Goal: Task Accomplishment & Management: Contribute content

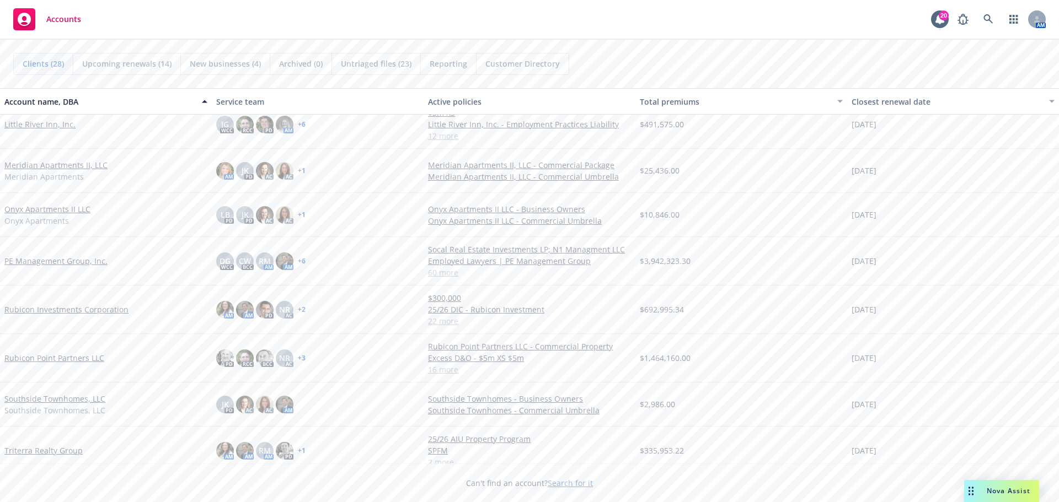
scroll to position [772, 0]
click at [72, 356] on link "Rubicon Point Partners LLC" at bounding box center [54, 355] width 100 height 12
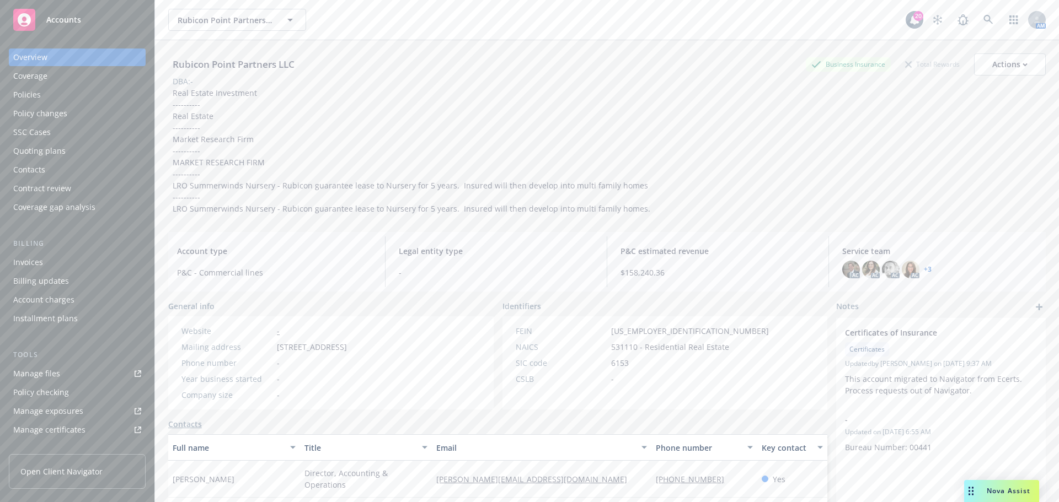
click at [36, 94] on div "Policies" at bounding box center [27, 95] width 28 height 18
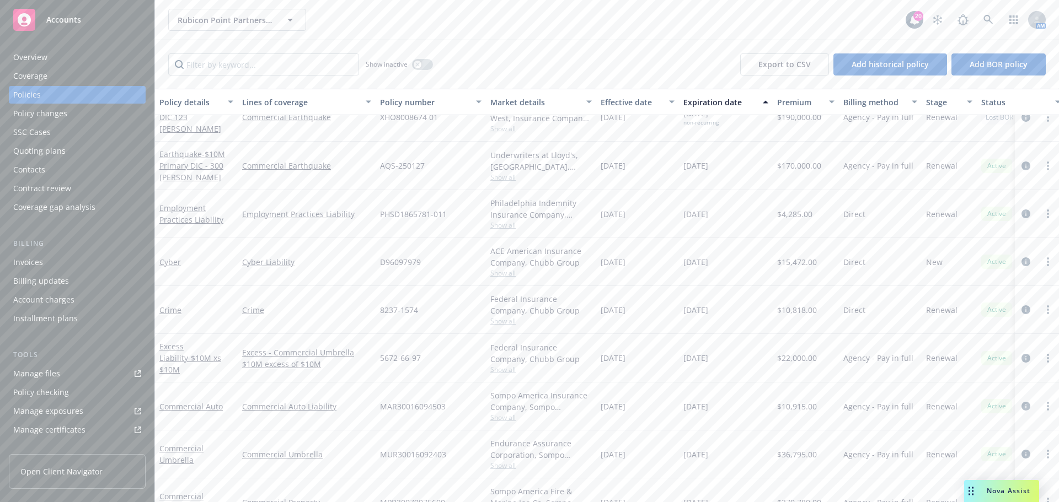
scroll to position [165, 0]
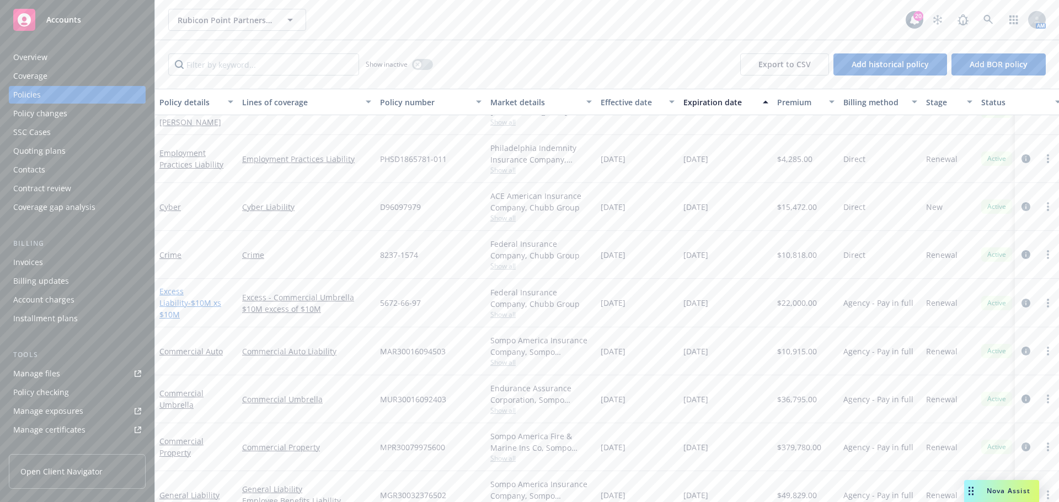
click at [198, 300] on link "Excess Liability - $10M xs $10M" at bounding box center [190, 303] width 62 height 34
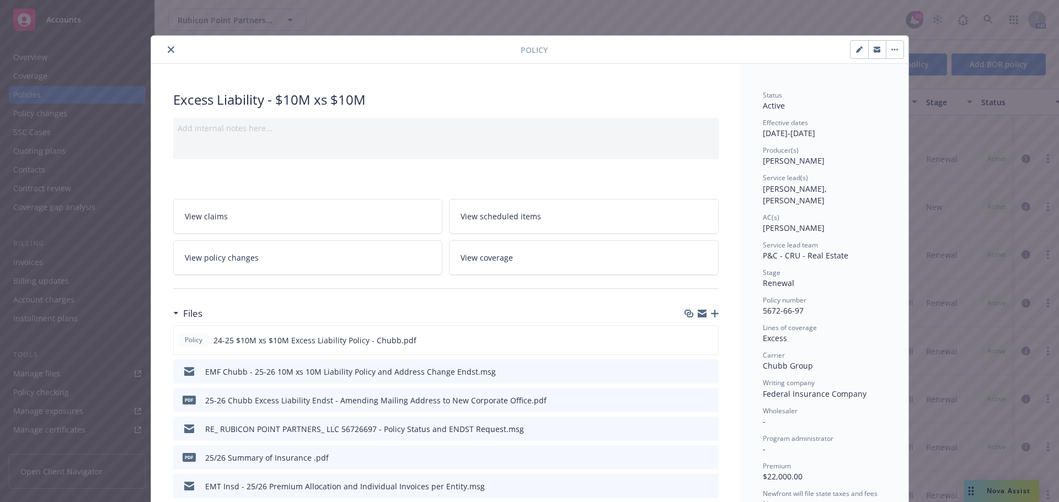
click at [711, 316] on icon "button" at bounding box center [715, 314] width 8 height 8
click at [711, 313] on icon "button" at bounding box center [715, 314] width 8 height 8
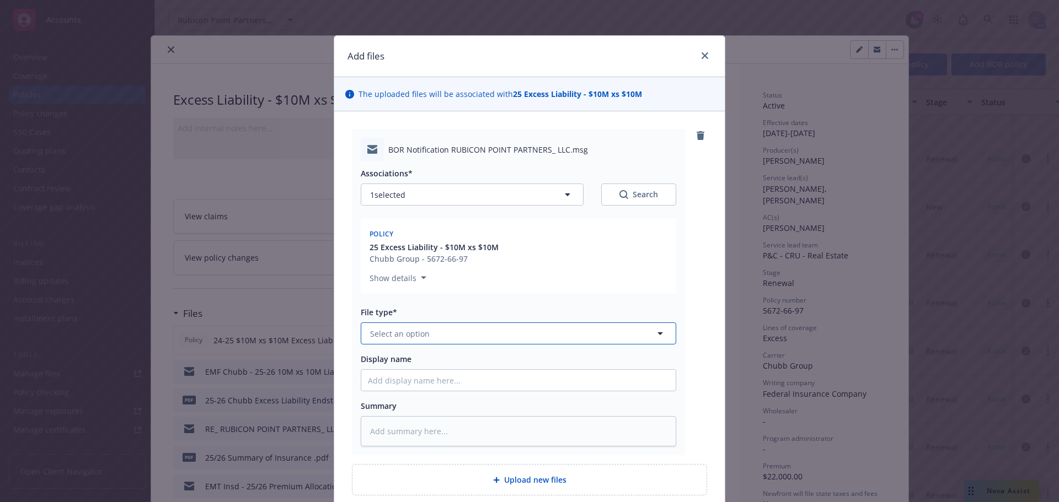
click at [658, 336] on icon "button" at bounding box center [659, 333] width 13 height 13
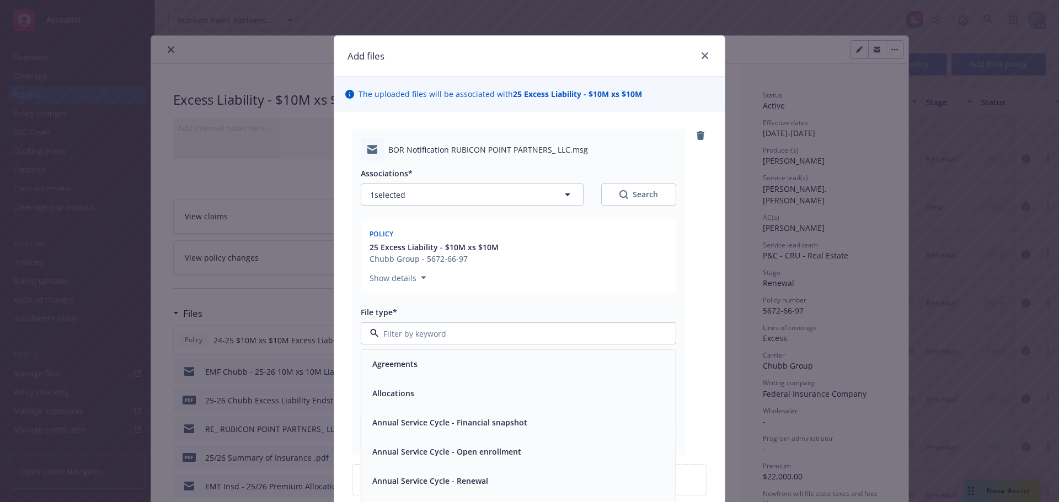
click at [452, 340] on div at bounding box center [518, 334] width 315 height 22
drag, startPoint x: 448, startPoint y: 340, endPoint x: 443, endPoint y: 334, distance: 8.0
click at [443, 334] on input at bounding box center [516, 334] width 275 height 12
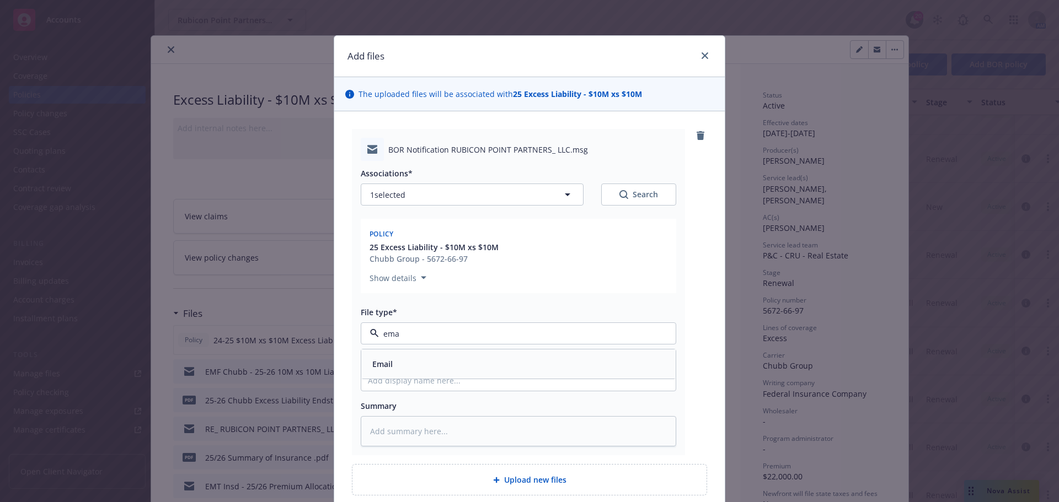
type input "emai"
click at [428, 368] on div "Email" at bounding box center [518, 364] width 301 height 16
click at [422, 382] on input "Display name" at bounding box center [518, 380] width 314 height 21
type textarea "x"
type input "2"
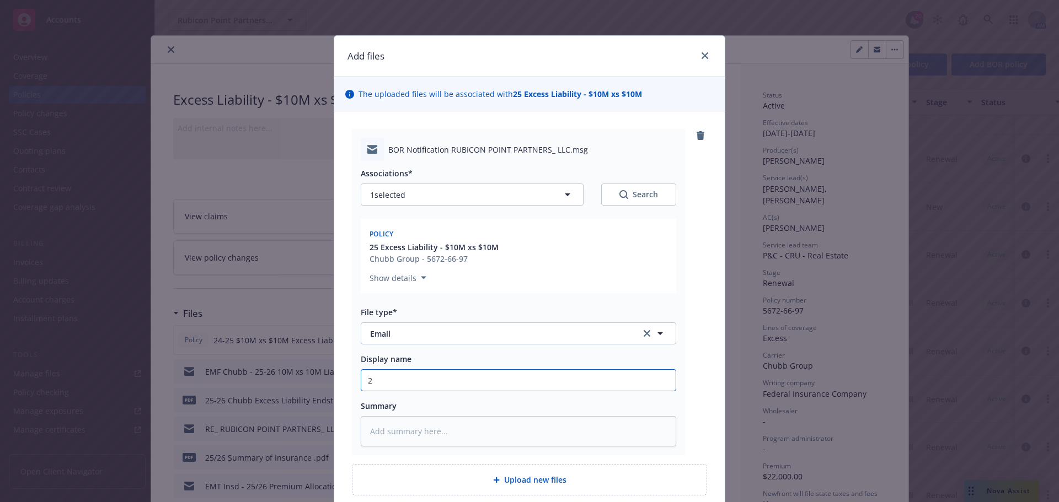
type textarea "x"
type input "25"
type textarea "x"
type input "25-"
type textarea "x"
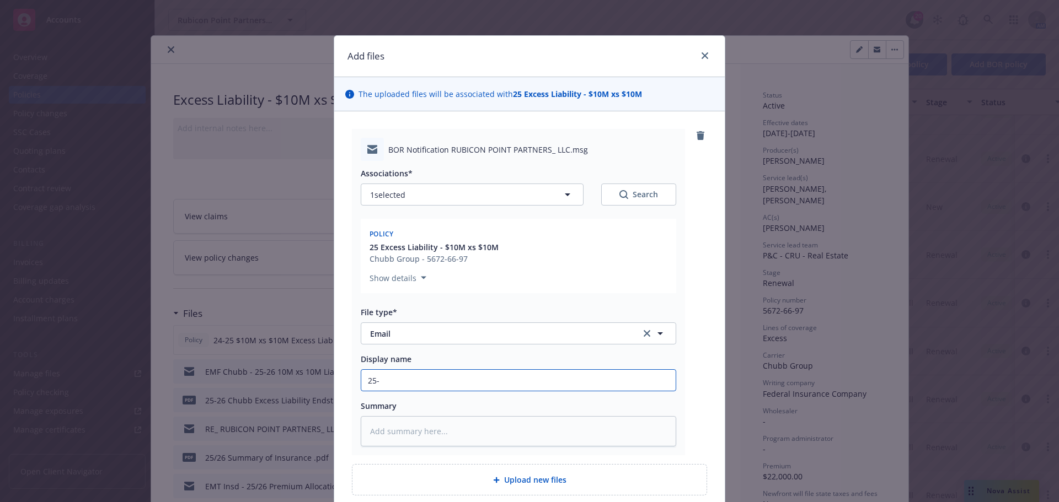
type input "25-2"
type textarea "x"
type input "25-26"
type textarea "x"
type input "25-26"
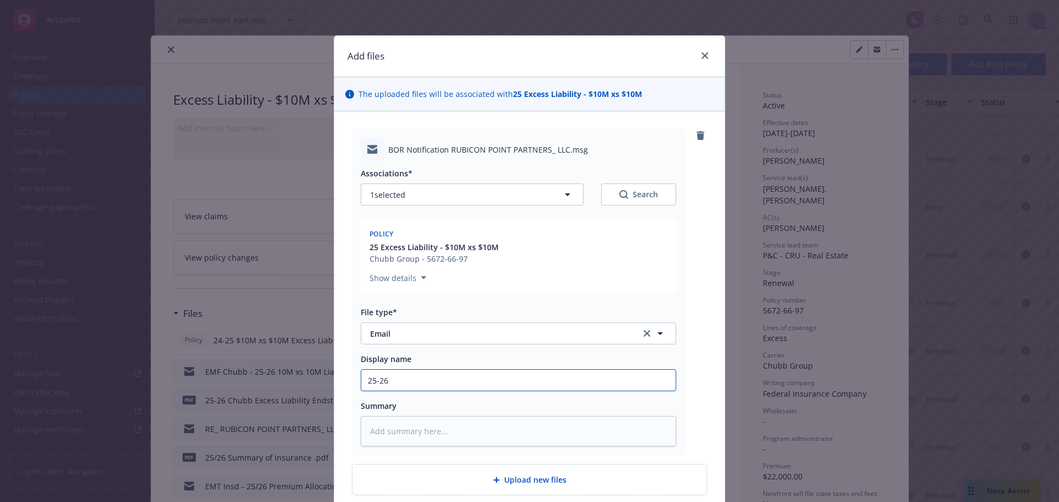
type textarea "x"
type input "25-26 E"
type textarea "x"
type input "25-26 Ex"
type textarea "x"
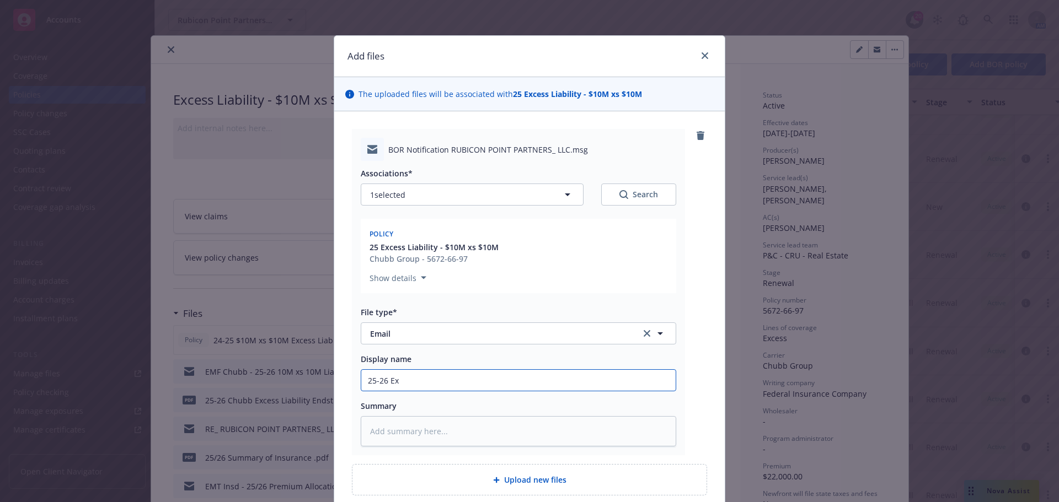
type input "25-26 Exc"
type textarea "x"
type input "25-26 Exce"
type textarea "x"
type input "25-26 Exces"
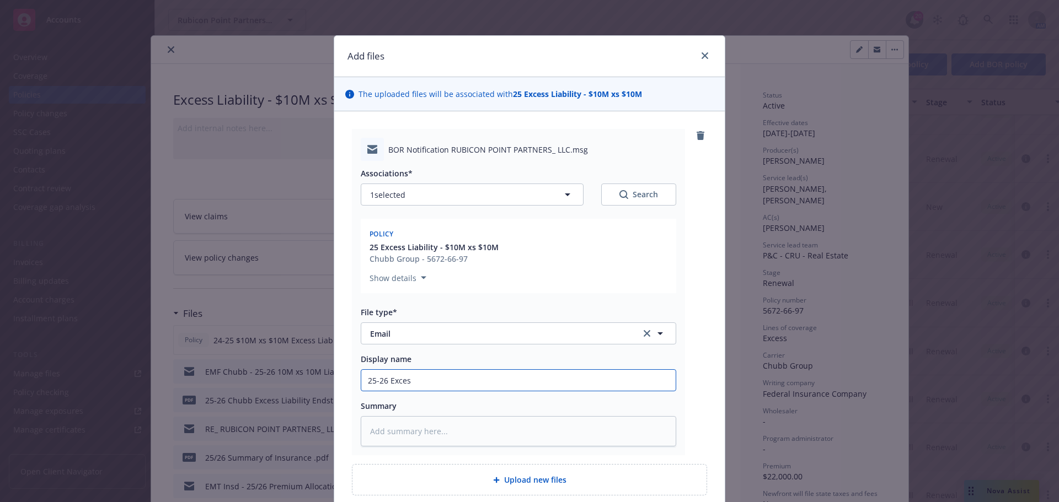
type textarea "x"
type input "25-26 Excess"
type textarea "x"
type input "25-26 Excess"
type textarea "x"
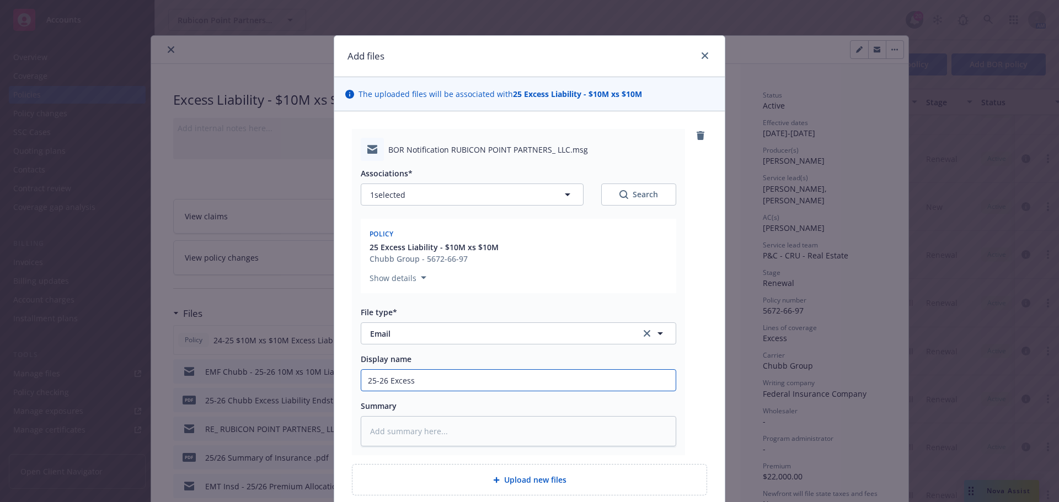
type input "25-26 Excess L"
type textarea "x"
type input "25-26 Excess Li"
type textarea "x"
type input "25-26 Excess Lia"
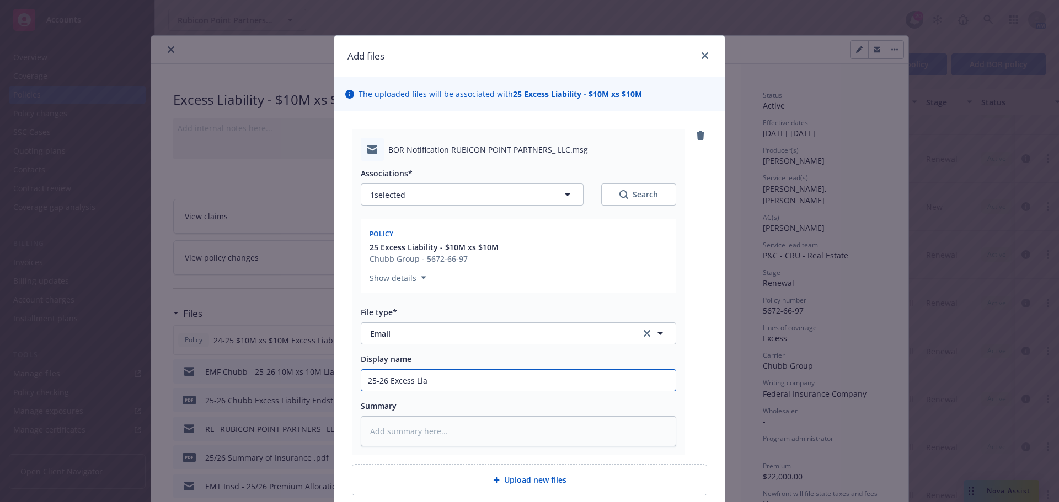
type textarea "x"
type input "25-26 Excess Liab"
type textarea "x"
type input "25-26 Excess Liabi"
type textarea "x"
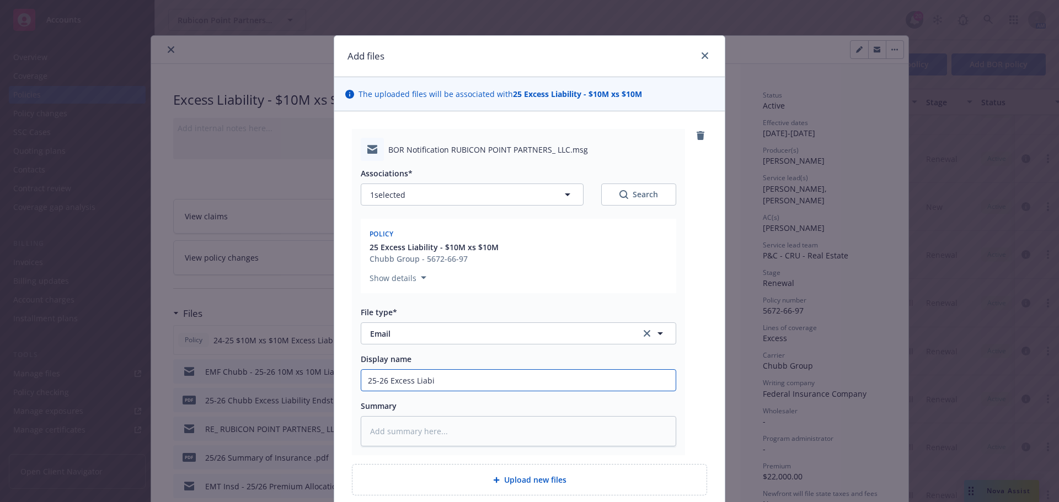
type input "25-26 Excess Liabil"
type textarea "x"
type input "25-26 Excess Liabili"
type textarea "x"
type input "25-26 Excess Liabilit"
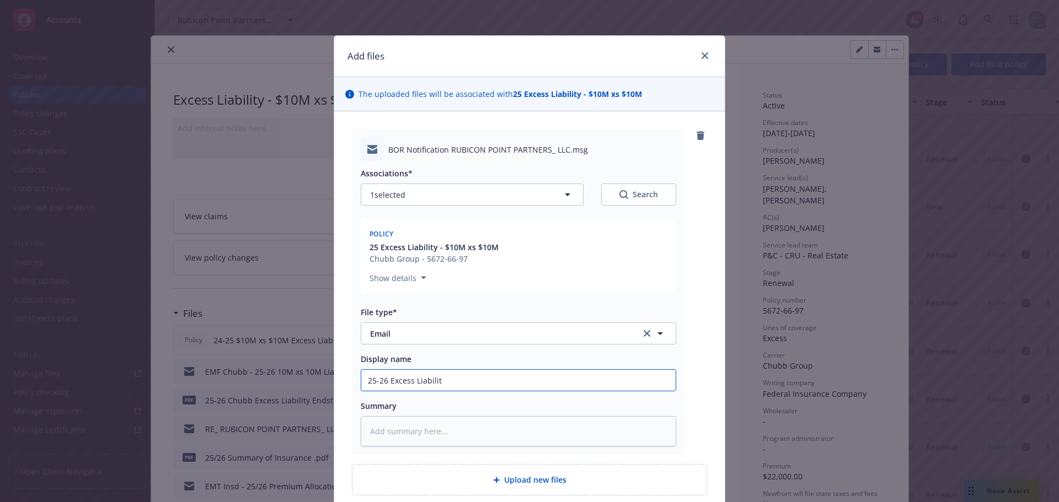
type textarea "x"
type input "25-26 Excess Liability"
type textarea "x"
type input "25-26 Excess Liability"
type textarea "x"
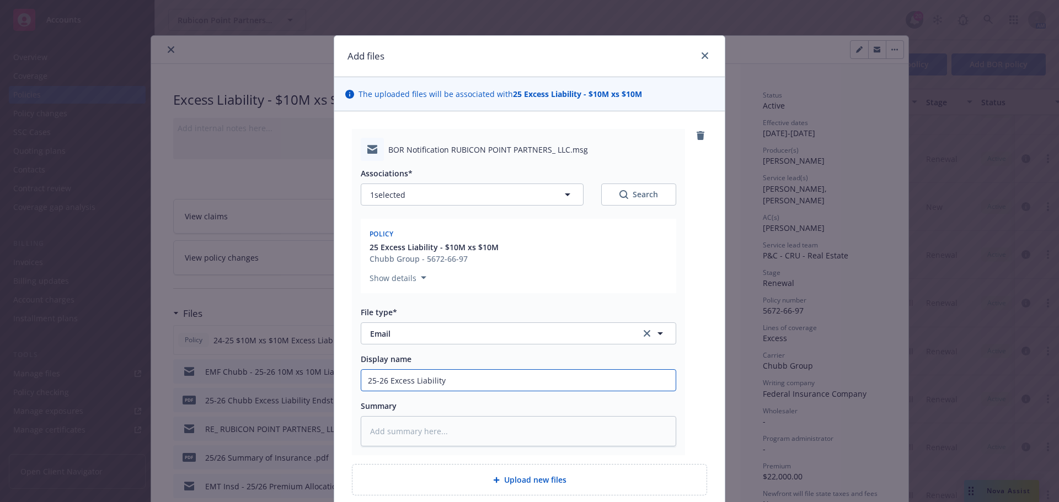
type input "25-26 Excess Liability B"
type textarea "x"
type input "25-26 Excess Liability BO"
type textarea "x"
type input "25-26 Excess Liability BOR"
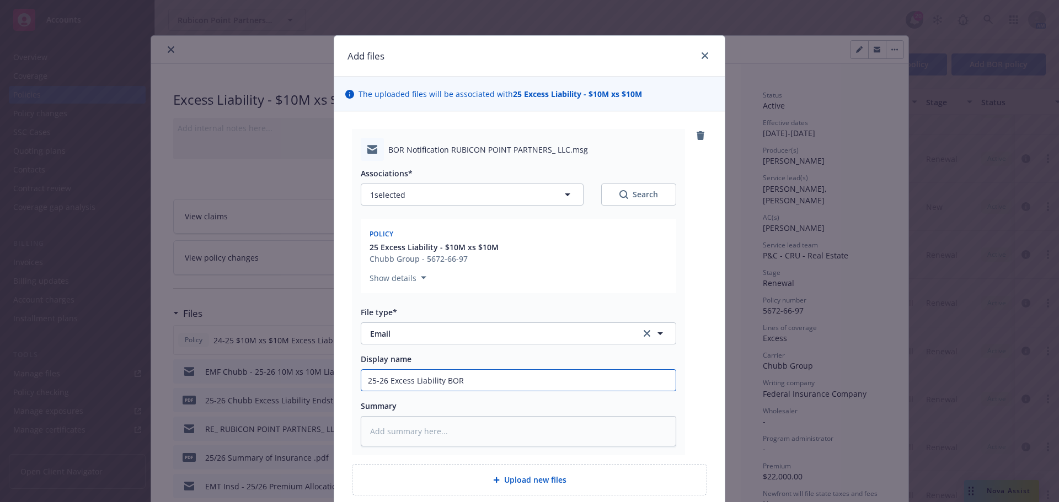
type textarea "x"
type input "25-26 Excess Liability BOR"
type textarea "x"
type input "25-26 Excess Liability BOR -"
type textarea "x"
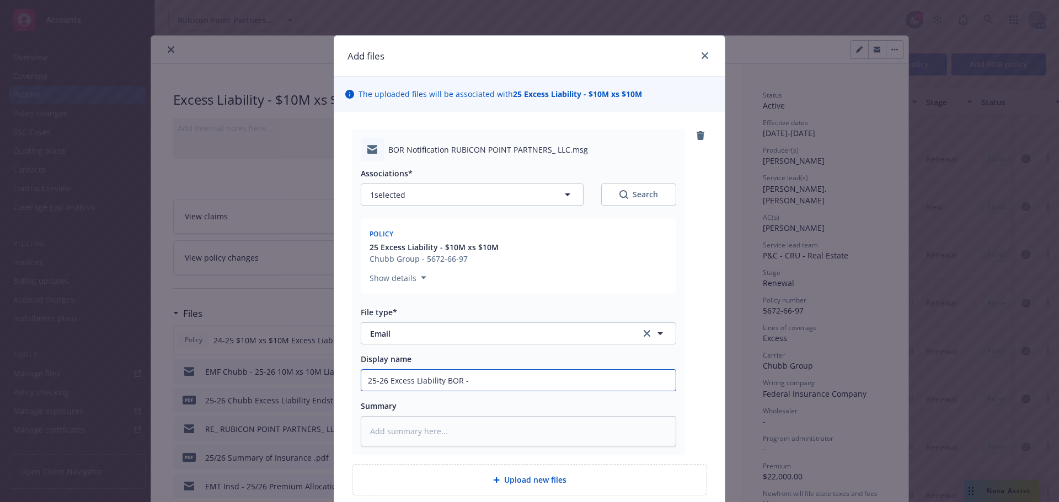
type input "25-26 Excess Liability BOR -"
type textarea "x"
type input "25-26 Excess Liability BOR - C"
type textarea "x"
type input "25-26 Excess Liability BOR - Ch"
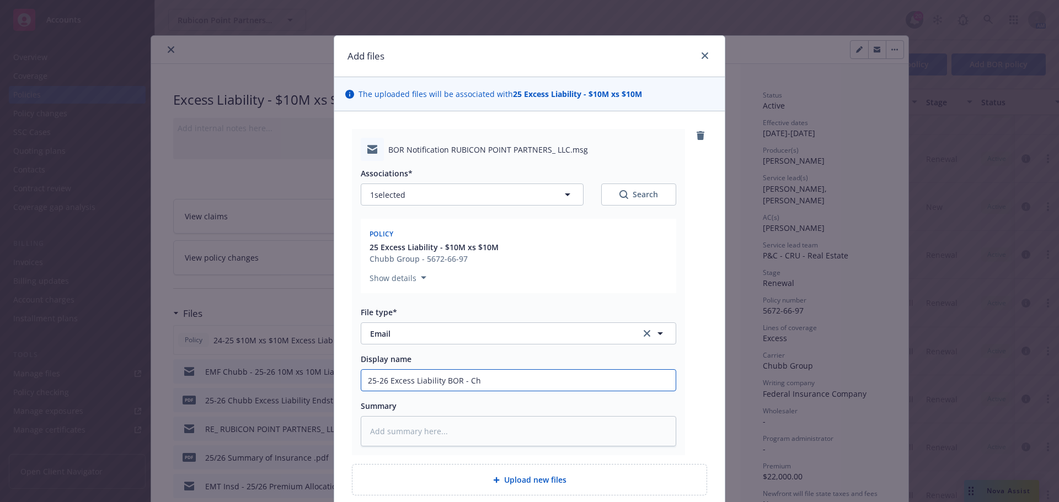
type textarea "x"
type input "25-26 Excess Liability BOR - Chu"
type textarea "x"
type input "25-26 Excess Liability BOR - Chub"
type textarea "x"
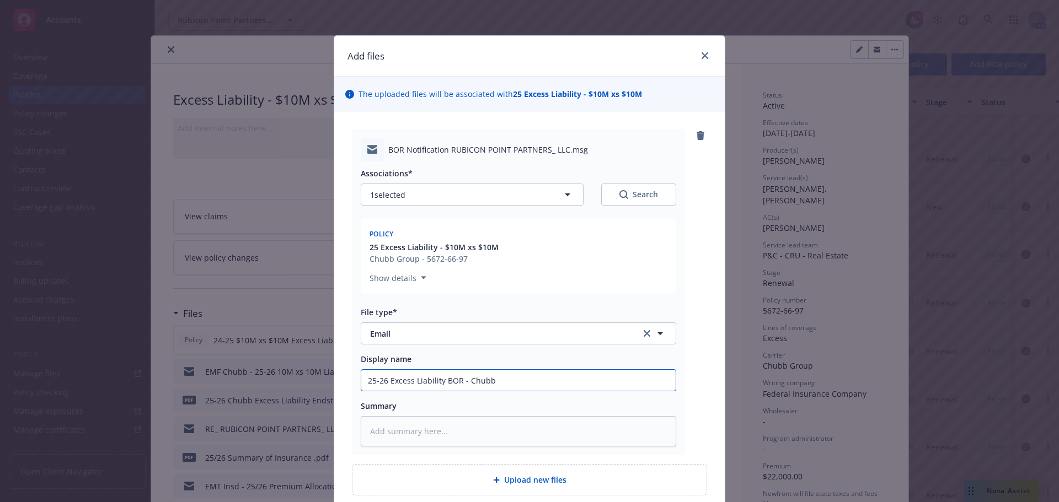
type input "25-26 Excess Liability BOR - Chubb"
click at [426, 434] on textarea at bounding box center [518, 431] width 315 height 30
type textarea "x"
type textarea "B"
type textarea "x"
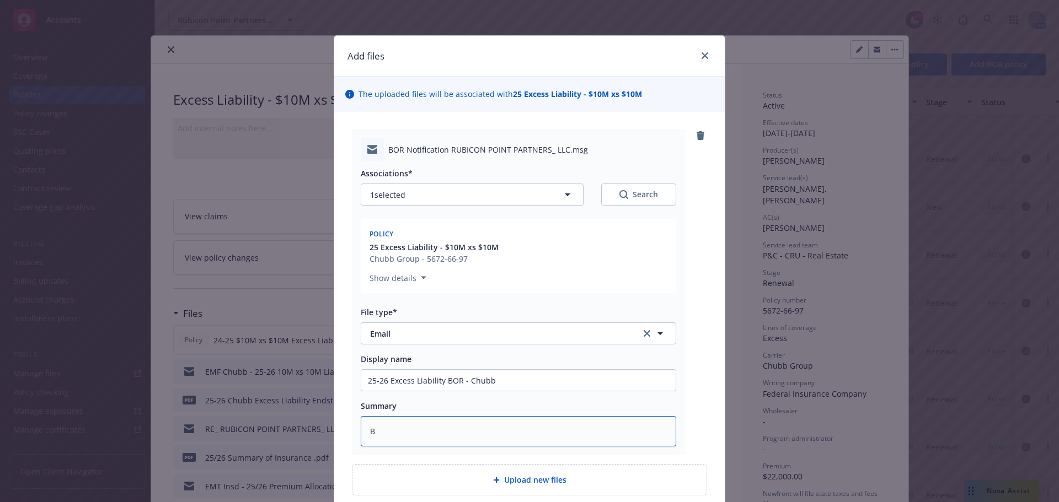
type textarea "BO"
type textarea "x"
type textarea "BOR"
type textarea "x"
type textarea "BOR"
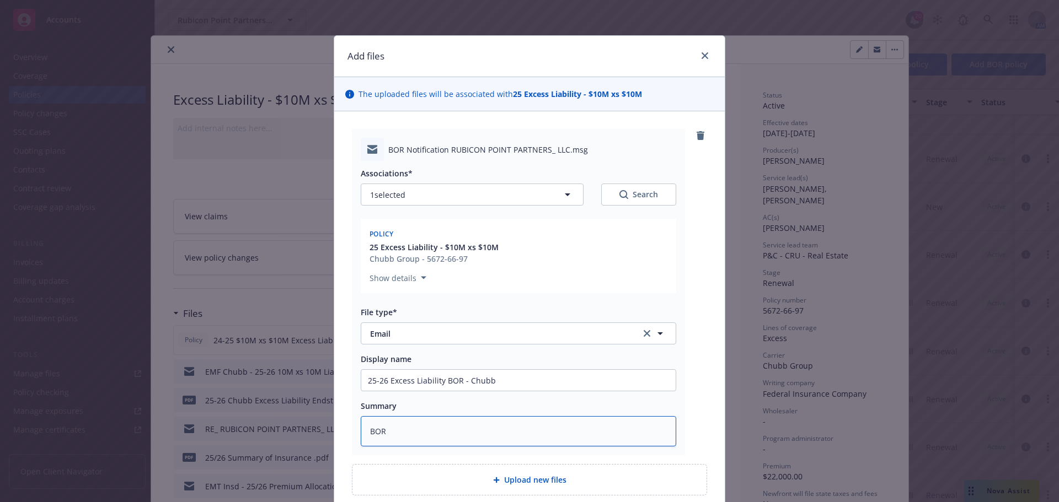
type textarea "x"
type textarea "BOR n"
type textarea "x"
type textarea "BOR na"
type textarea "x"
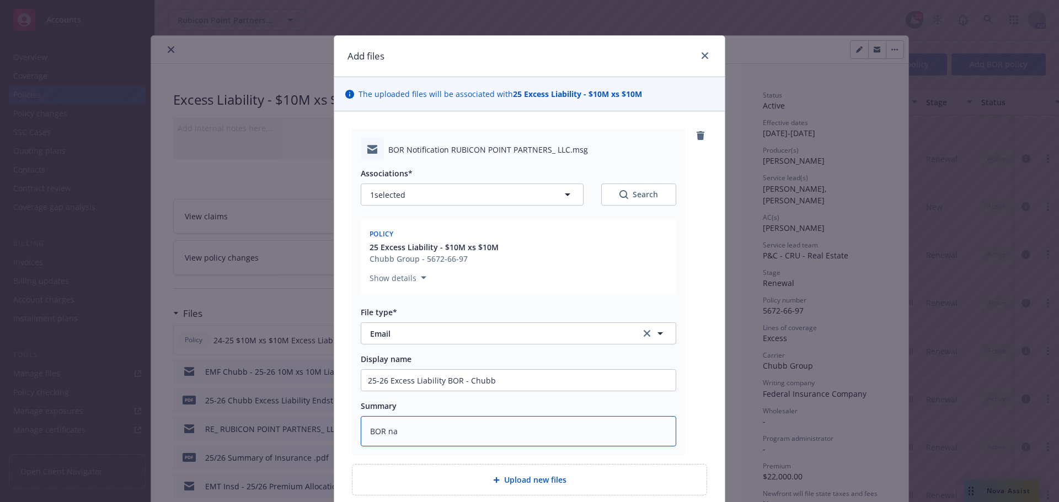
type textarea "BOR nam"
type textarea "x"
type textarea "BOR nami"
type textarea "x"
type textarea "BOR namin"
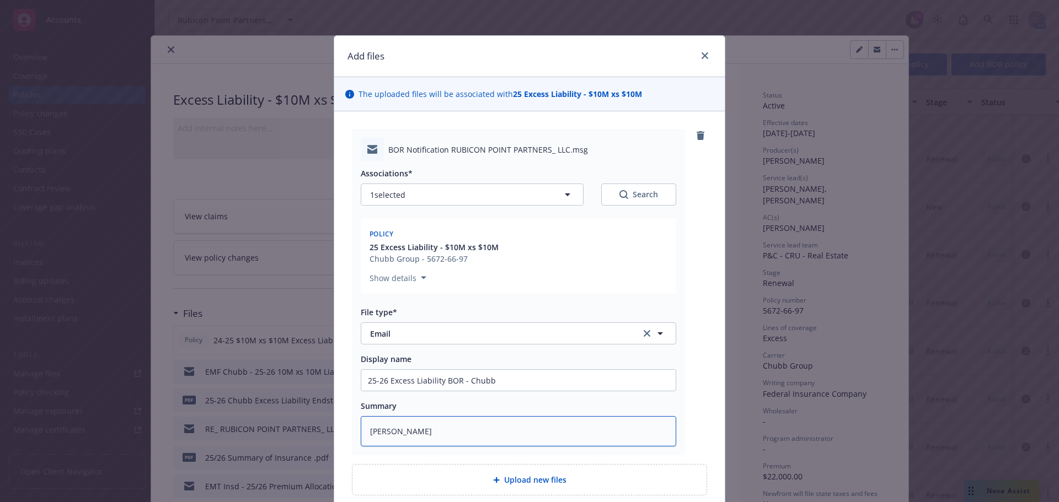
type textarea "x"
type textarea "BOR naminm"
type textarea "x"
type textarea "BOR namin"
type textarea "x"
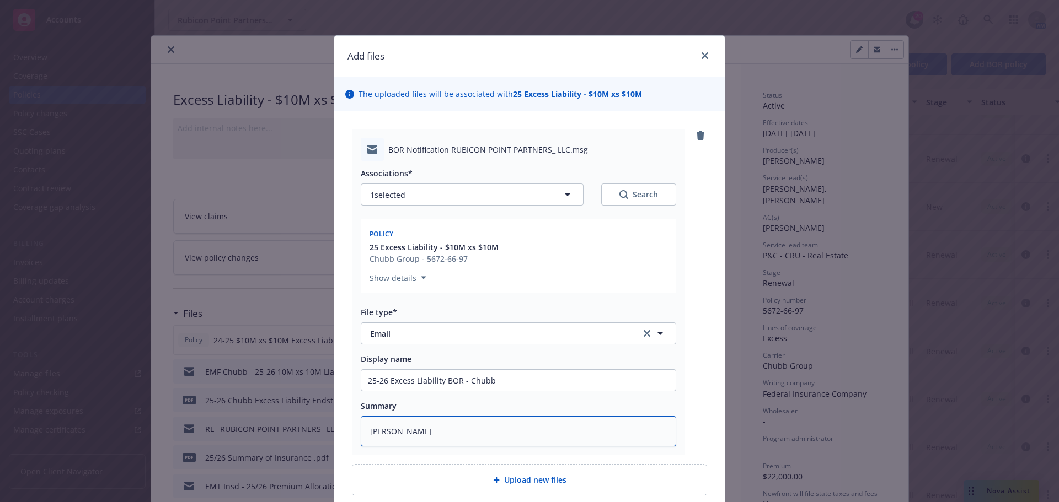
type textarea "BOR naming"
type textarea "x"
type textarea "BOR naming"
type textarea "x"
type textarea "BOR naming L"
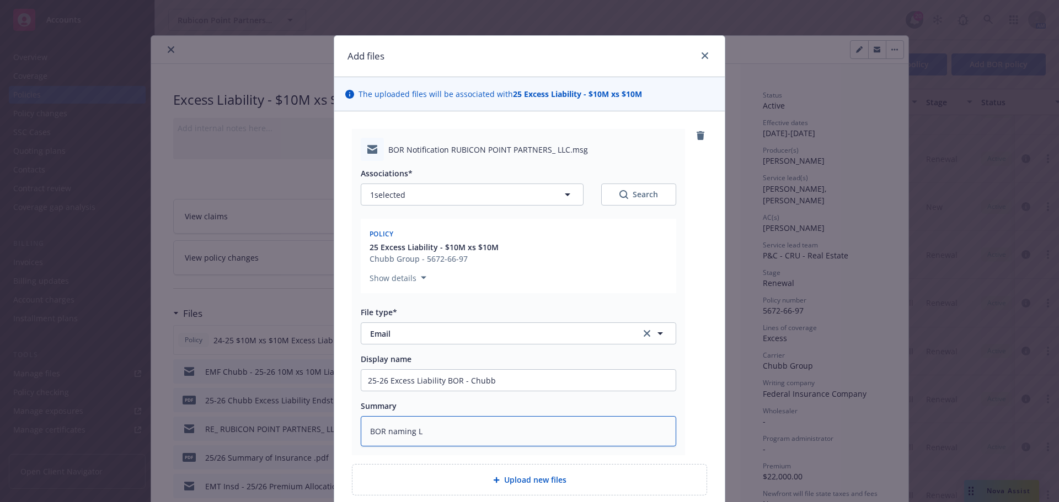
type textarea "x"
type textarea "BOR naming Le"
type textarea "x"
type textarea "BOR naming Leg"
type textarea "x"
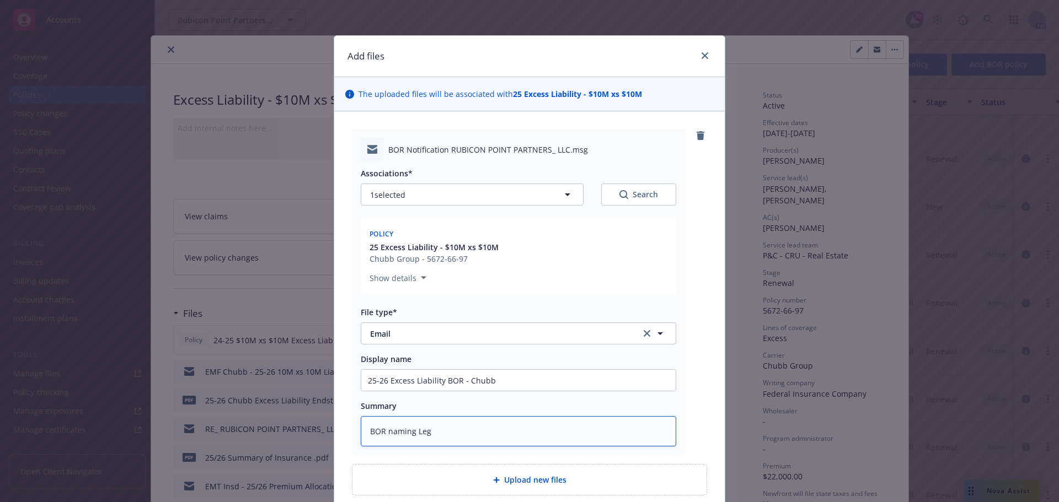
type textarea "BOR naming Lega"
type textarea "x"
type textarea "BOR naming Legac"
type textarea "x"
type textarea "BOR naming Legacy"
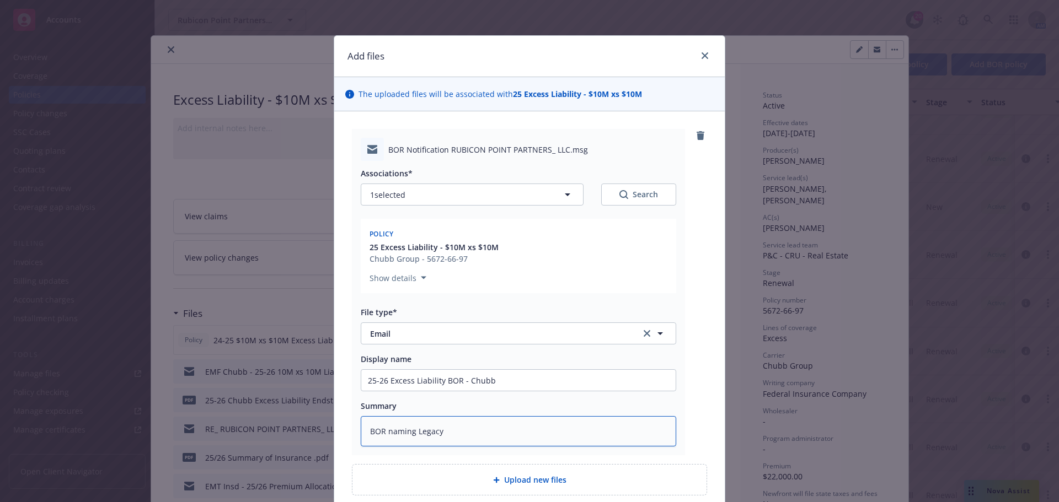
type textarea "x"
type textarea "BOR naming Legacy I"
type textarea "x"
type textarea "BOR naming Legacy In"
type textarea "x"
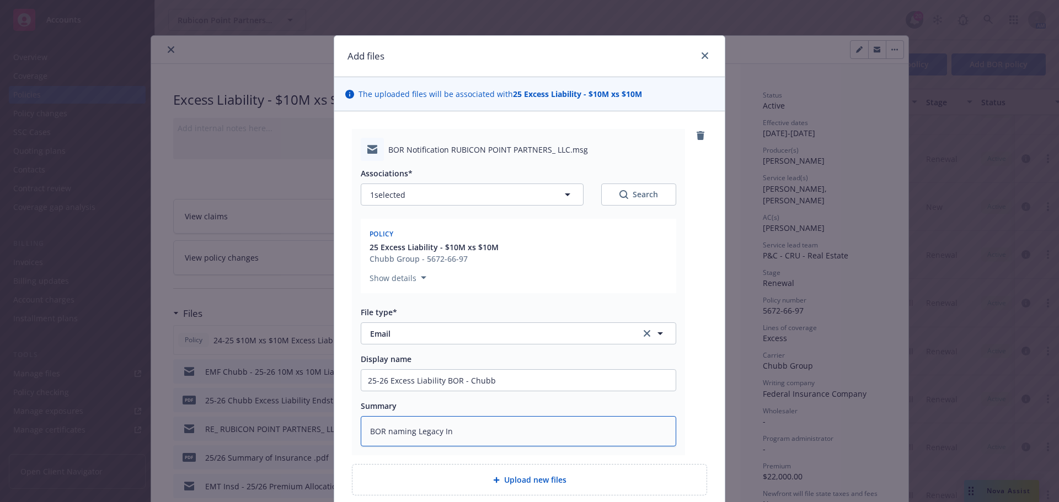
type textarea "BOR naming Legacy Ins"
type textarea "x"
type textarea "BOR naming Legacy Insu"
type textarea "x"
type textarea "BOR naming Legacy Insur"
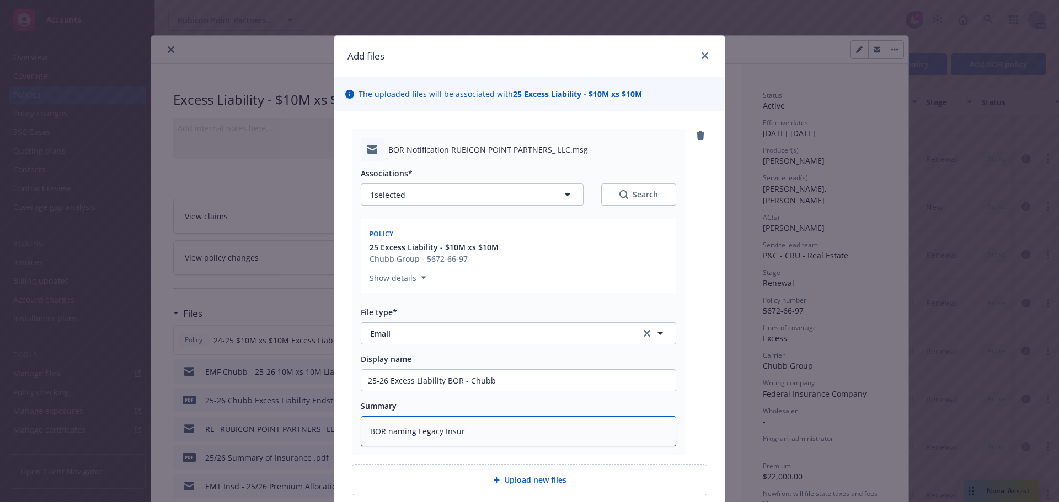
type textarea "x"
type textarea "BOR naming Legacy Insura"
type textarea "x"
type textarea "BOR naming Legacy Insuran"
type textarea "x"
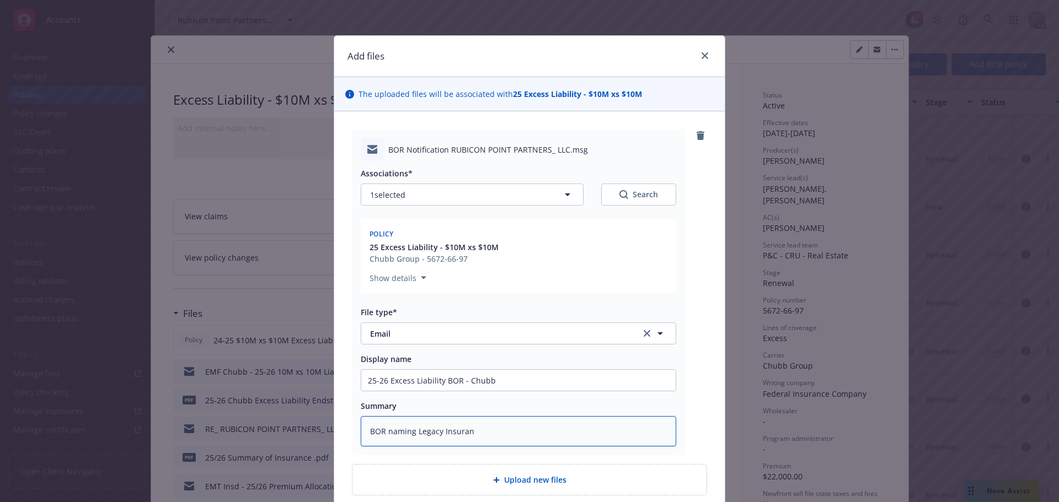
type textarea "BOR naming Legacy Insuranc"
type textarea "x"
type textarea "BOR naming Legacy Insurance"
type textarea "x"
type textarea "BOR naming Legacy Insurance"
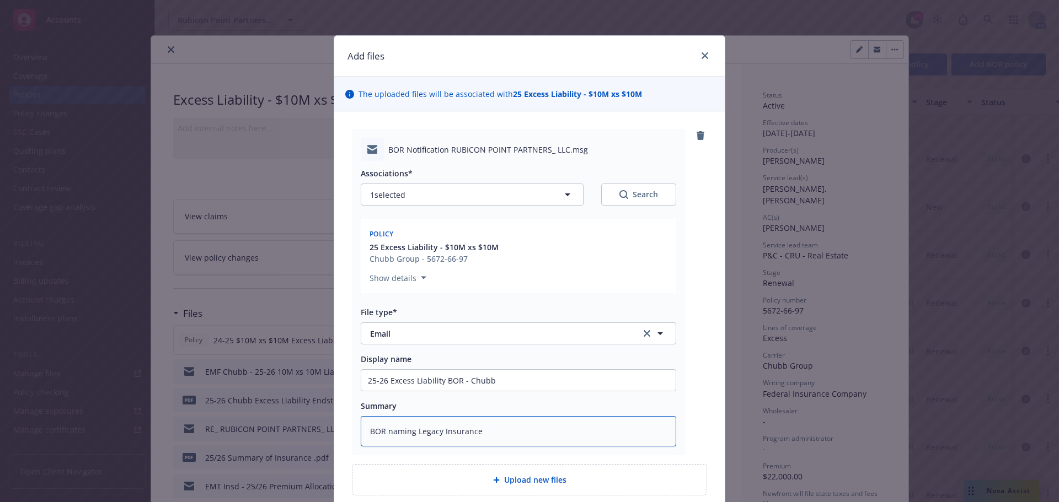
type textarea "x"
type textarea "BOR naming Legacy Insurance a"
type textarea "x"
type textarea "BOR naming Legacy Insurance as"
type textarea "x"
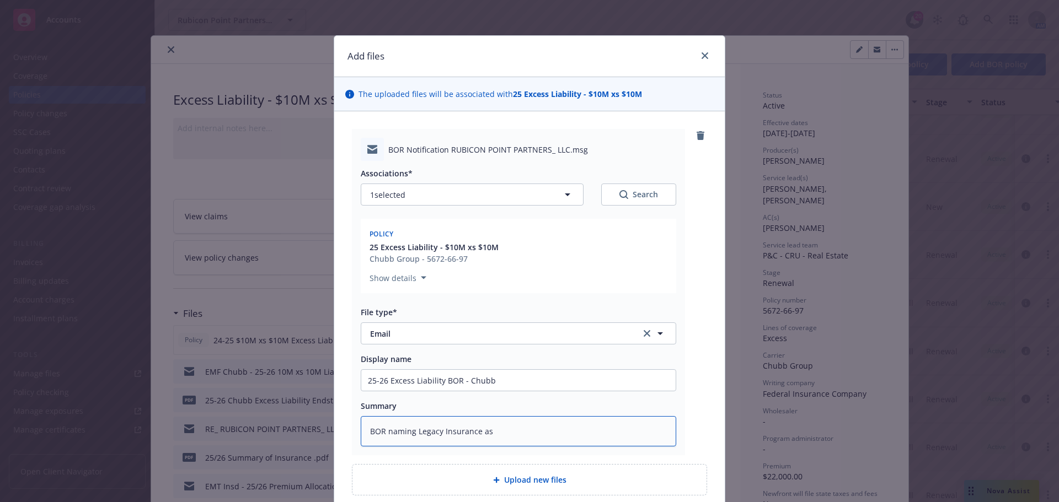
type textarea "BOR naming Legacy Insurance as"
type textarea "x"
type textarea "BOR naming Legacy Insurance as n"
type textarea "x"
type textarea "BOR naming Legacy Insurance as ne"
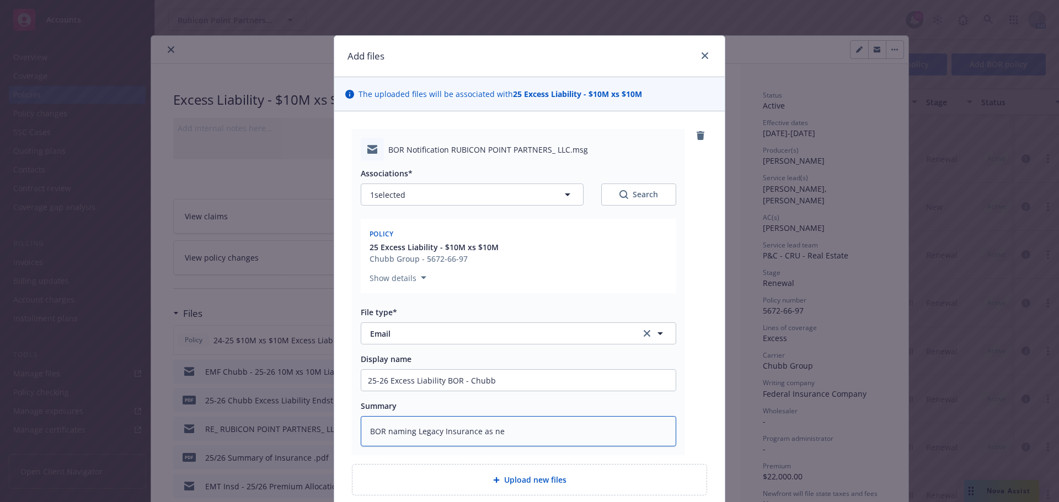
type textarea "x"
type textarea "BOR naming Legacy Insurance as new"
type textarea "x"
type textarea "BOR naming Legacy Insurance as new"
type textarea "x"
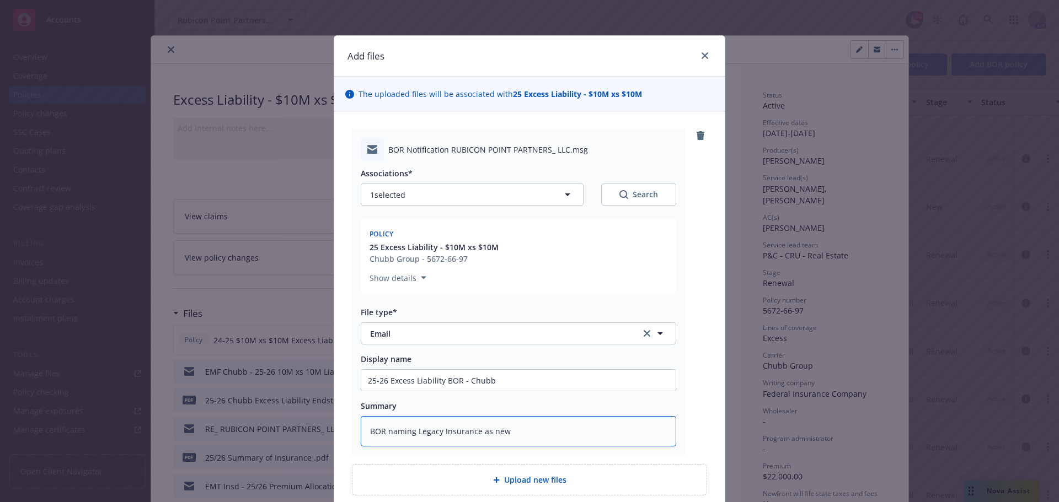
type textarea "BOR naming Legacy Insurance as new B"
type textarea "x"
type textarea "BOR naming Legacy Insurance as new BO"
type textarea "x"
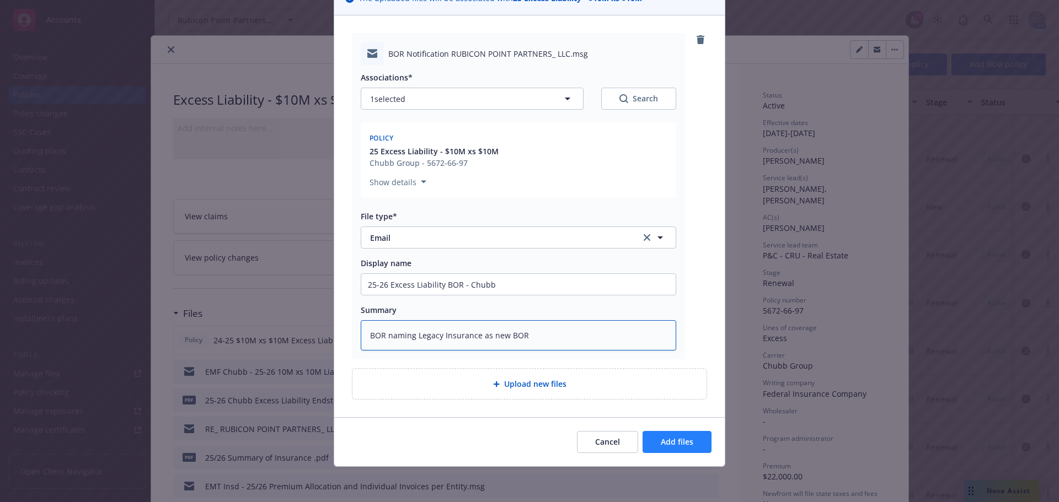
type textarea "BOR naming Legacy Insurance as new BOR"
click at [686, 444] on span "Add files" at bounding box center [676, 442] width 33 height 10
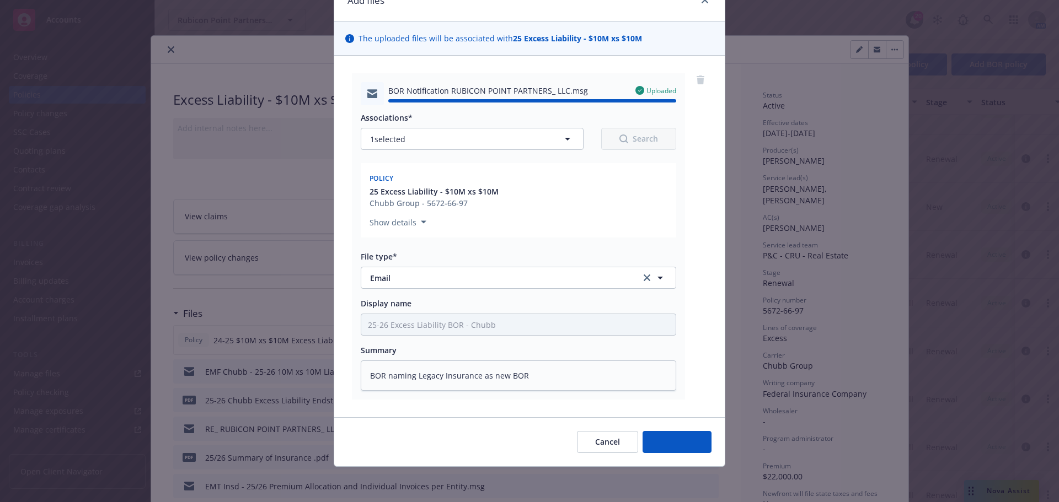
type textarea "x"
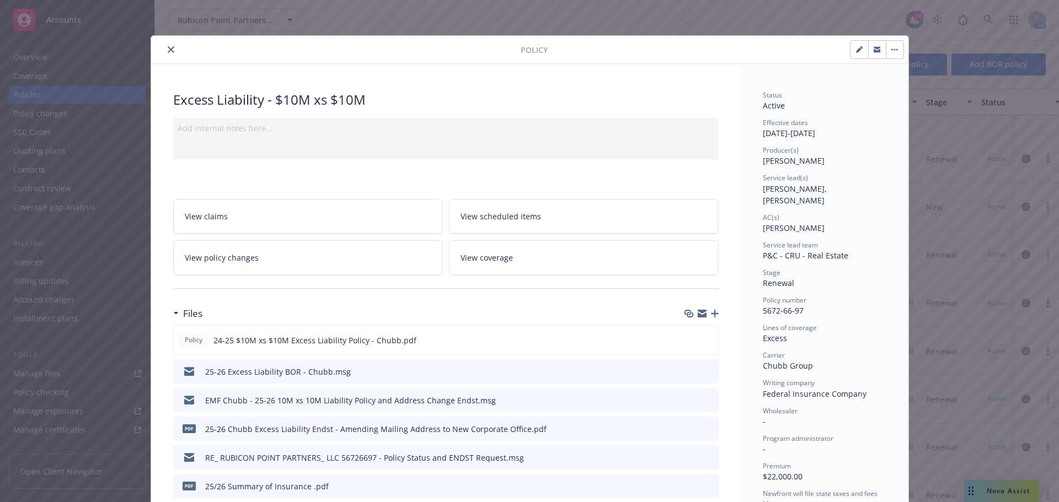
click at [168, 45] on button "close" at bounding box center [170, 49] width 13 height 13
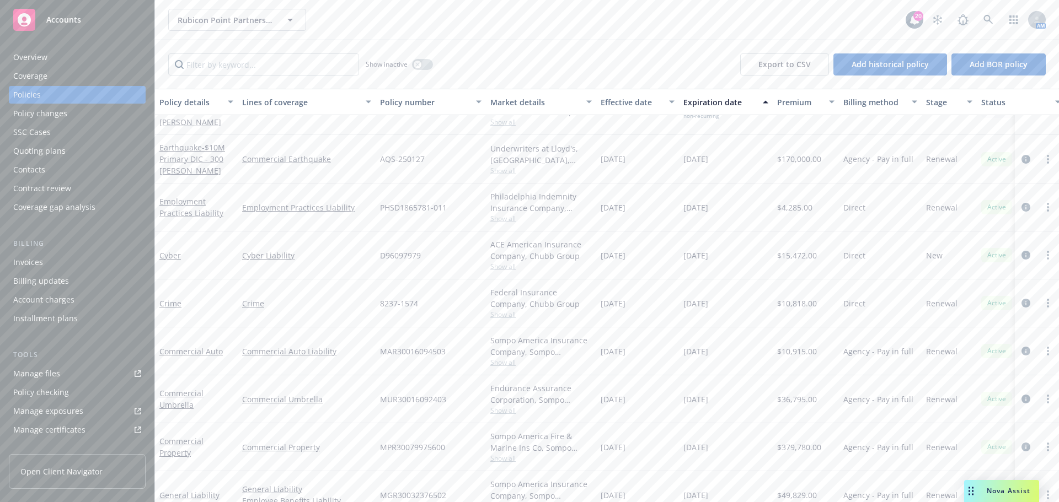
scroll to position [214, 0]
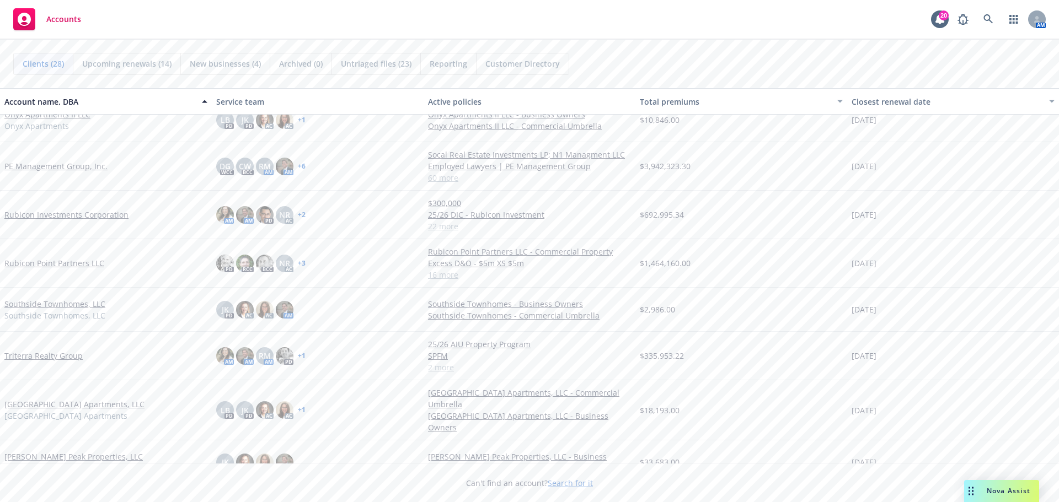
scroll to position [886, 0]
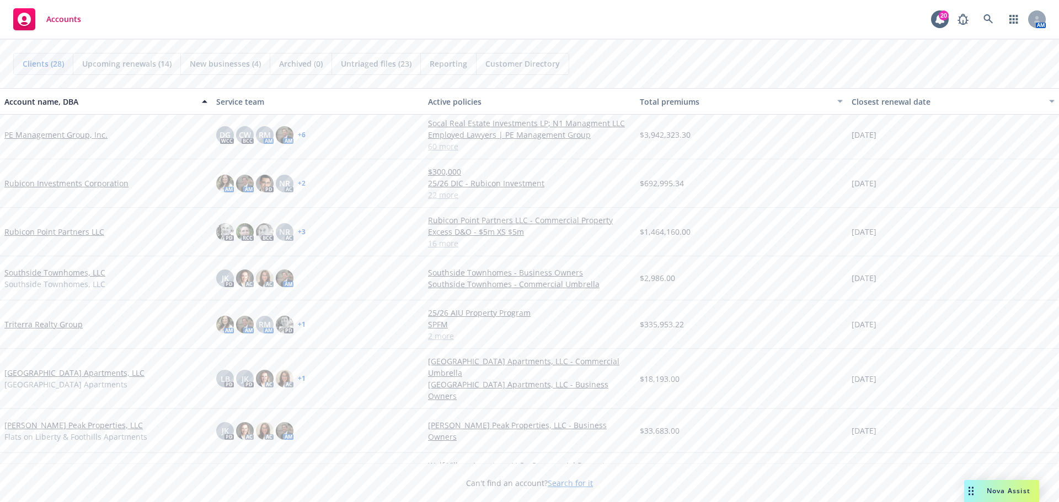
click at [45, 323] on link "Triterra Realty Group" at bounding box center [43, 325] width 78 height 12
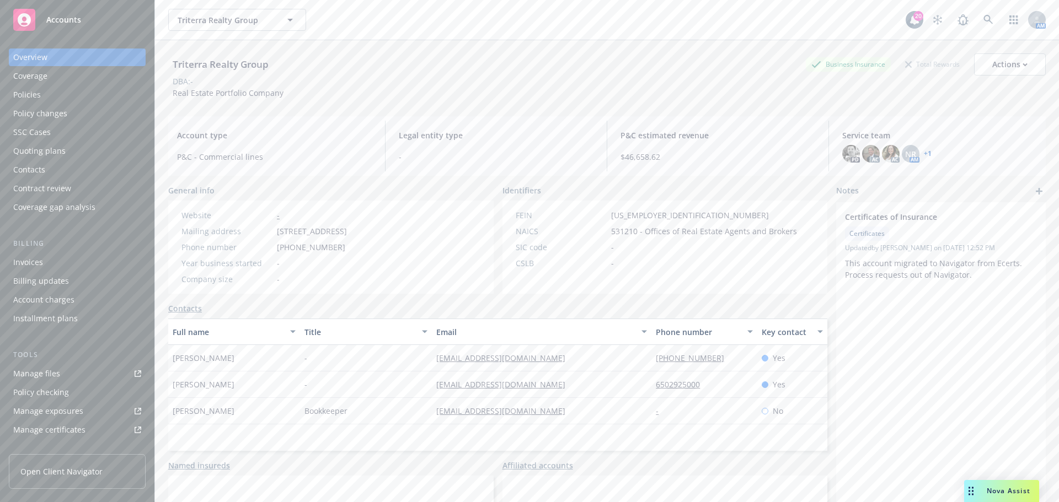
click at [44, 152] on div "Quoting plans" at bounding box center [39, 151] width 52 height 18
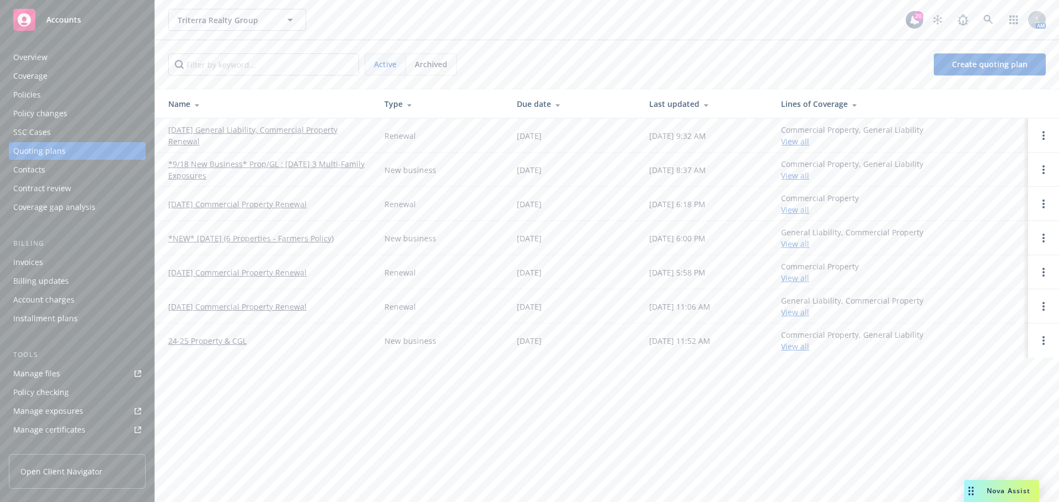
click at [231, 125] on link "[DATE] General Liability, Commercial Property Renewal" at bounding box center [267, 135] width 198 height 23
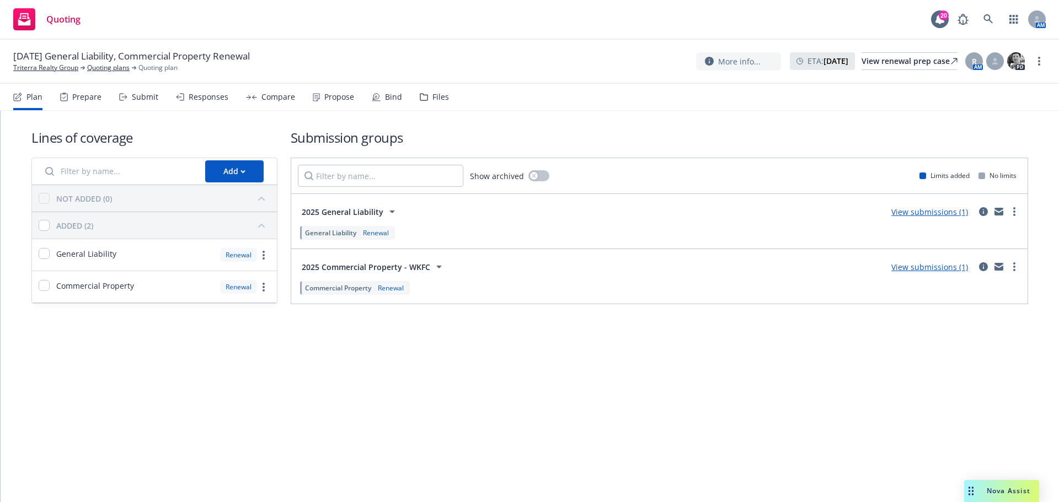
click at [942, 212] on link "View submissions (1)" at bounding box center [929, 212] width 77 height 10
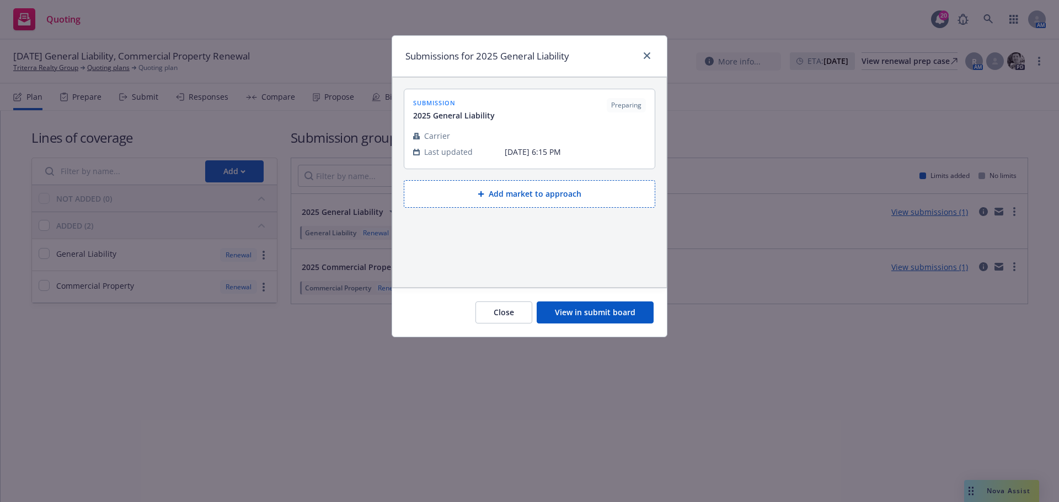
click at [601, 314] on button "View in submit board" at bounding box center [594, 313] width 117 height 22
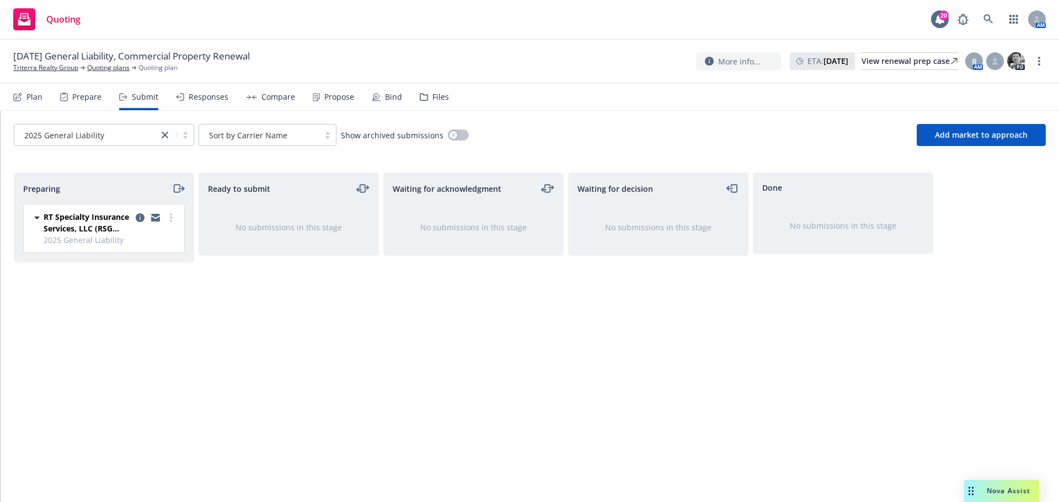
click at [179, 186] on icon "moveRight" at bounding box center [178, 188] width 13 height 13
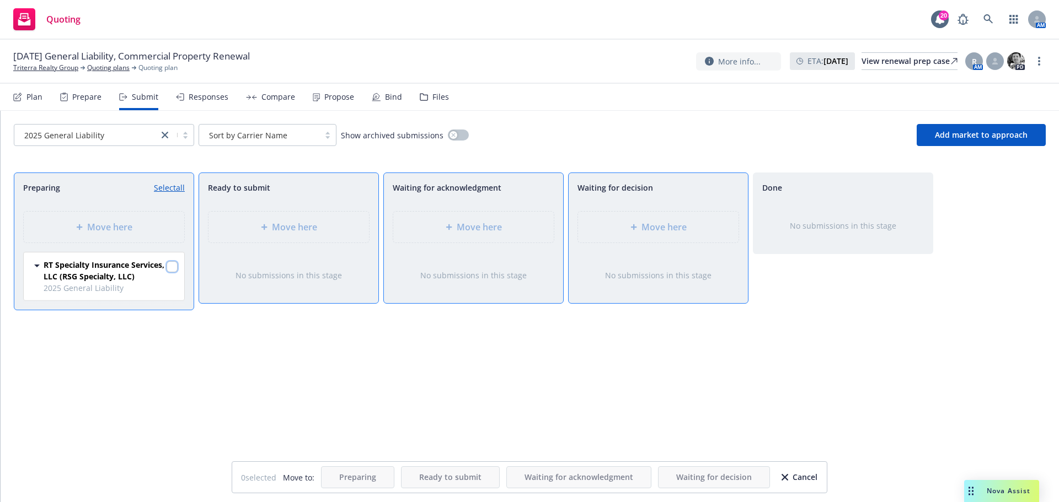
click at [173, 264] on input "checkbox" at bounding box center [172, 266] width 11 height 11
checkbox input "true"
click at [687, 473] on span "Waiting for decision" at bounding box center [714, 477] width 76 height 10
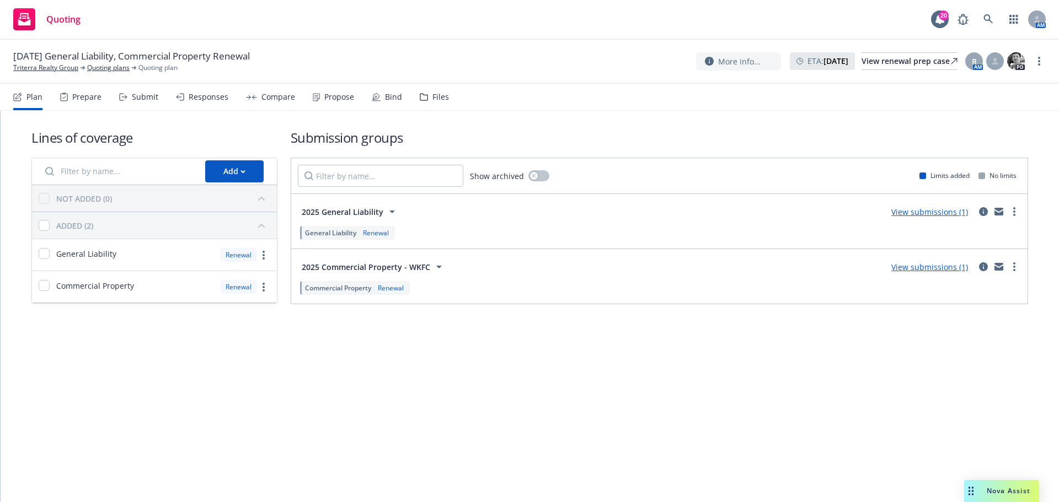
click at [941, 267] on link "View submissions (1)" at bounding box center [929, 267] width 77 height 10
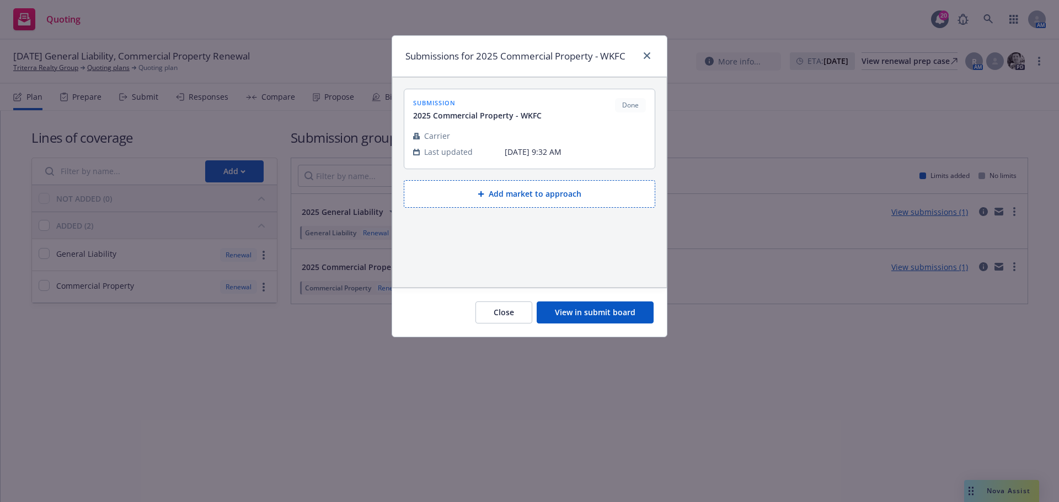
click at [613, 312] on button "View in submit board" at bounding box center [594, 313] width 117 height 22
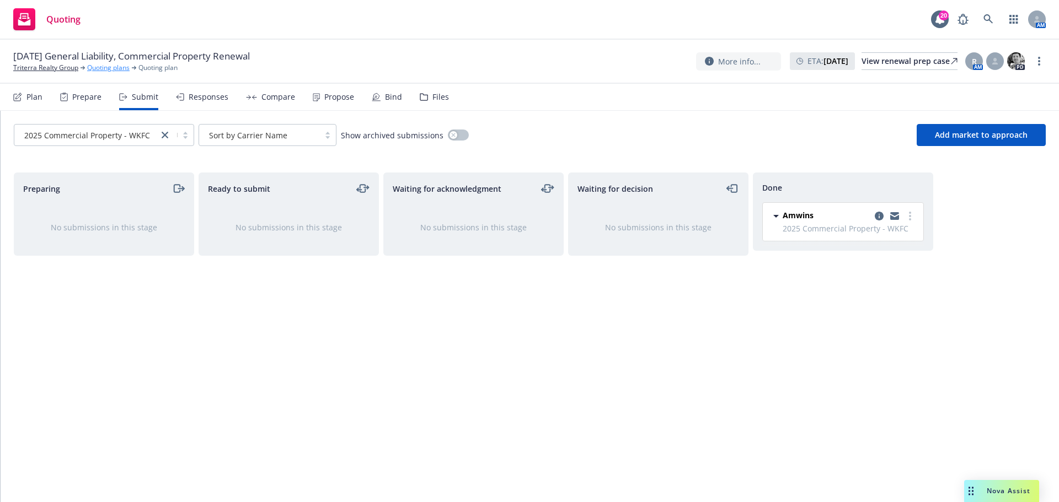
click at [102, 66] on link "Quoting plans" at bounding box center [108, 68] width 42 height 10
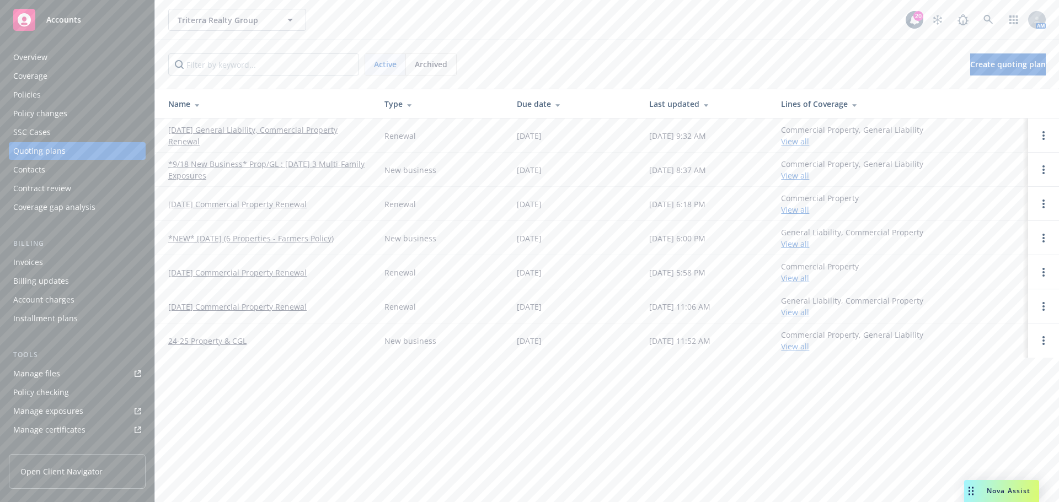
click at [278, 123] on td "[DATE] General Liability, Commercial Property Renewal" at bounding box center [265, 136] width 221 height 34
click at [283, 132] on link "[DATE] General Liability, Commercial Property Renewal" at bounding box center [267, 135] width 198 height 23
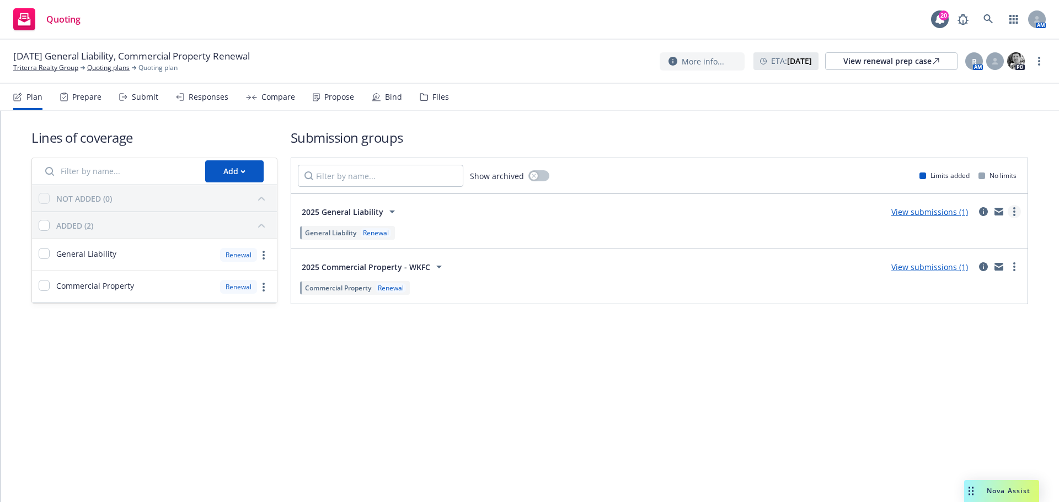
click at [1012, 212] on link "more" at bounding box center [1013, 211] width 13 height 13
click at [997, 208] on icon "mail" at bounding box center [998, 210] width 9 height 4
click at [997, 210] on icon "mail" at bounding box center [998, 210] width 9 height 4
click at [1015, 268] on link "more" at bounding box center [1013, 266] width 13 height 13
click at [1011, 268] on link "more" at bounding box center [1013, 266] width 13 height 13
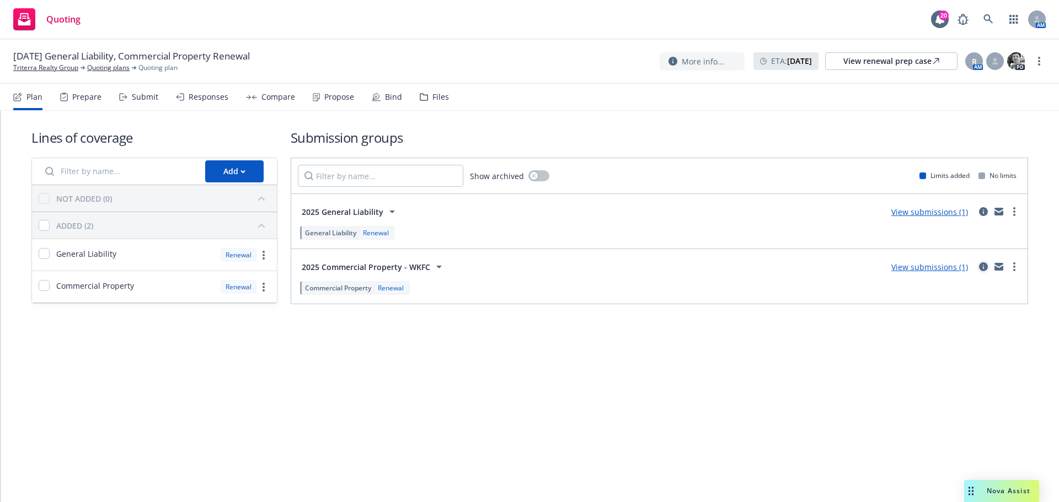
click at [983, 267] on icon "circleInformation" at bounding box center [983, 266] width 9 height 9
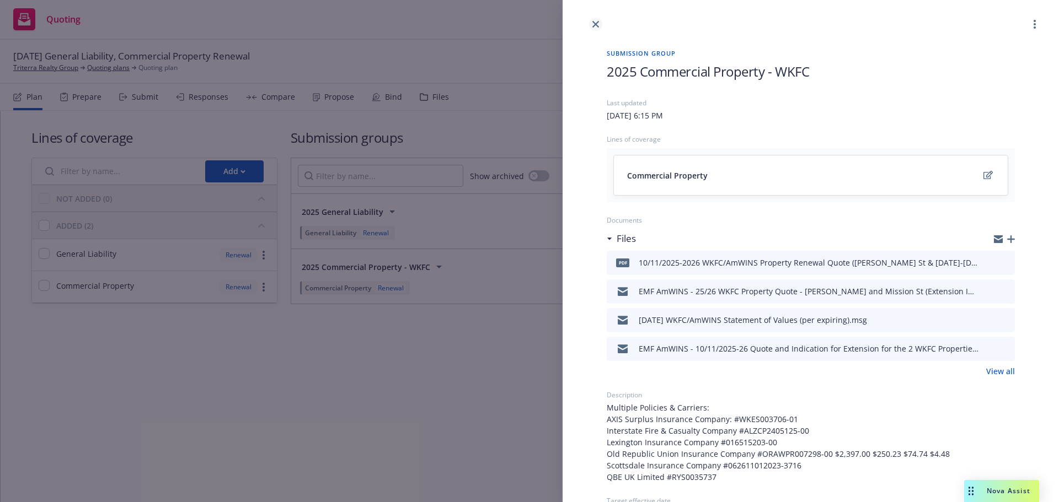
click at [594, 22] on icon "close" at bounding box center [595, 24] width 7 height 7
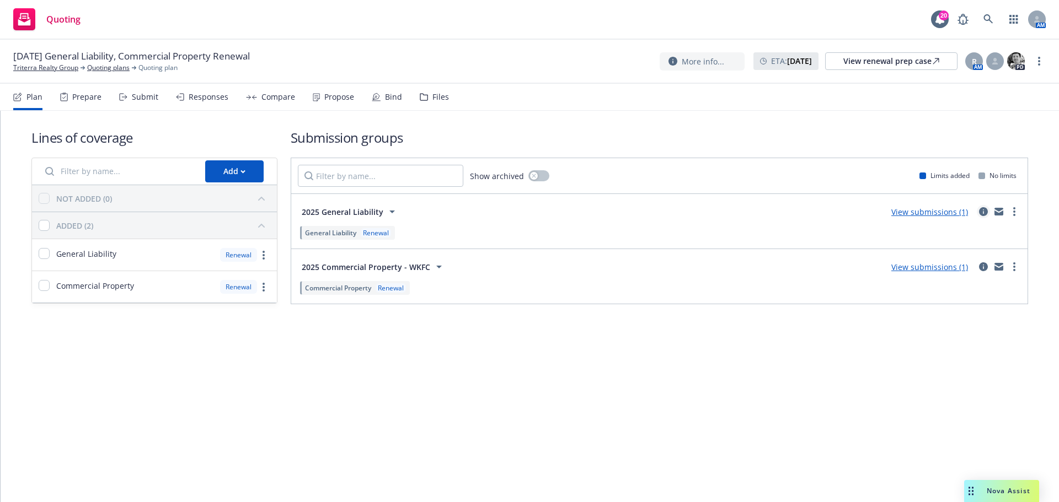
click at [981, 212] on icon "circleInformation" at bounding box center [983, 211] width 9 height 9
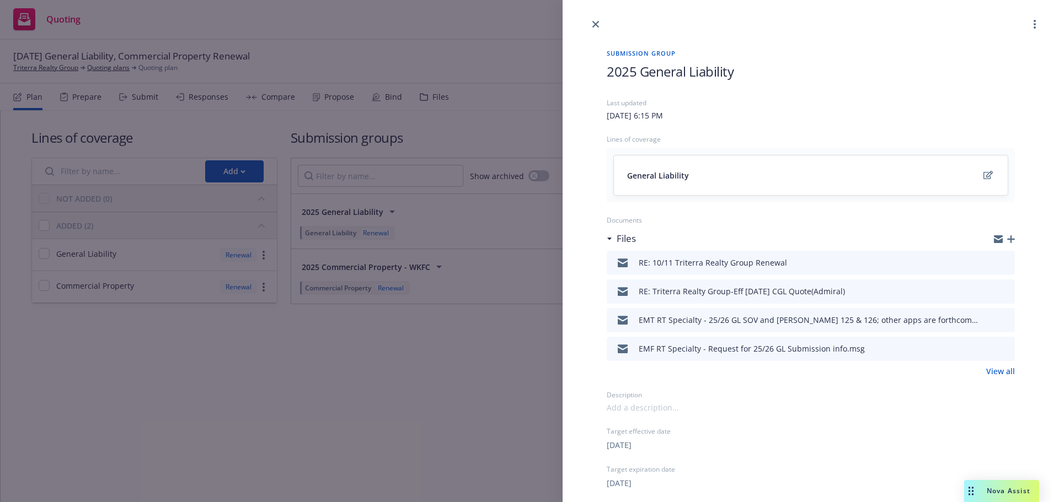
click at [999, 261] on icon "preview file" at bounding box center [1004, 263] width 10 height 8
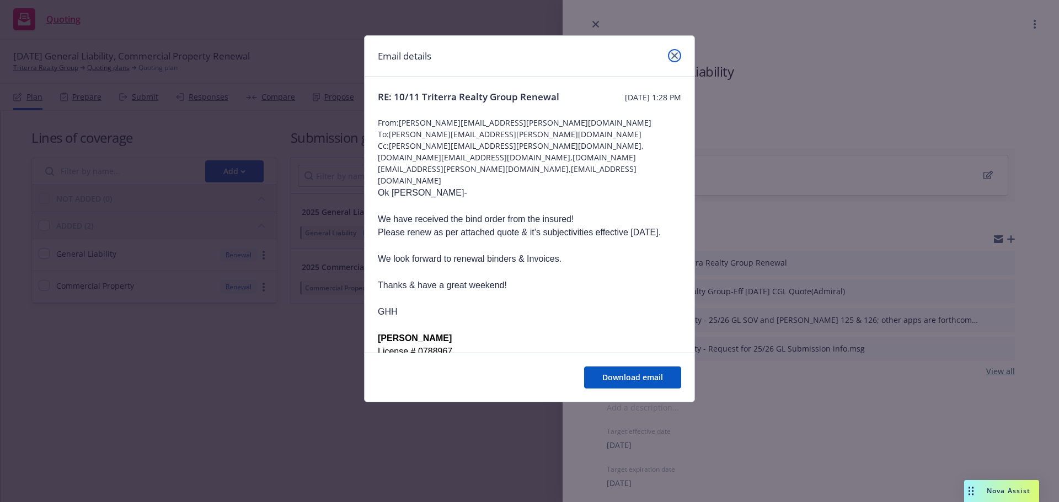
click at [671, 56] on icon "close" at bounding box center [674, 55] width 7 height 7
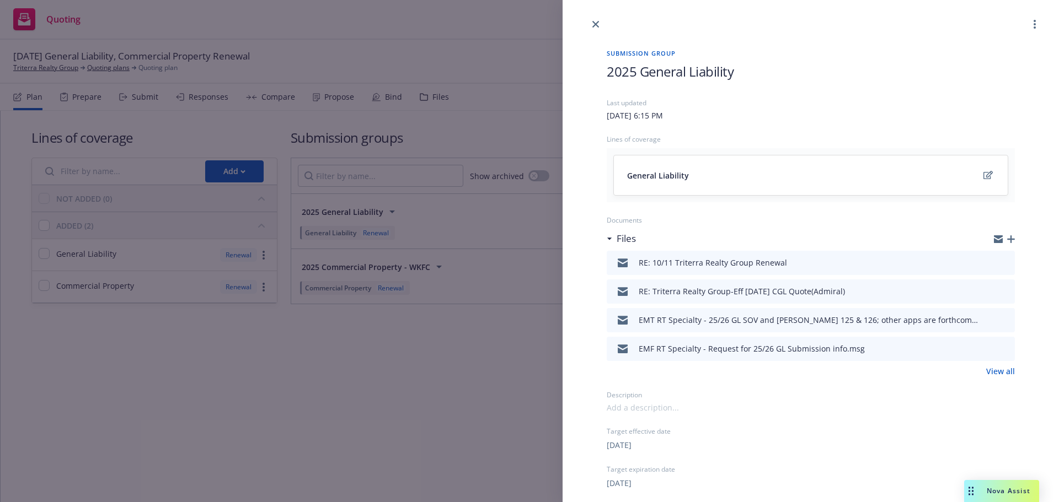
drag, startPoint x: 904, startPoint y: 292, endPoint x: 685, endPoint y: 297, distance: 219.5
click at [685, 297] on div "RE: Triterra Realty Group-Eff 10/11/25 CGL Quote(Admiral)" at bounding box center [741, 292] width 206 height 12
click at [593, 23] on icon "close" at bounding box center [595, 24] width 7 height 7
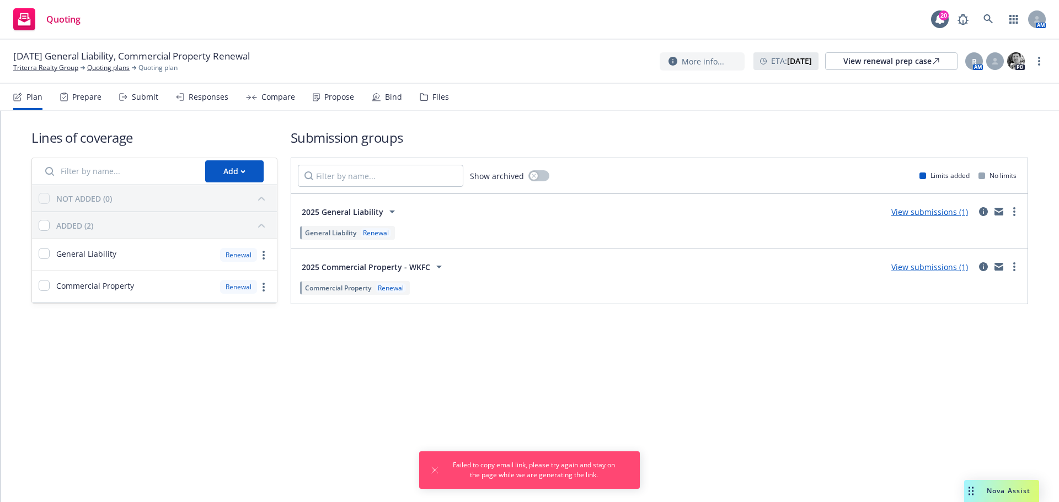
click at [802, 420] on div "Lines of coverage Add NOT ADDED (0) ADDED (2) General Liability Renewal Commerc…" at bounding box center [530, 306] width 1058 height 391
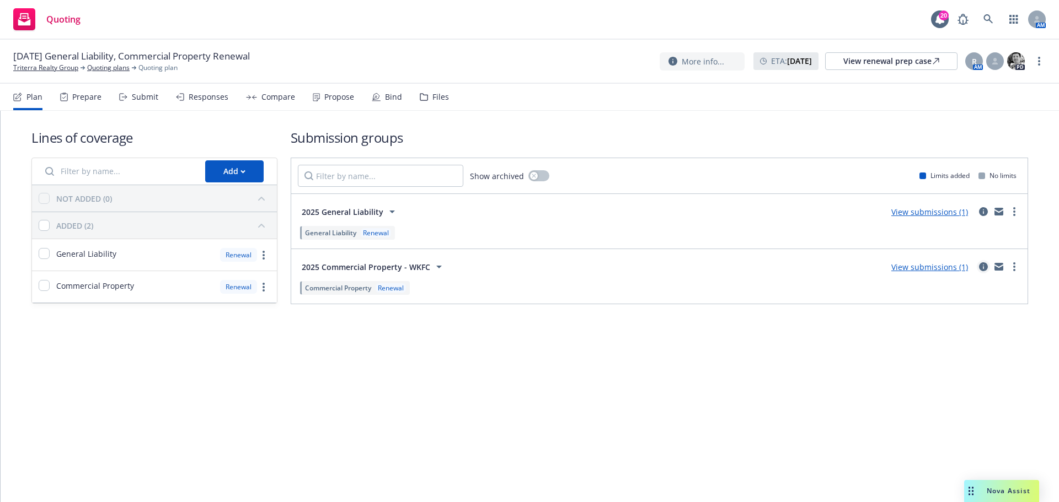
click at [982, 266] on icon "circleInformation" at bounding box center [983, 266] width 9 height 9
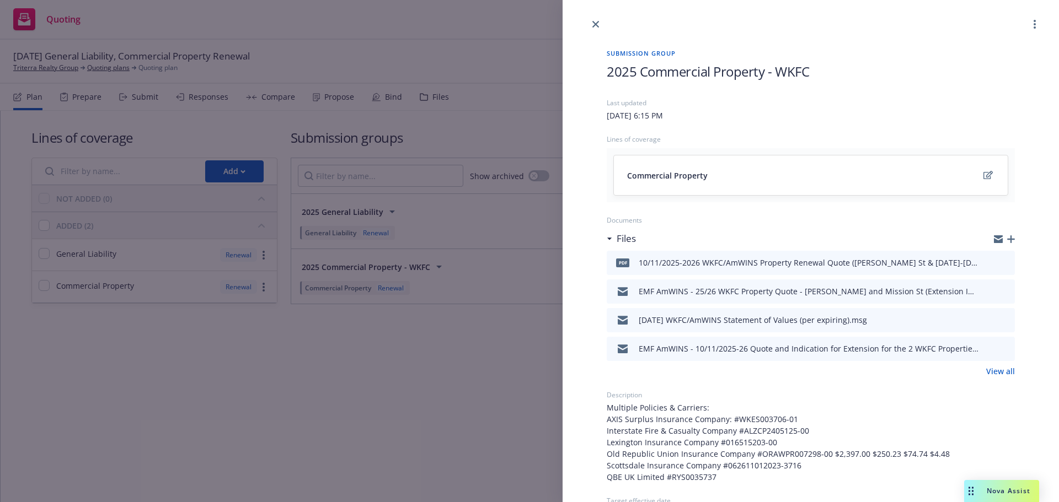
click at [1007, 243] on icon "button" at bounding box center [1011, 239] width 8 height 8
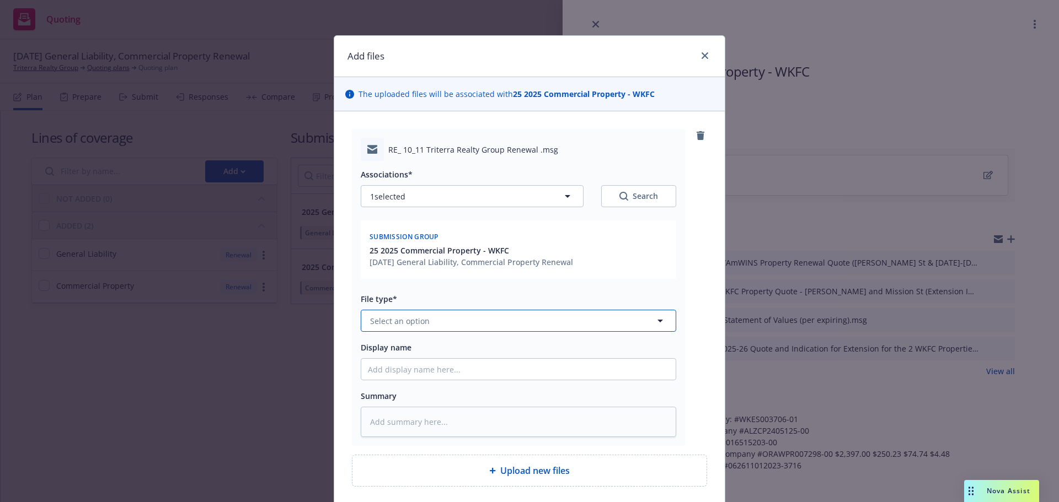
click at [658, 321] on icon "button" at bounding box center [659, 320] width 13 height 13
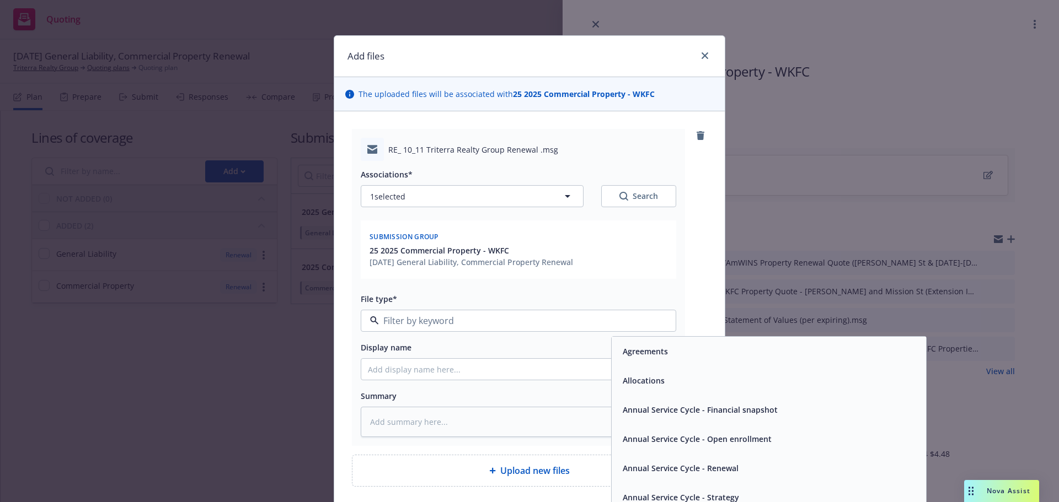
click at [433, 318] on input at bounding box center [516, 320] width 275 height 13
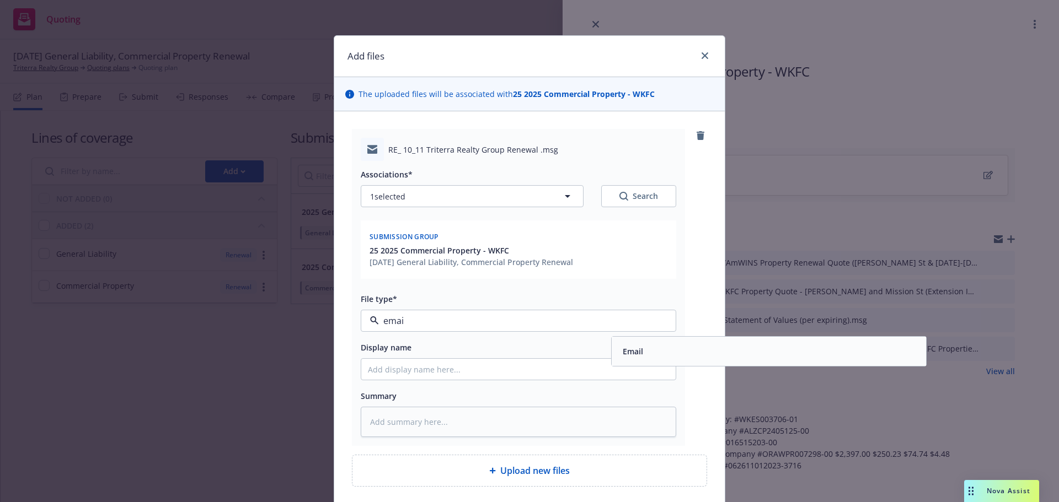
type input "email"
click at [631, 353] on span "Email" at bounding box center [632, 352] width 20 height 12
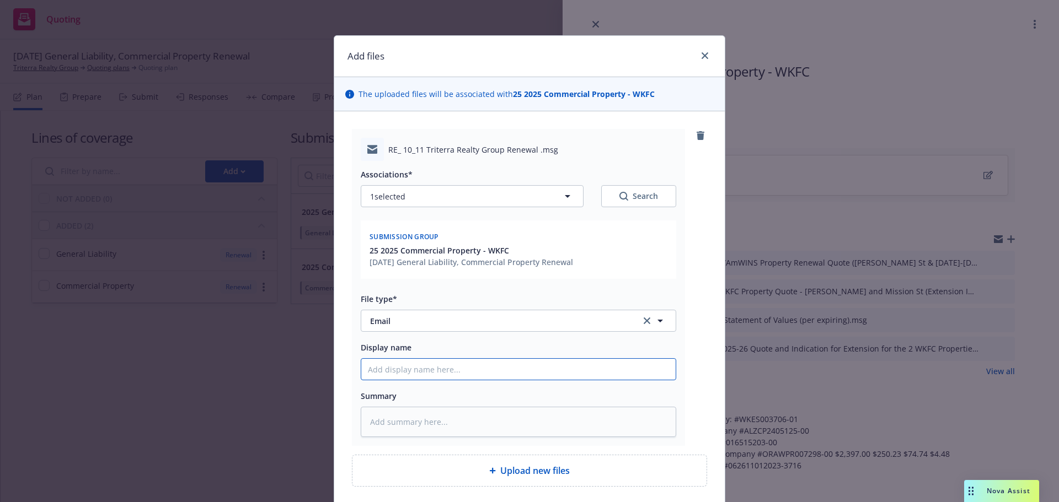
click at [480, 373] on input "Display name" at bounding box center [518, 369] width 314 height 21
type textarea "x"
type input "2"
type textarea "x"
type input "25"
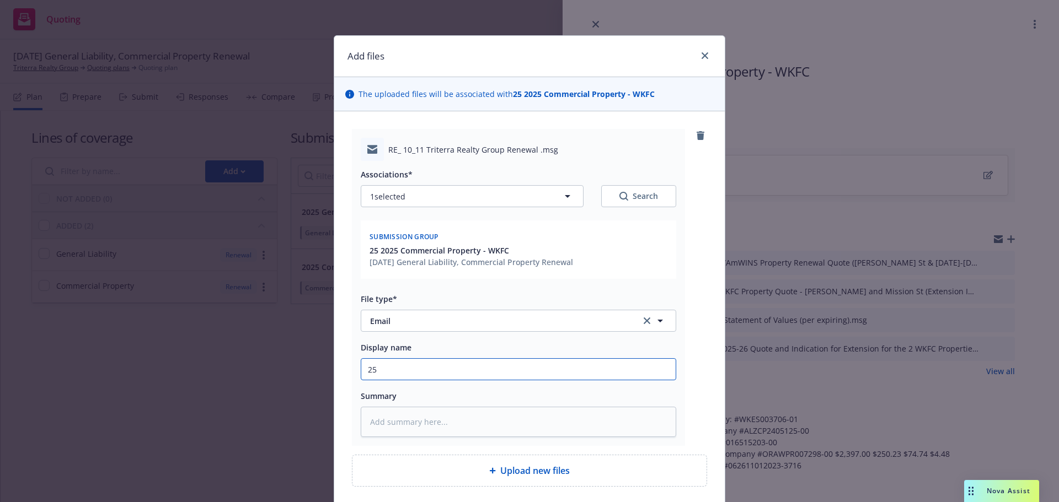
type textarea "x"
type input "25-"
type textarea "x"
type input "25-2"
type textarea "x"
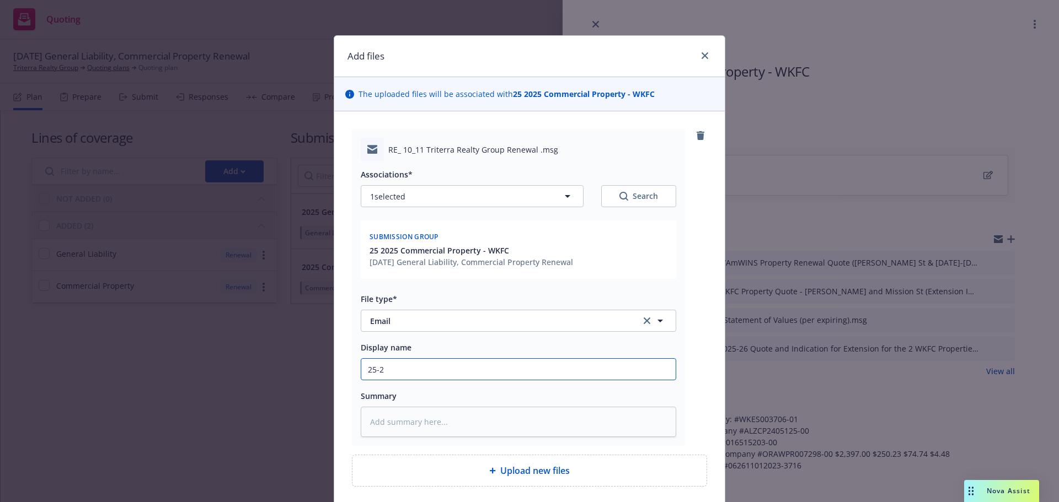
type input "25-26"
type textarea "x"
type input "25-26"
type textarea "x"
type input "25-26 C"
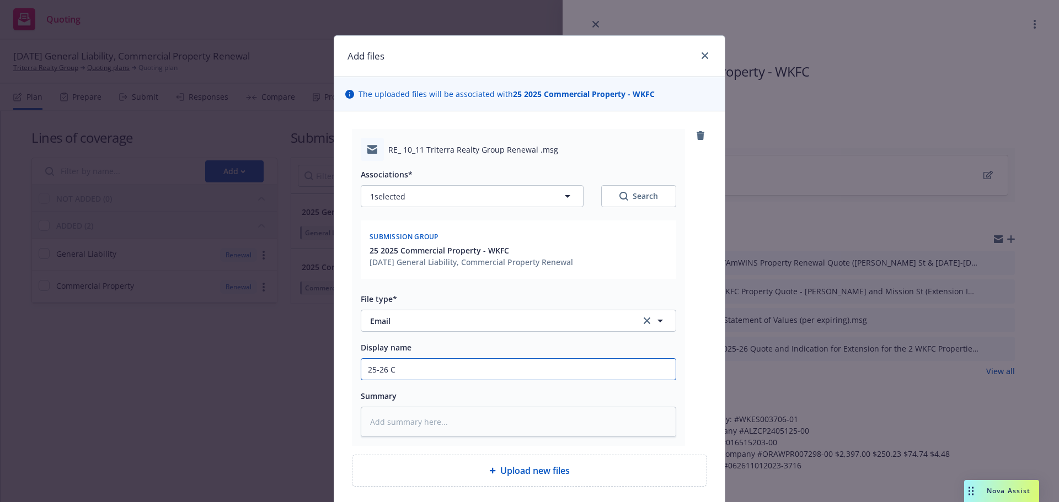
type textarea "x"
type input "25-26 Co"
type textarea "x"
type input "25-26 Com"
type textarea "x"
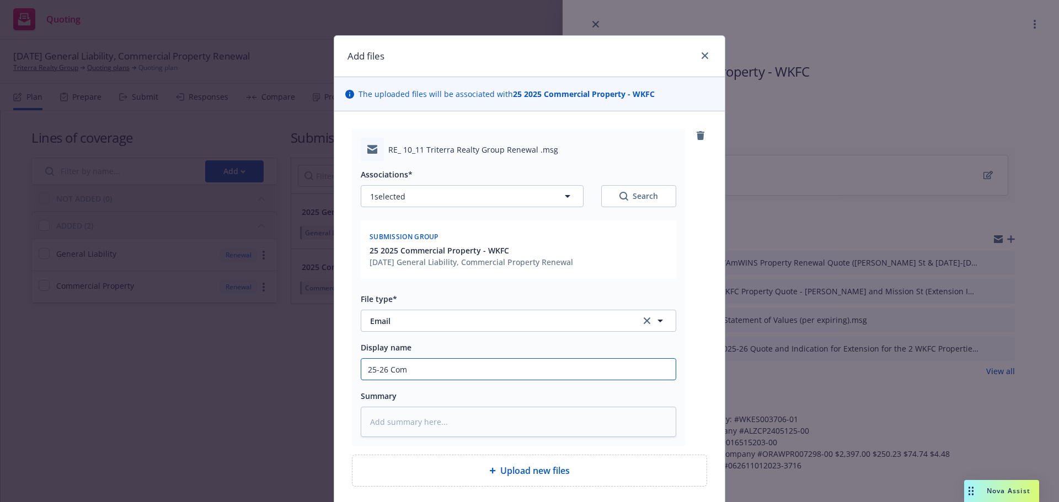
type input "25-26 Comm"
type textarea "x"
type input "25-26 Comme"
type textarea "x"
type input "25-26 Commer"
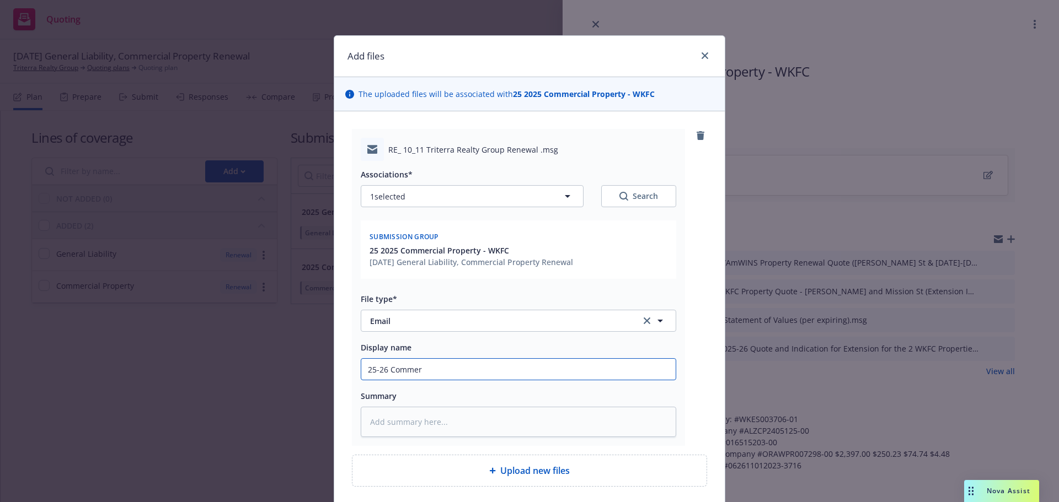
type textarea "x"
type input "25-26 Commerc"
type textarea "x"
type input "25-26 Commerci"
type textarea "x"
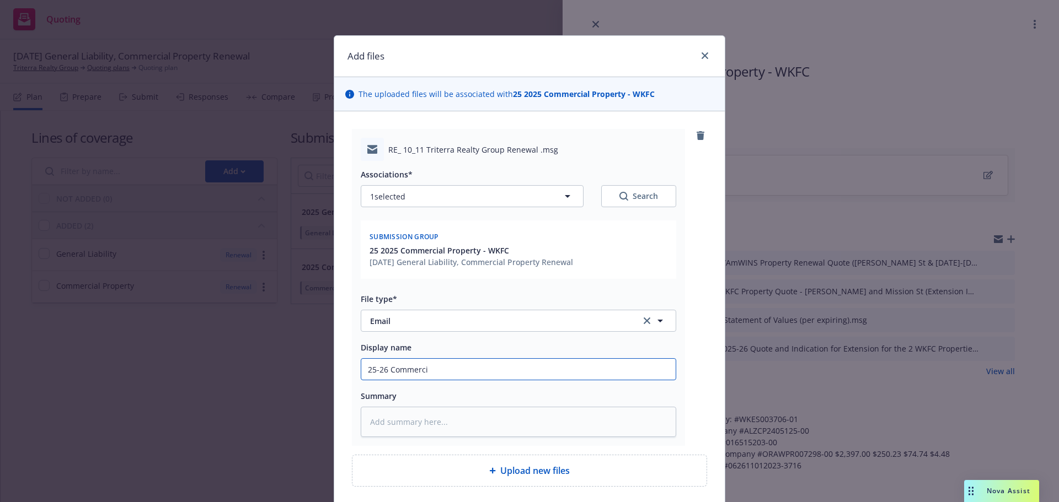
type input "25-26 Commercia"
type textarea "x"
type input "25-26 Commercial"
type textarea "x"
type input "25-26 Commercial"
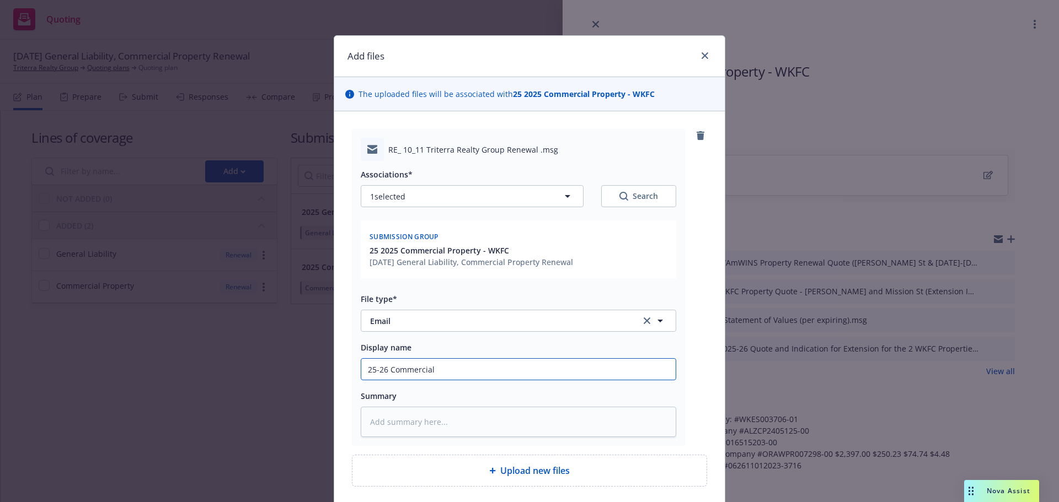
type textarea "x"
type input "25-26 Commercial P"
type textarea "x"
type input "25-26 Commercial Pr"
type textarea "x"
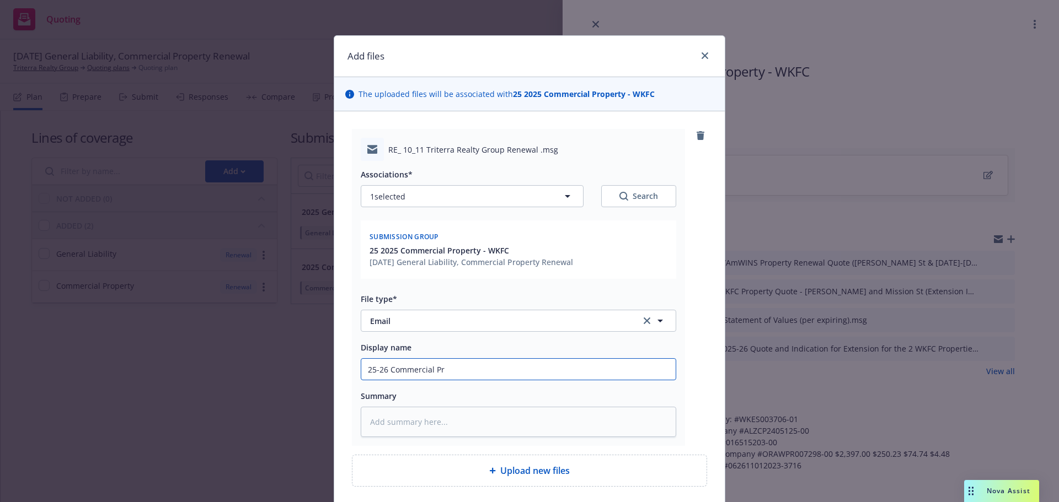
type input "25-26 Commercial Pro"
type textarea "x"
type input "25-26 Commercial Prop"
type textarea "x"
type input "25-26 Commercial Propeo"
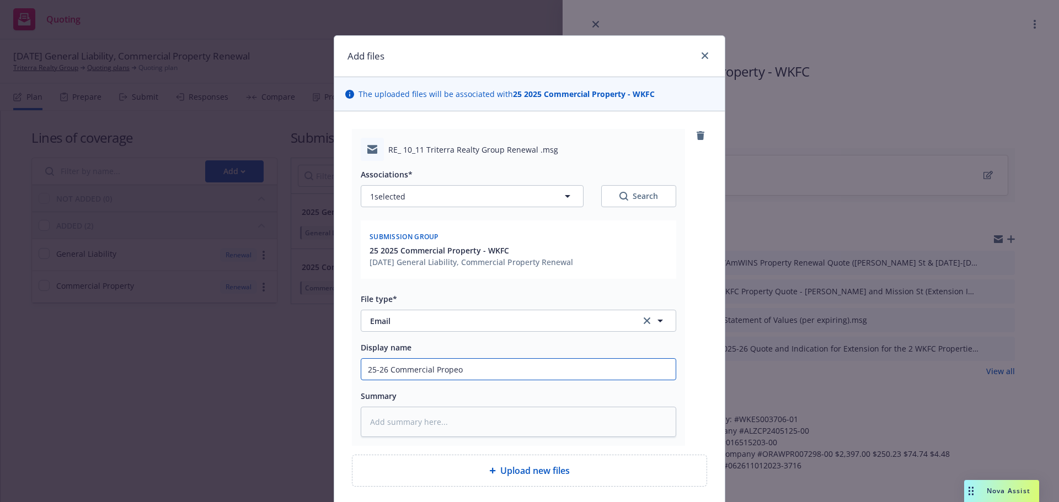
type textarea "x"
type input "25-26 Commercial Propeor"
type textarea "x"
type input "25-26 Commercial Propeort"
type textarea "x"
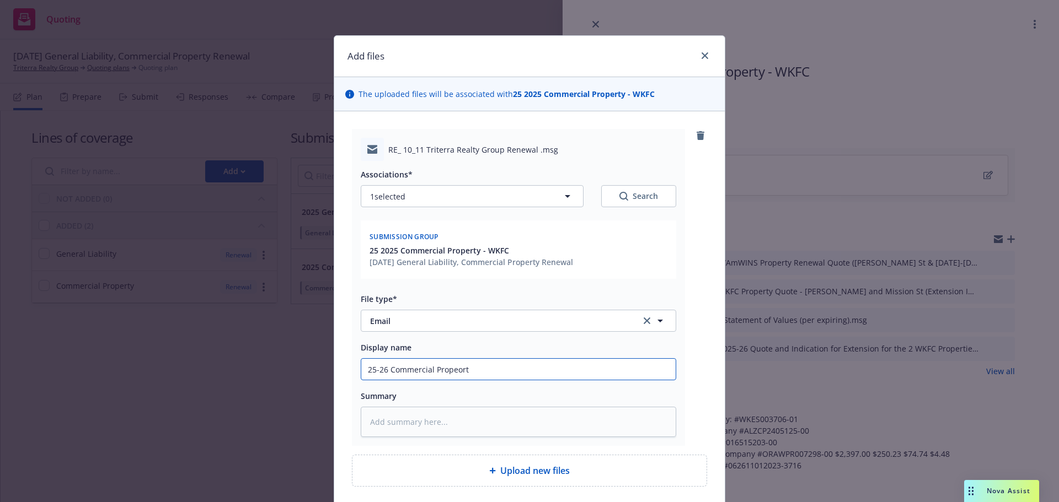
type input "25-26 Commercial Propeorty"
type textarea "x"
type input "25-26 Commercial Propeort"
type textarea "x"
type input "25-26 Commercial Propeor"
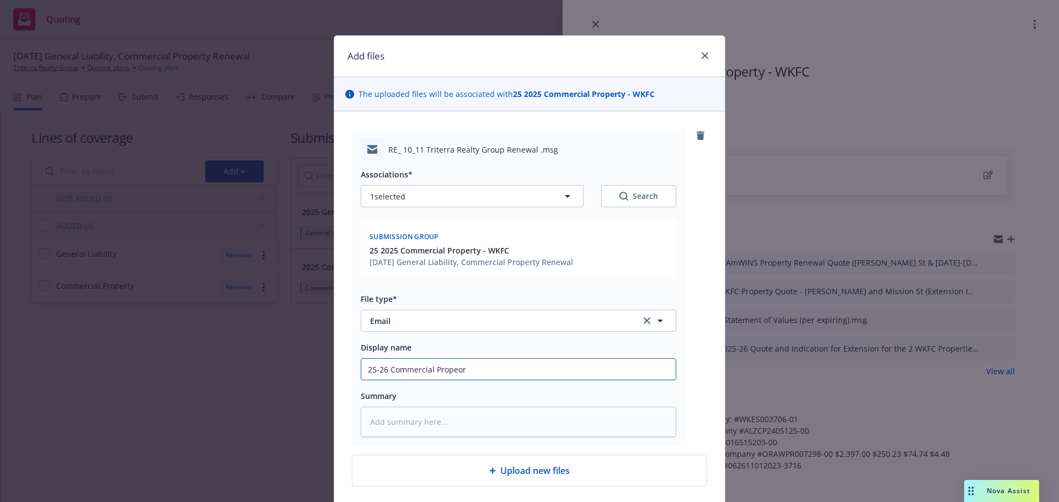
type textarea "x"
type input "25-26 Commercial Propeo"
type textarea "x"
type input "25-26 Commercial Prope"
type textarea "x"
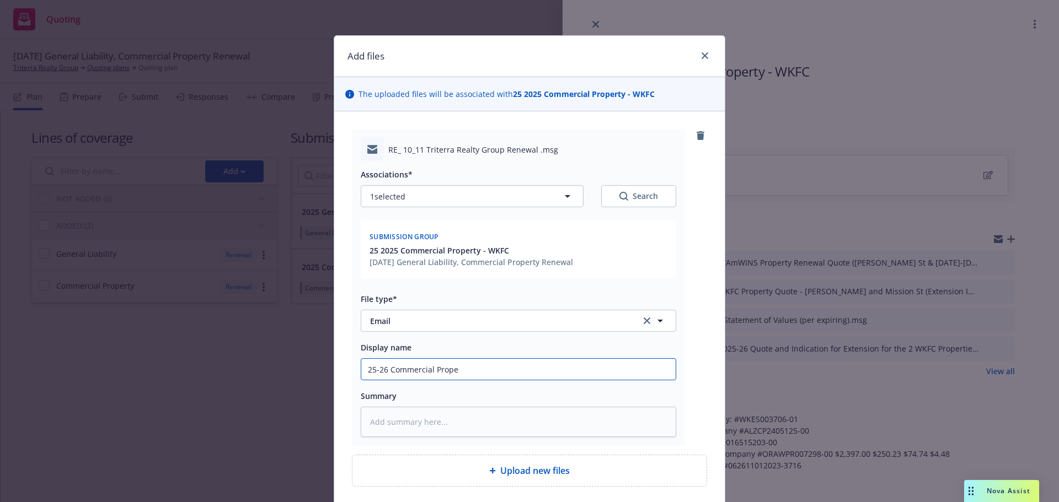
type input "25-26 Commercial Prop"
type textarea "x"
type input "25-26 Commercial Prope"
type textarea "x"
type input "25-26 Commercial Proper"
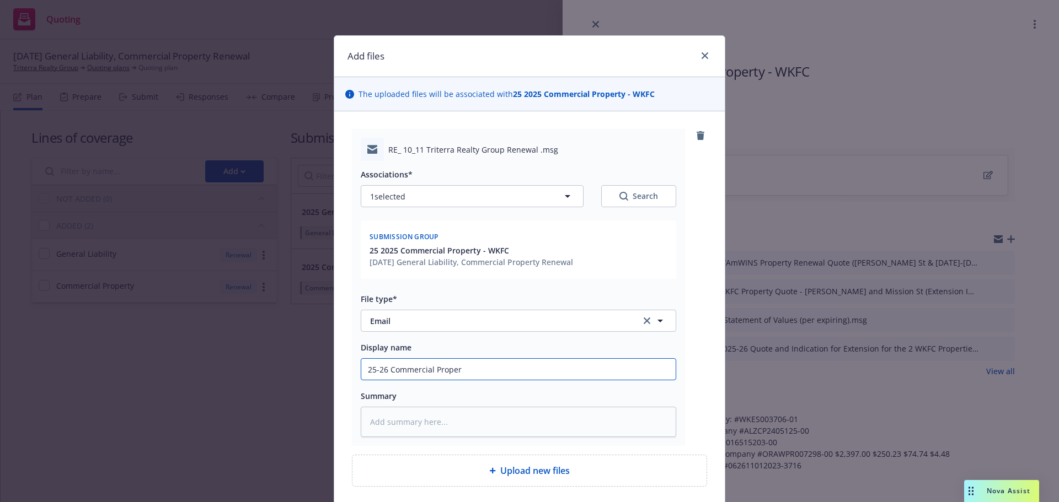
type textarea "x"
type input "25-26 Commercial Propert"
type textarea "x"
type input "25-26 Commercial Property"
type textarea "x"
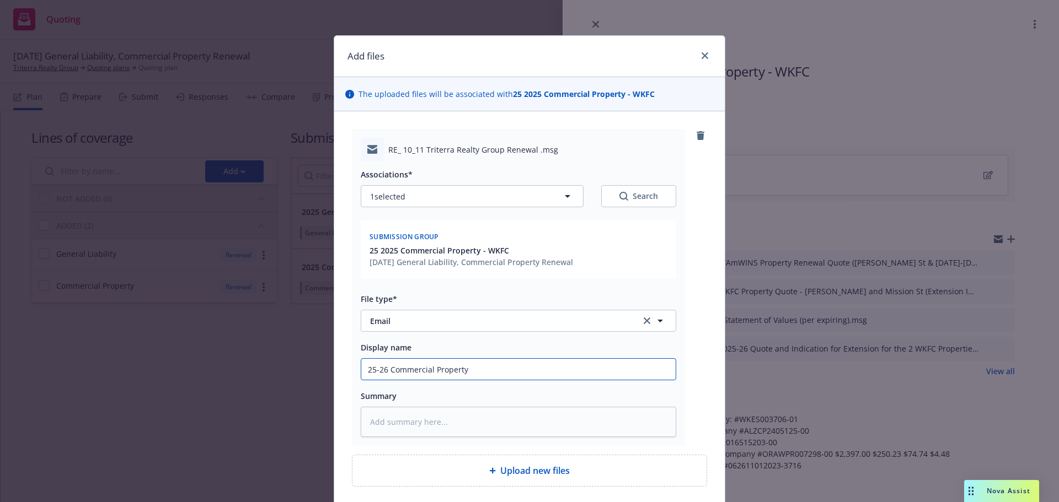
type input "25-26 Commercial Property"
type textarea "x"
type input "25-26 Commercial Property B"
type textarea "x"
type input "25-26 Commercial Property Bi"
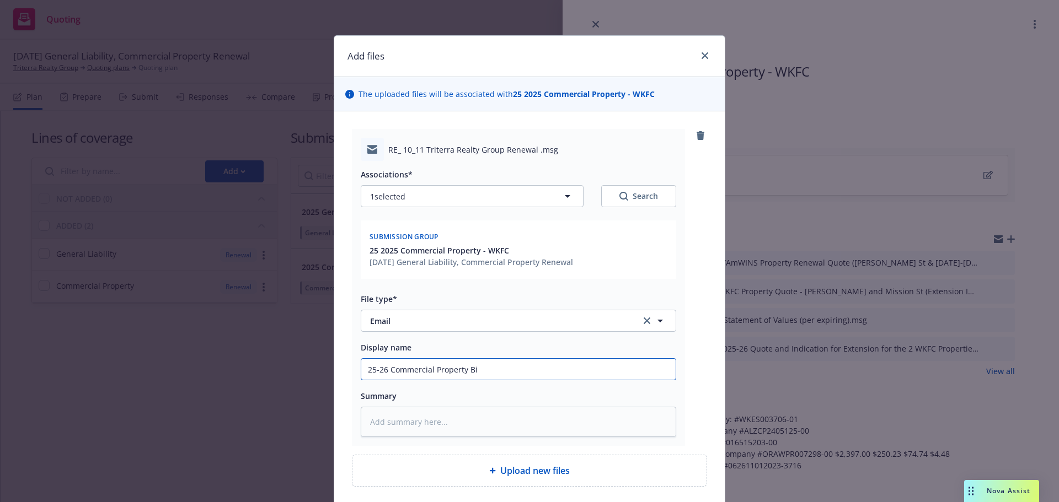
type textarea "x"
type input "25-26 Commercial Property Bin"
type textarea "x"
type input "25-26 Commercial Property Bind"
type textarea "x"
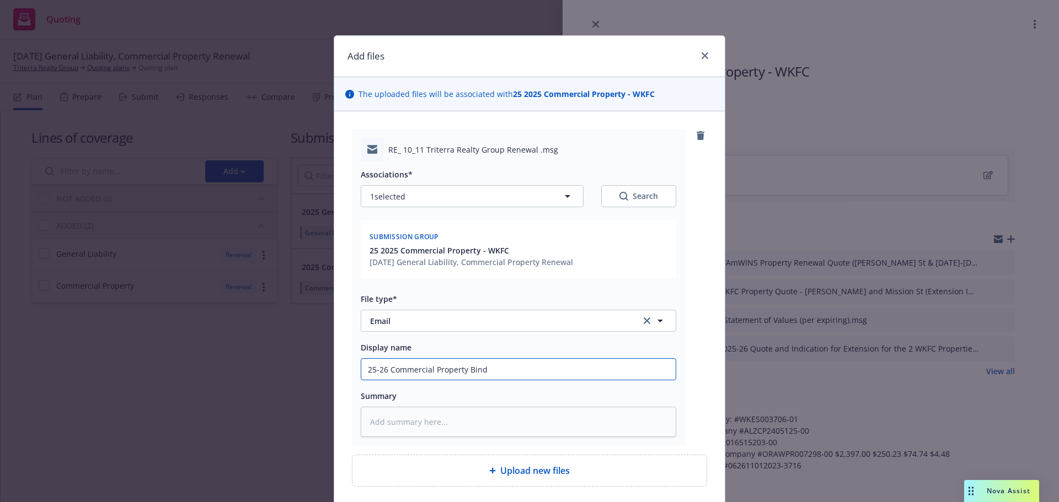
type input "25-26 Commercial Property Bind"
type textarea "x"
type input "25-26 Commercial Property Bind O"
type textarea "x"
type input "25-26 Commercial Property Bind Or"
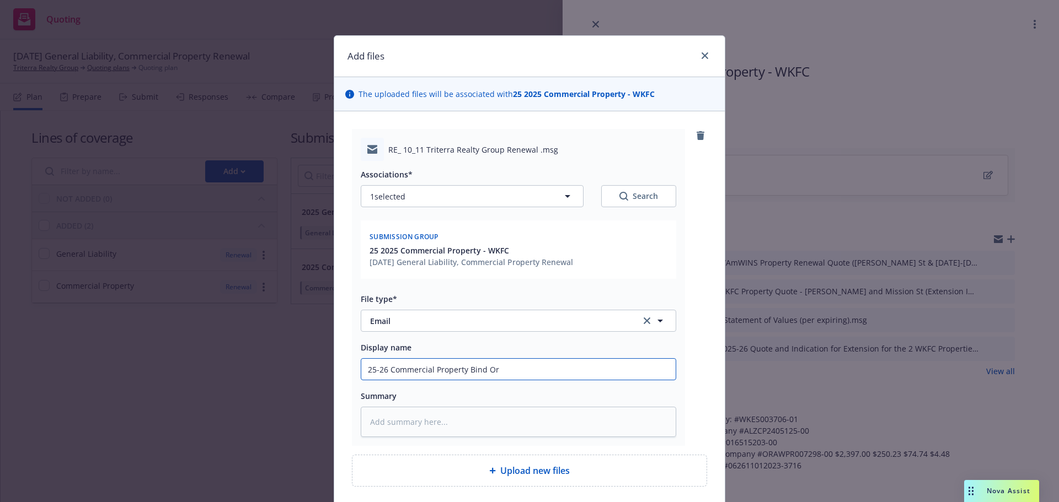
type textarea "x"
type input "25-26 Commercial Property Bind Ord"
type textarea "x"
type input "25-26 Commercial Property Bind Orde"
type textarea "x"
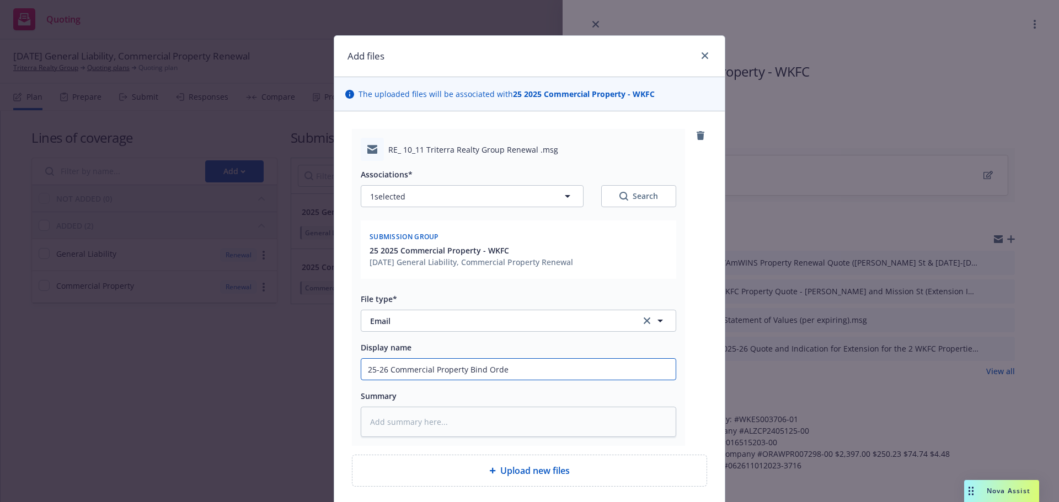
type input "25-26 Commercial Property Bind Order"
type textarea "x"
type input "25-26 Commercial Property Bind Order"
type textarea "x"
type input "25-26 Commercial Property Bind Order -"
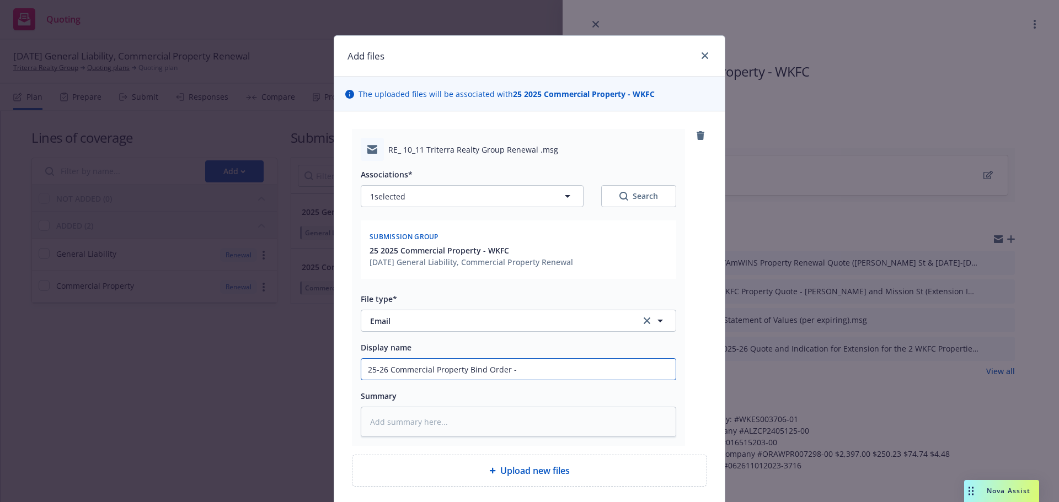
type textarea "x"
type input "25-26 Commercial Property Bind Order -"
type textarea "x"
type input "25-26 Commercial Property Bind Order - A"
type textarea "x"
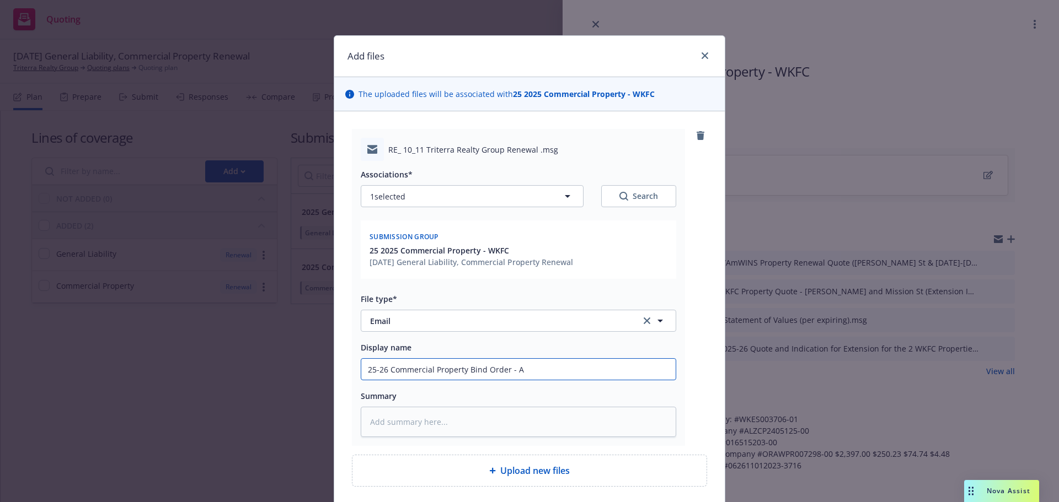
type input "25-26 Commercial Property Bind Order - Am"
type textarea "x"
type input "25-26 Commercial Property Bind Order - Amw"
type textarea "x"
type input "25-26 Commercial Property Bind Order - Amwi"
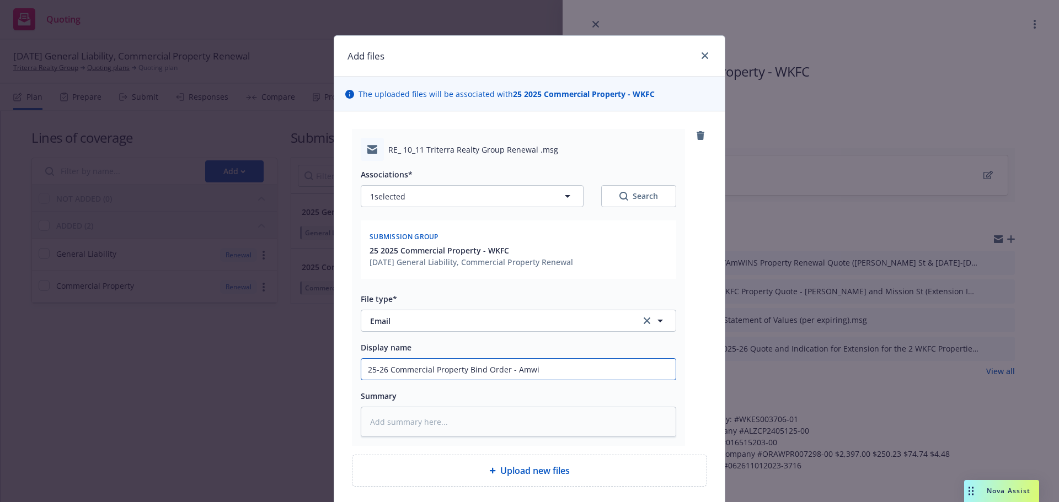
type textarea "x"
type input "25-26 Commercial Property Bind Order - Amwin"
type textarea "x"
type input "25-26 Commercial Property Bind Order - Amwins"
click at [394, 416] on textarea at bounding box center [518, 422] width 315 height 30
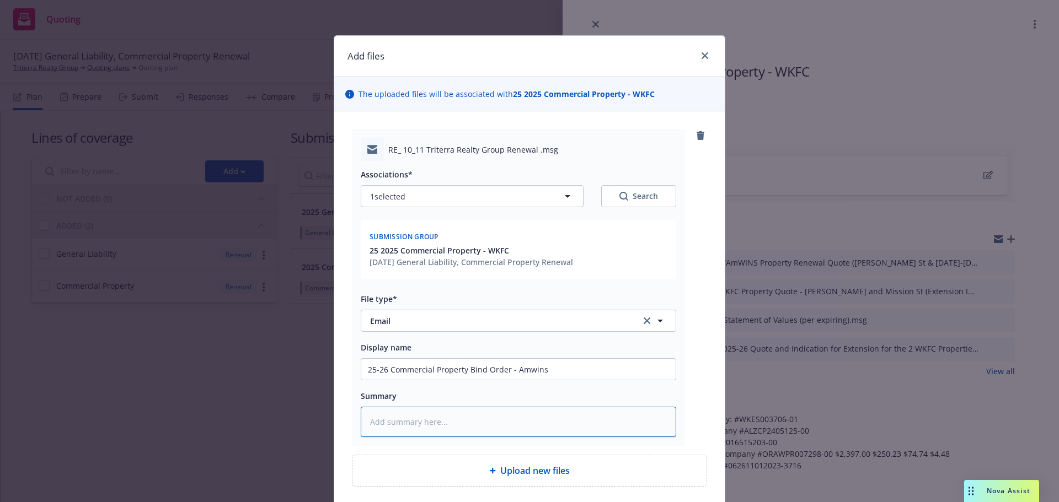
type textarea "x"
type textarea "R"
type textarea "x"
type textarea "Re"
type textarea "x"
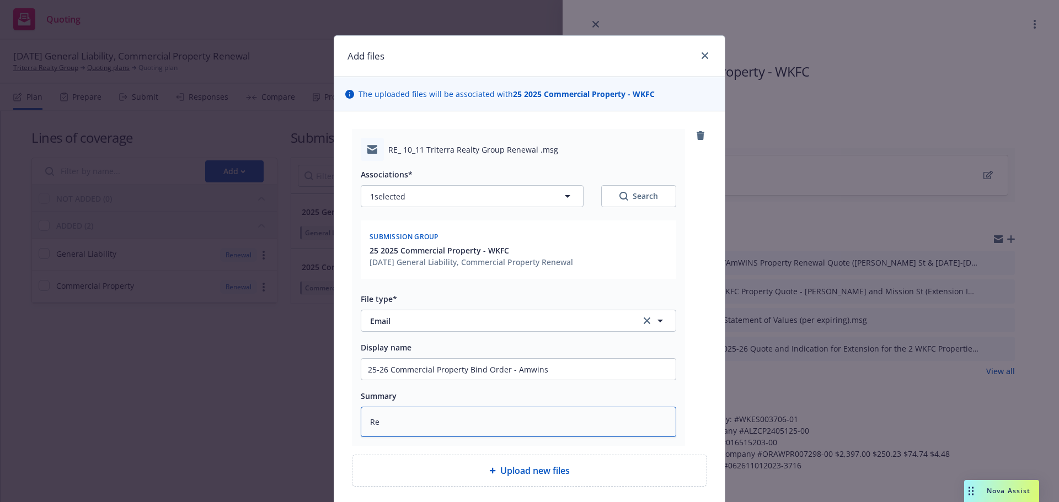
type textarea "Ren"
type textarea "x"
type textarea "Rene"
type textarea "x"
type textarea "Renew"
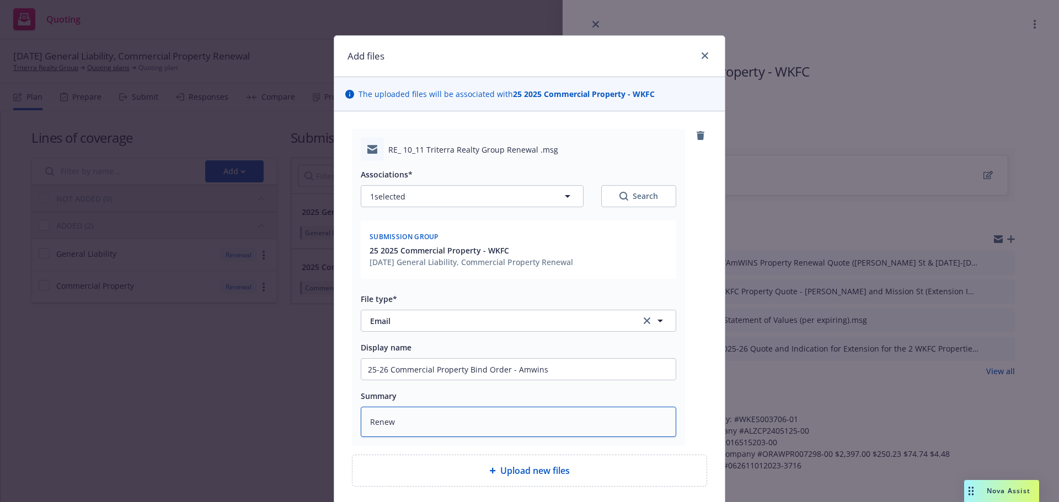
type textarea "x"
type textarea "Renewa"
type textarea "x"
type textarea "Renewal"
type textarea "x"
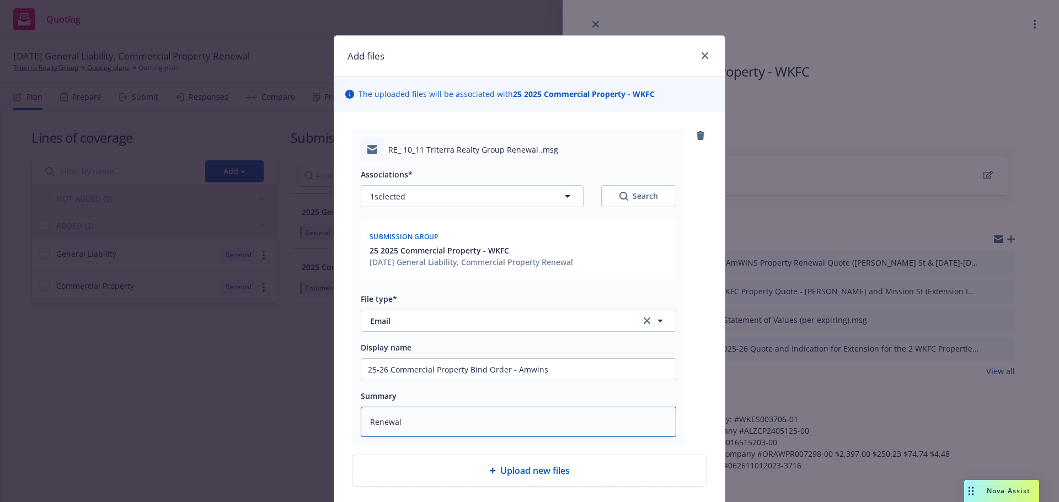
type textarea "RenewalB"
type textarea "x"
type textarea "RenewalBi"
type textarea "x"
type textarea "RenewalBin"
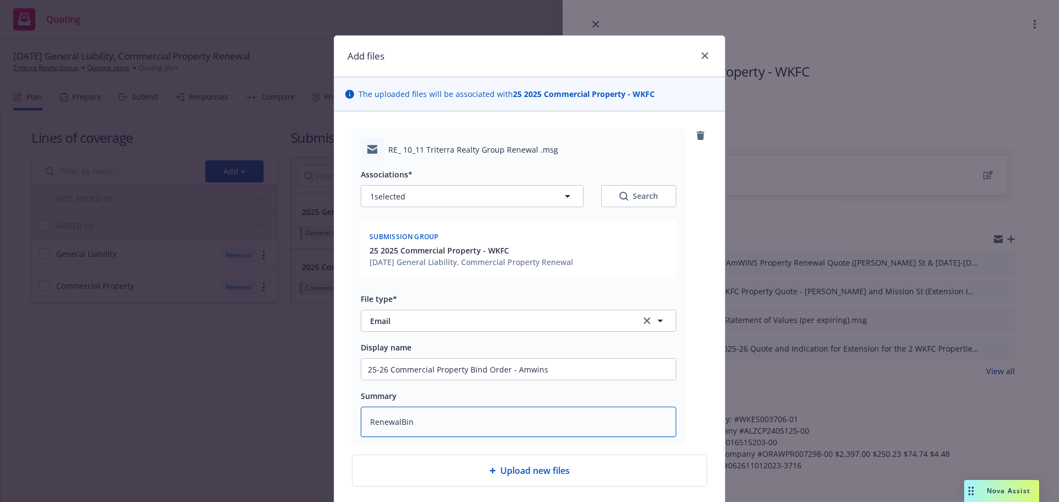
type textarea "x"
type textarea "RenewalBind"
type textarea "x"
type textarea "RenewalBind"
type textarea "x"
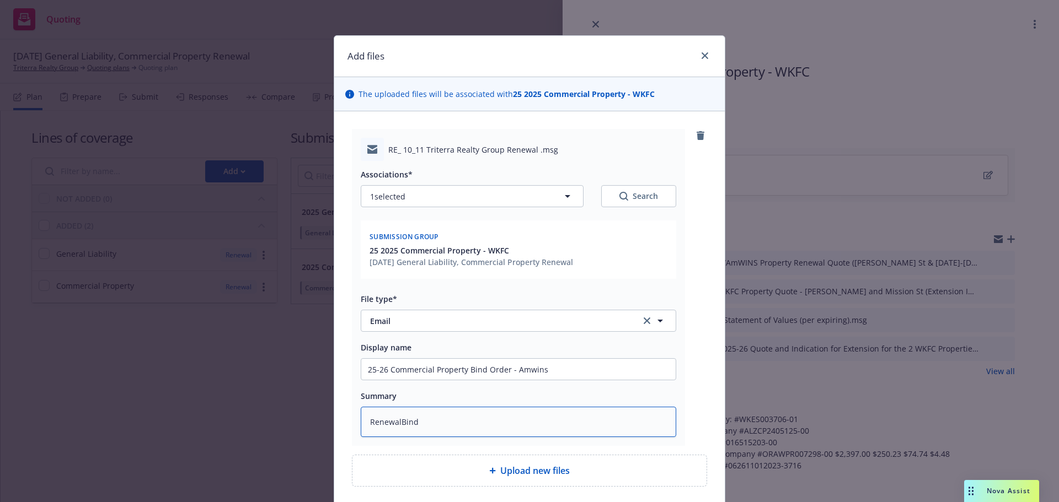
type textarea "RenewalBind O"
type textarea "x"
type textarea "RenewalBind Or"
type textarea "x"
type textarea "RenewalBind Ord"
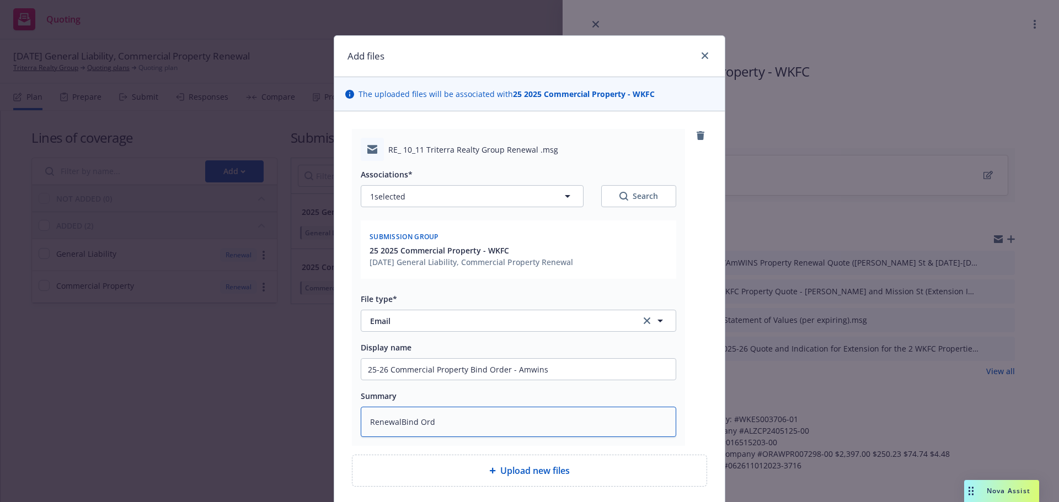
type textarea "x"
type textarea "RenewalBind Orde"
type textarea "x"
type textarea "RenewalBind Order"
type textarea "x"
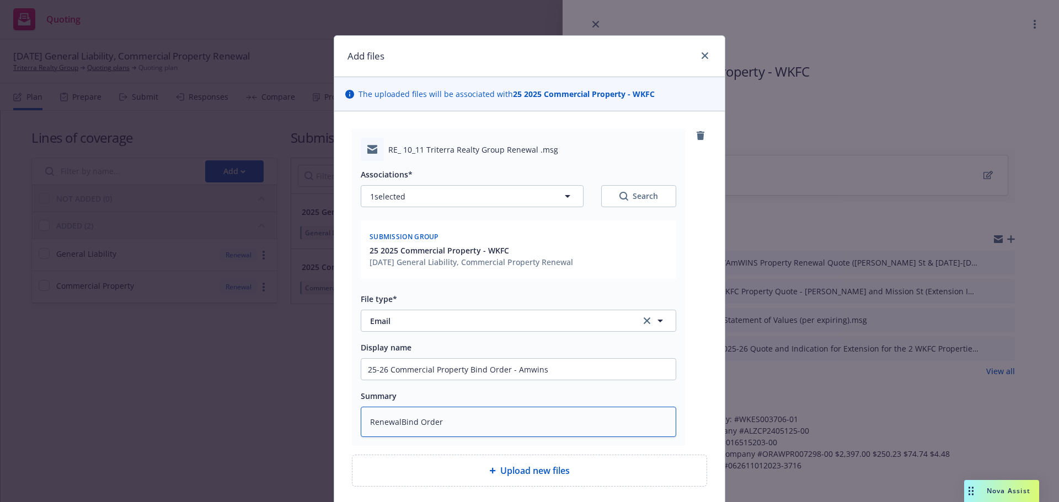
type textarea "RenewalBind Order"
type textarea "x"
type textarea "RenewalBind Order t"
type textarea "x"
type textarea "RenewalBind Order to"
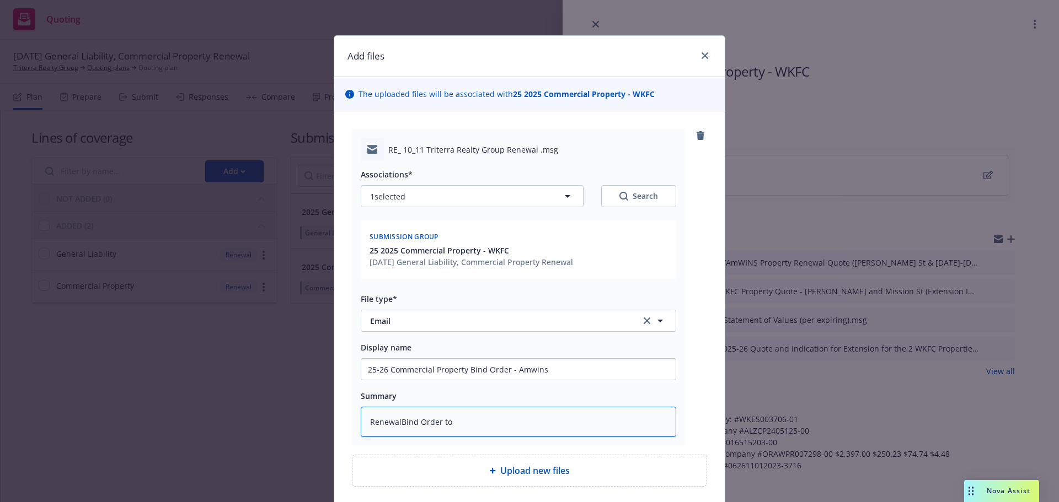
type textarea "x"
type textarea "RenewalBind Order to"
type textarea "x"
type textarea "RenewalBind Order to i"
type textarea "x"
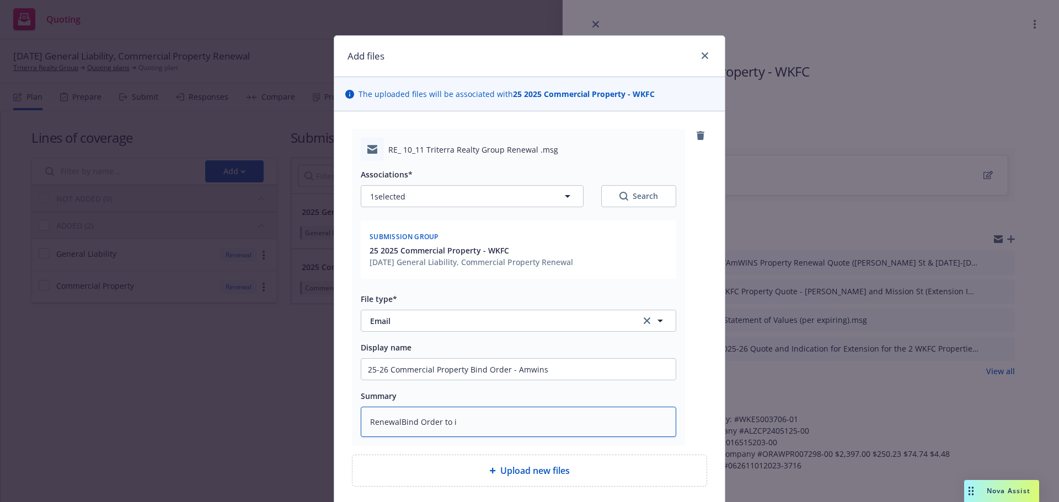
type textarea "RenewalBind Order to in"
type textarea "x"
type textarea "RenewalBind Order to inc"
type textarea "x"
type textarea "RenewalBind Order to incl"
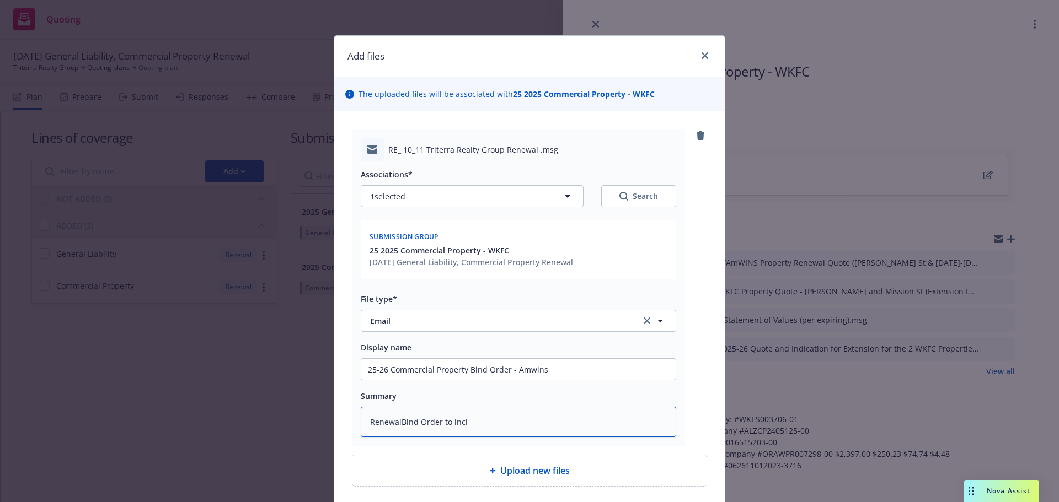
type textarea "x"
type textarea "RenewalBind Order to inclu"
type textarea "x"
type textarea "RenewalBind Order to includ"
type textarea "x"
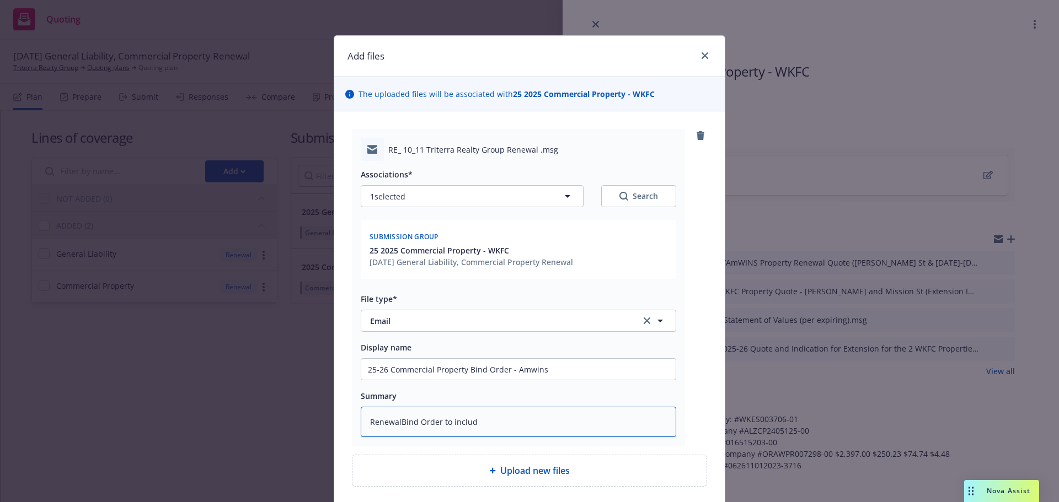
type textarea "RenewalBind Order to include"
type textarea "x"
type textarea "RenewalBind Order to include"
type textarea "x"
type textarea "RenewalBind Order to include a"
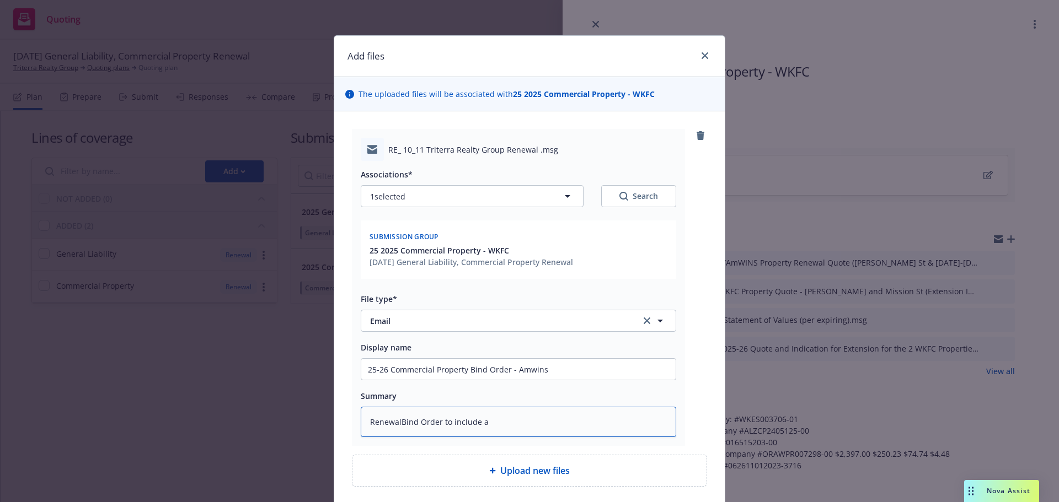
type textarea "x"
type textarea "RenewalBind Order to include al"
type textarea "x"
type textarea "RenewalBind Order to include all"
type textarea "x"
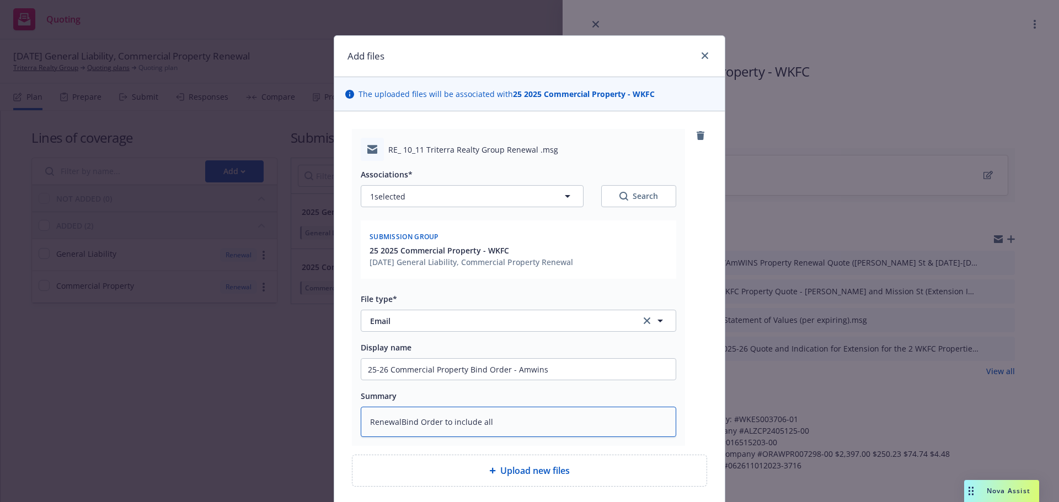
type textarea "RenewalBind Order to include all"
type textarea "x"
type textarea "RenewalBind Order to include all S"
type textarea "x"
type textarea "RenewalBind Order to include all Si"
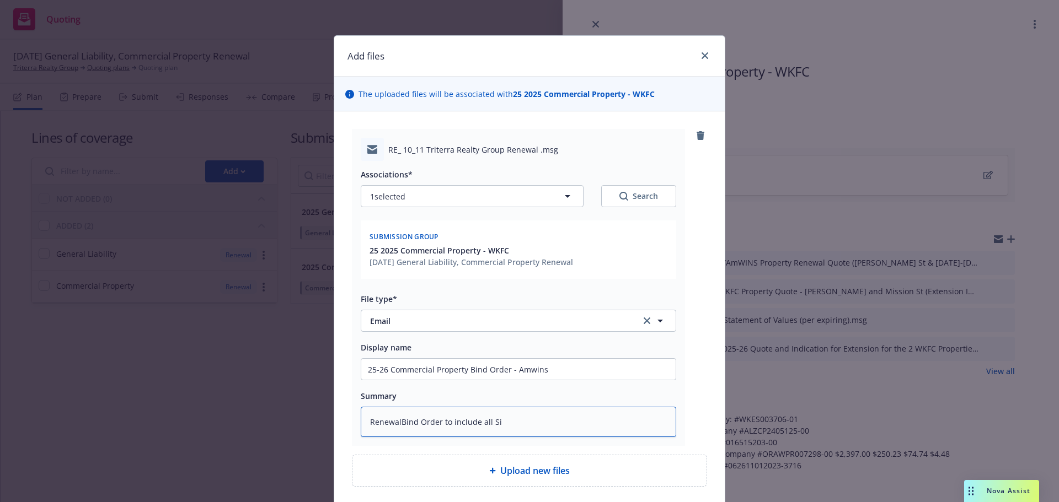
type textarea "x"
type textarea "RenewalBind Order to include all Sig"
type textarea "x"
type textarea "RenewalBind Order to include all Sign"
type textarea "x"
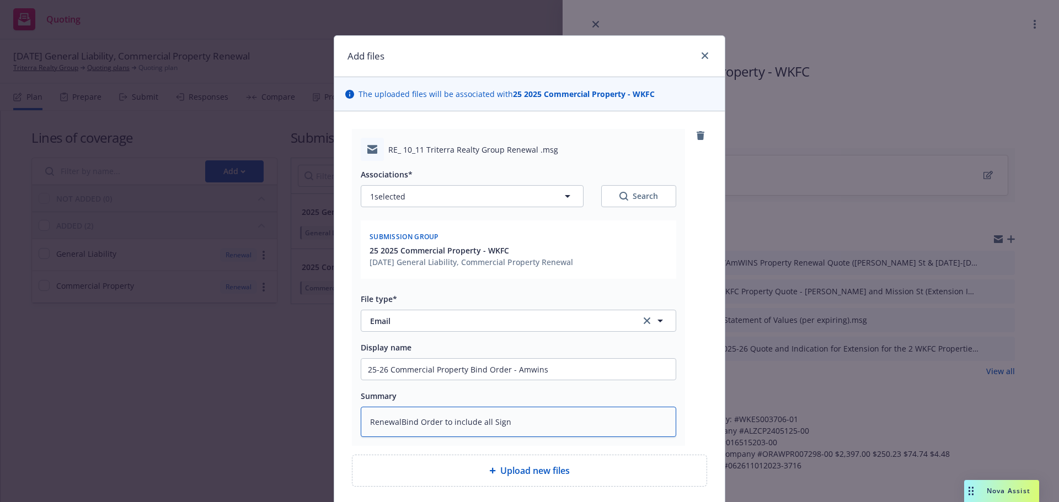
type textarea "RenewalBind Order to include all Signe"
type textarea "x"
type textarea "RenewalBind Order to include all Signed"
type textarea "x"
type textarea "RenewalBind Order to include all Signed"
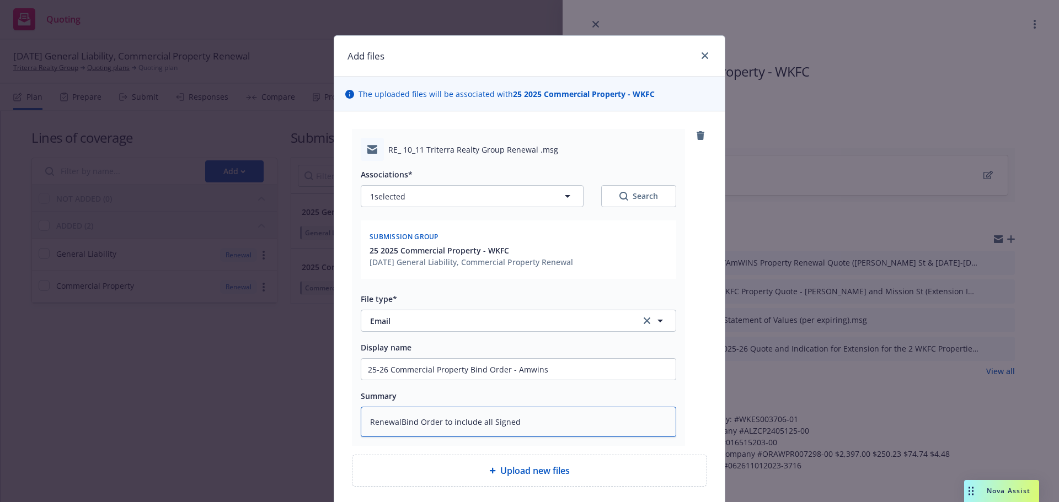
type textarea "x"
type textarea "RenewalBind Order to include all Signed S"
type textarea "x"
type textarea "RenewalBind Order to include all Signed Su"
type textarea "x"
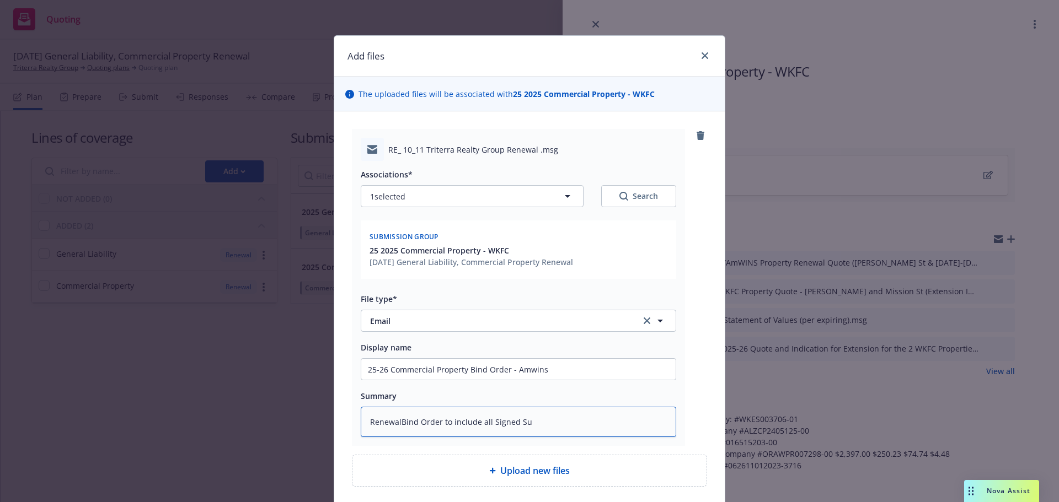
type textarea "RenewalBind Order to include all Signed Sub"
type textarea "x"
type textarea "RenewalBind Order to include all Signed Subj"
type textarea "x"
type textarea "RenewalBind Order to include all Signed Subje"
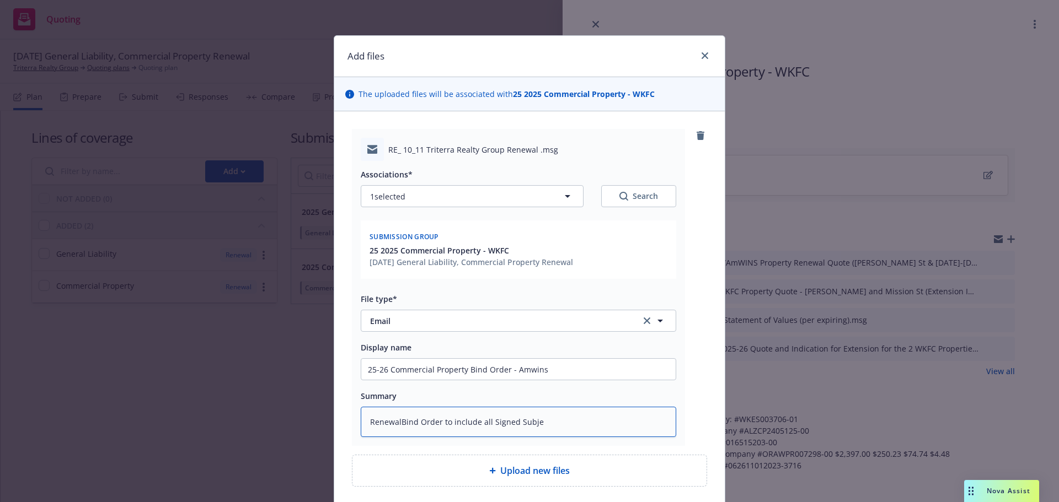
type textarea "x"
click at [396, 421] on textarea "RenewalBind Order to include all Signed Subjectivities." at bounding box center [518, 422] width 315 height 30
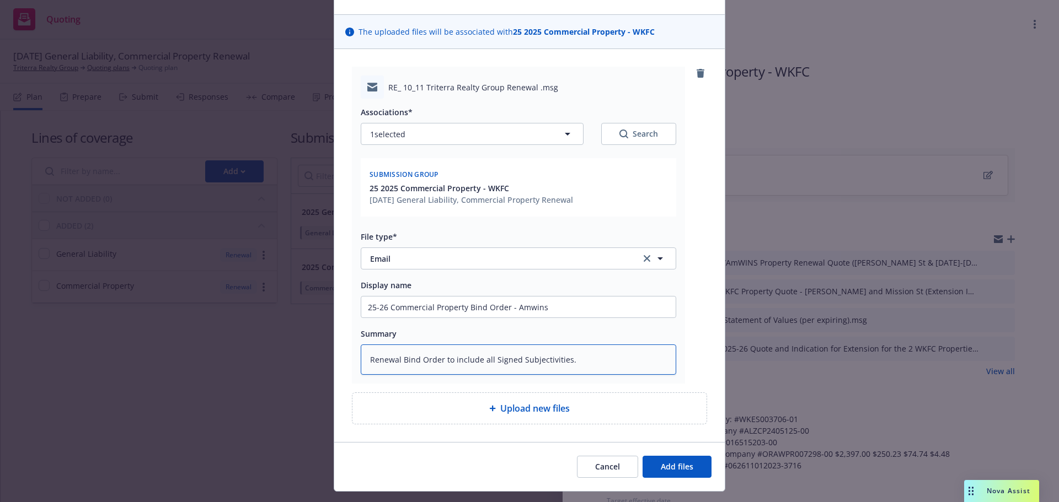
scroll to position [87, 0]
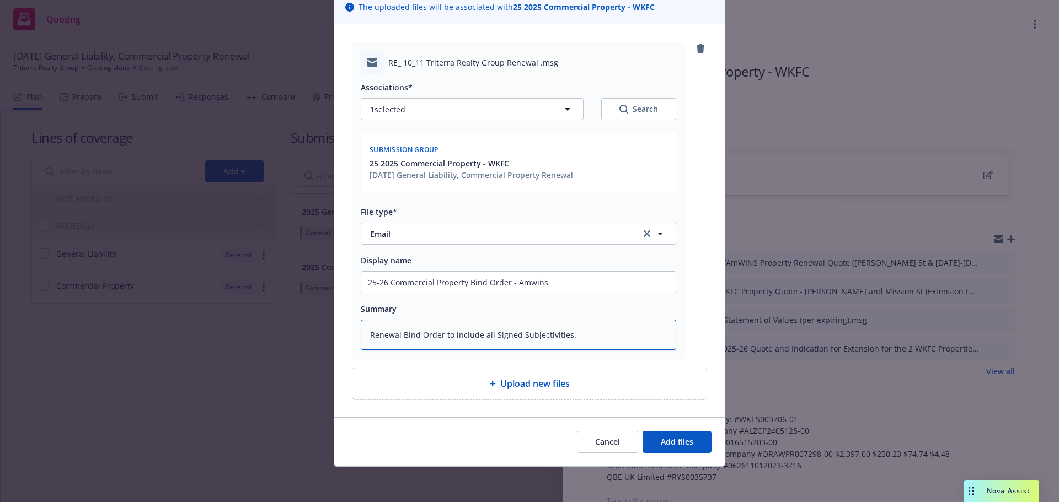
click at [437, 334] on textarea "Renewal Bind Order to include all Signed Subjectivities." at bounding box center [518, 335] width 315 height 30
click at [679, 445] on span "Add files" at bounding box center [676, 442] width 33 height 10
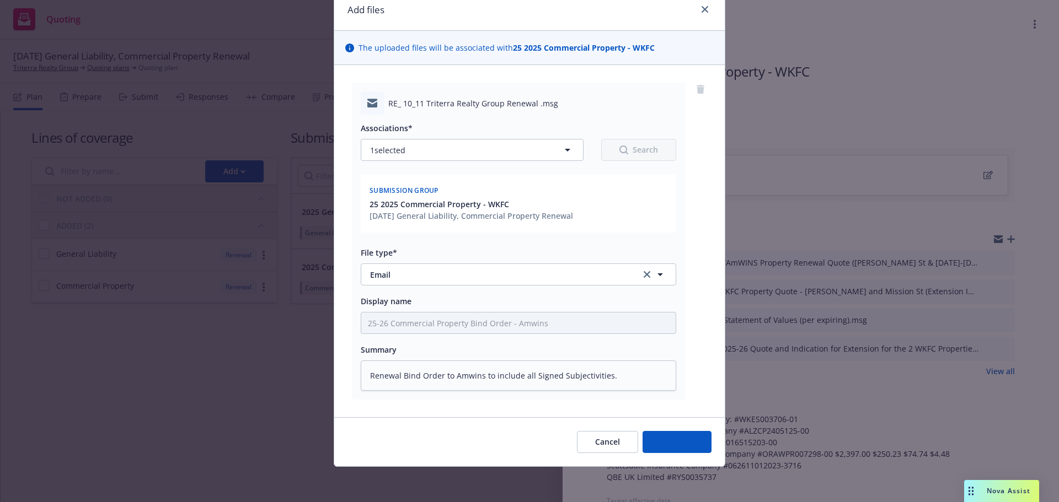
scroll to position [46, 0]
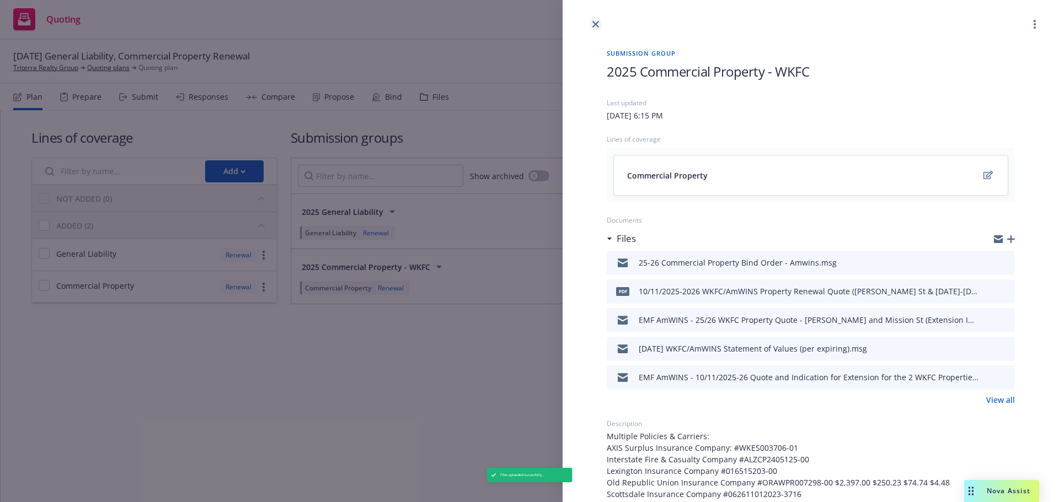
click at [596, 23] on icon "close" at bounding box center [595, 24] width 7 height 7
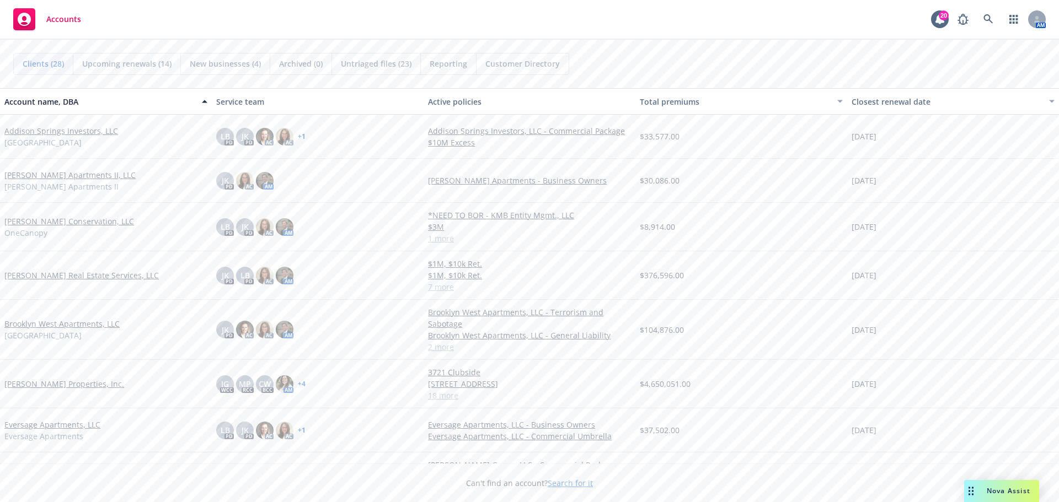
click at [59, 223] on link "[PERSON_NAME] Conservation, LLC" at bounding box center [69, 222] width 130 height 12
click at [42, 280] on link "[PERSON_NAME] Real Estate Services, LLC" at bounding box center [81, 276] width 154 height 12
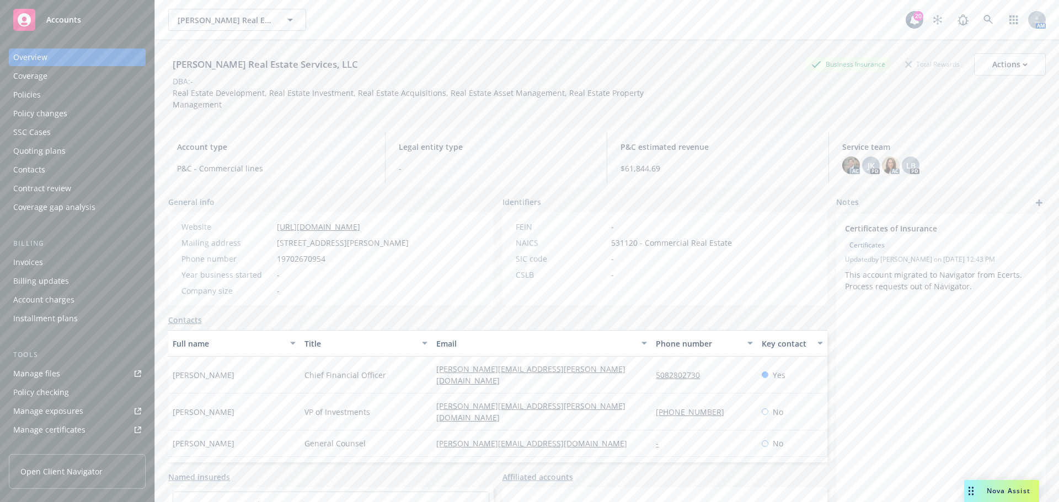
click at [44, 94] on div "Policies" at bounding box center [77, 95] width 128 height 18
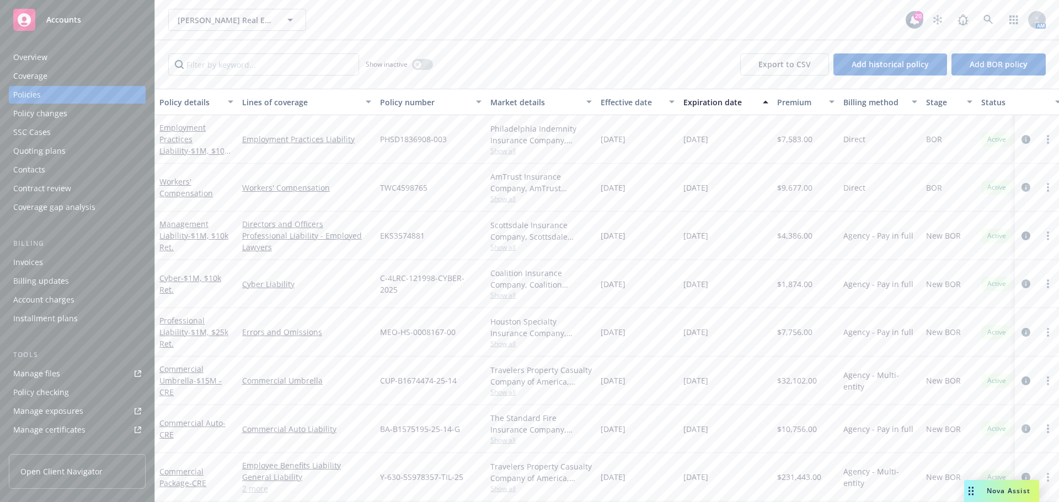
click at [90, 116] on div "Policy changes" at bounding box center [77, 114] width 128 height 18
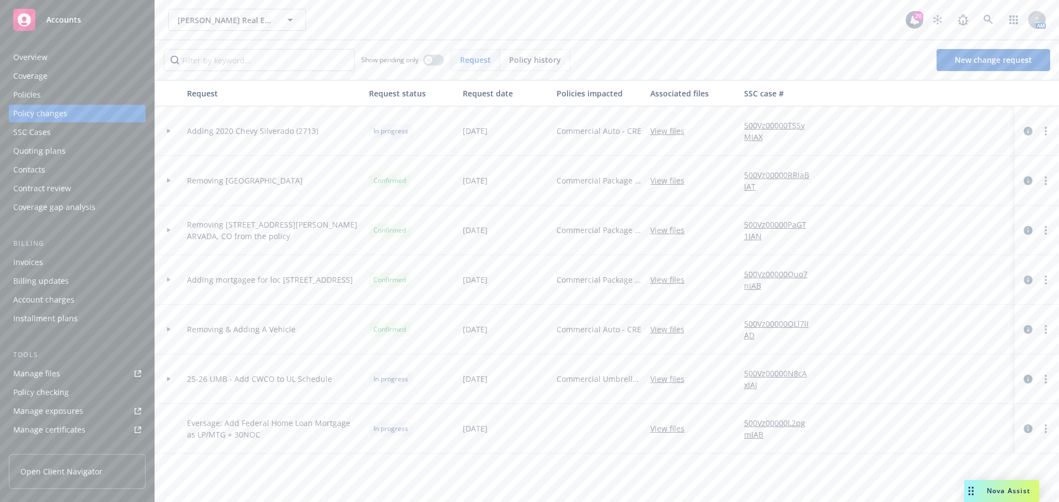
click at [657, 131] on link "View files" at bounding box center [671, 131] width 43 height 12
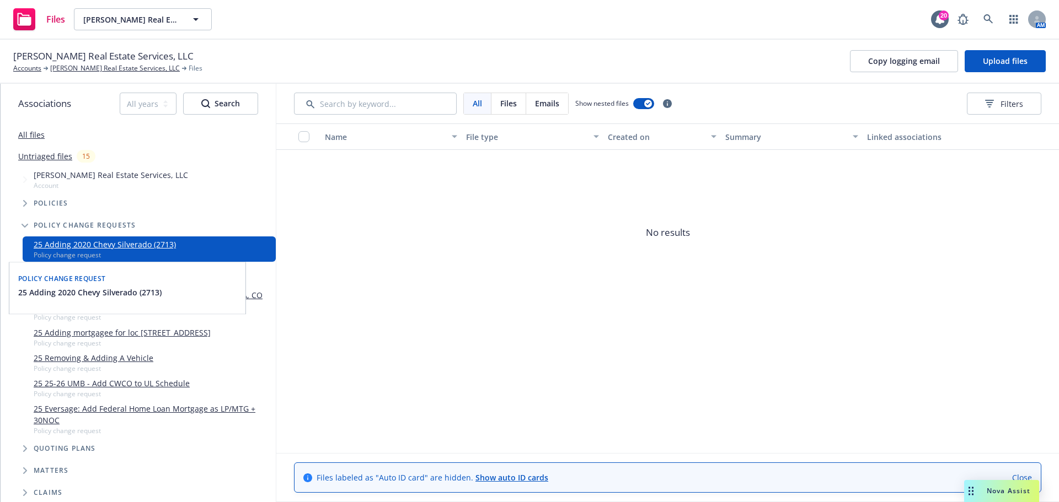
click at [120, 245] on link "25 Adding 2020 Chevy Silverado (2713)" at bounding box center [105, 245] width 142 height 12
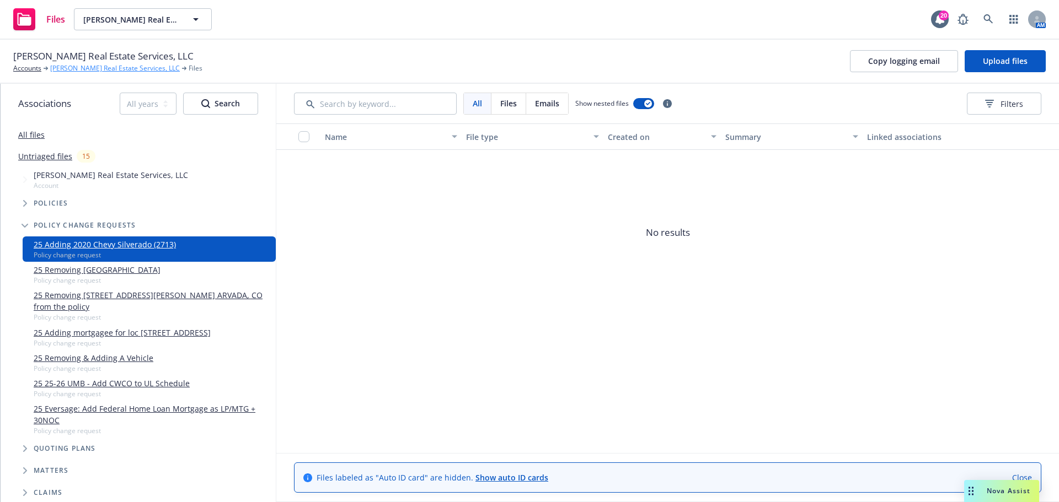
click at [76, 66] on link "[PERSON_NAME] Real Estate Services, LLC" at bounding box center [115, 68] width 130 height 10
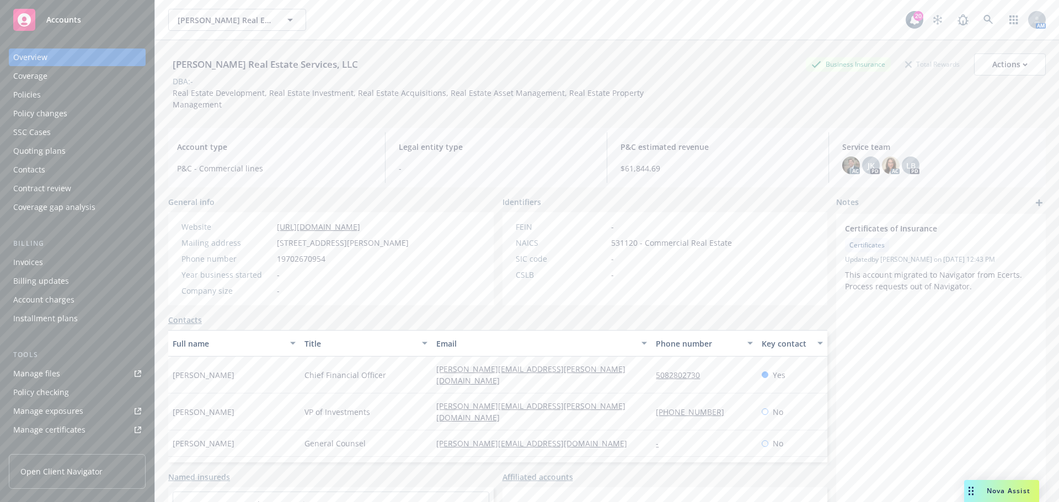
click at [46, 109] on div "Policy changes" at bounding box center [40, 114] width 54 height 18
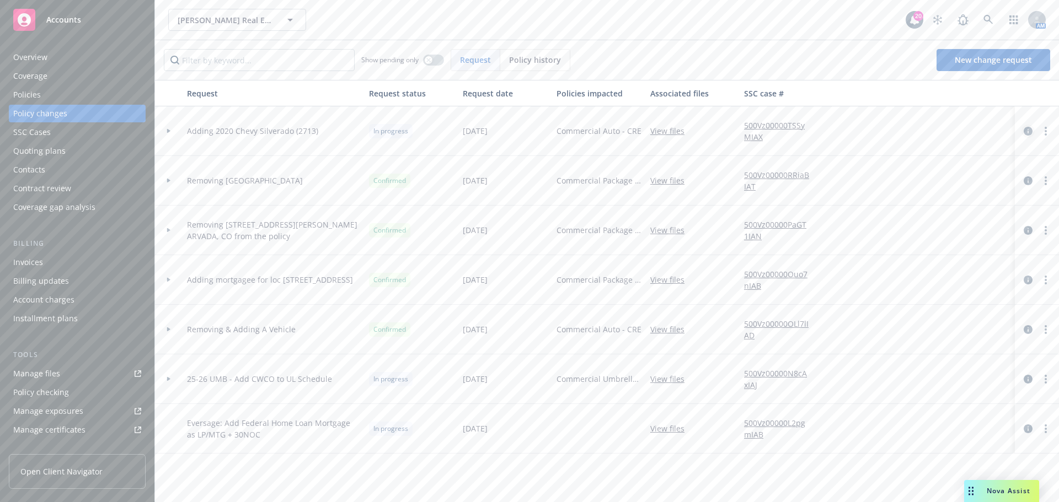
click at [1027, 127] on icon "circleInformation" at bounding box center [1027, 131] width 9 height 9
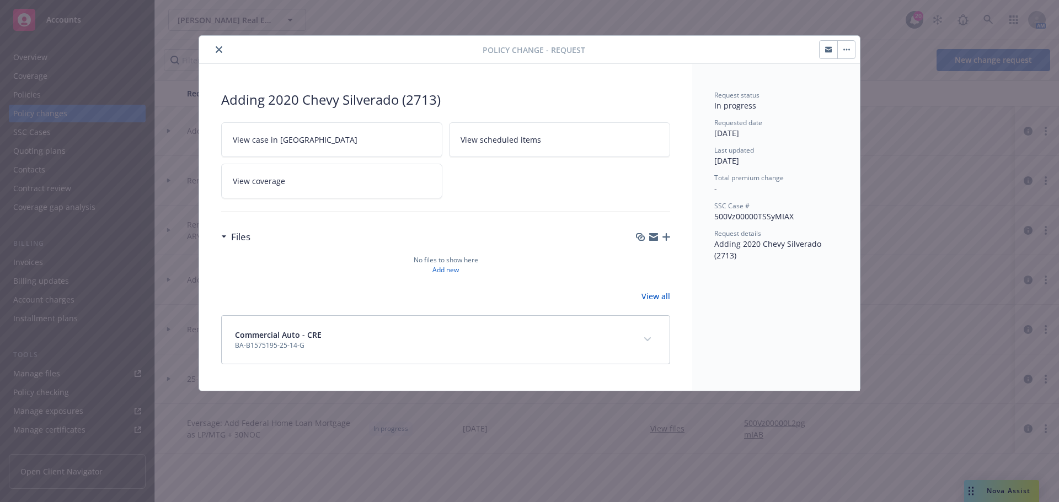
click at [647, 341] on icon "expand content" at bounding box center [647, 339] width 7 height 4
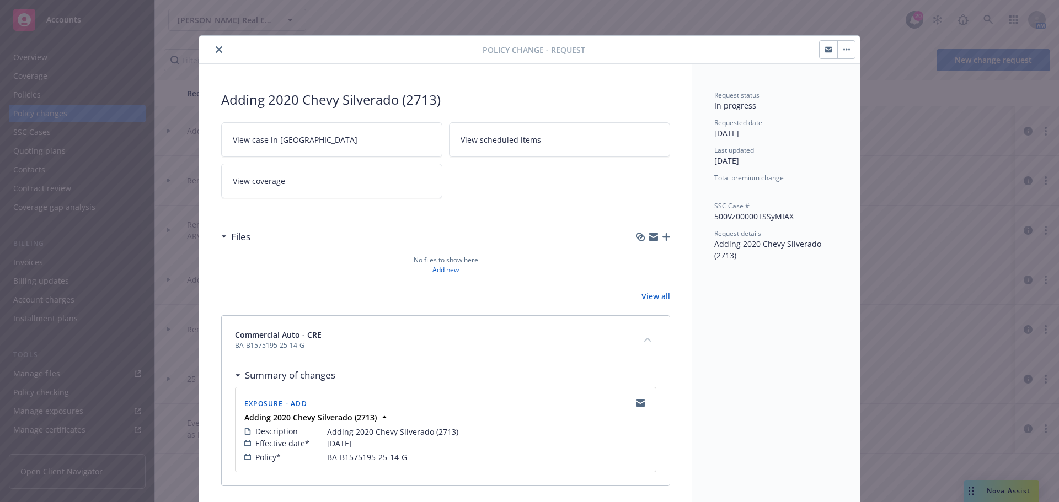
click at [646, 340] on icon "collapse content" at bounding box center [647, 340] width 7 height 4
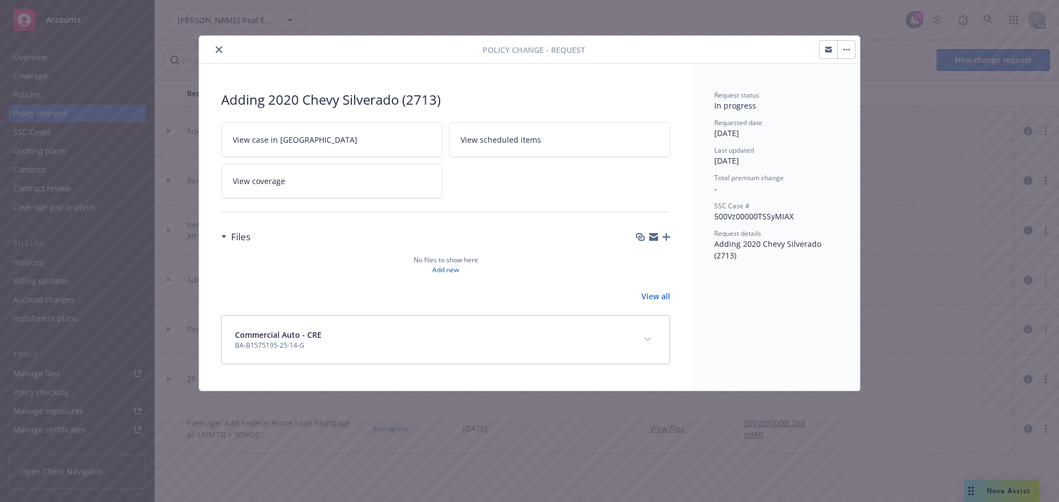
click at [422, 179] on link "View coverage" at bounding box center [331, 181] width 221 height 35
click at [312, 138] on link "View case in [GEOGRAPHIC_DATA]" at bounding box center [331, 139] width 221 height 35
click at [663, 238] on icon "button" at bounding box center [666, 237] width 8 height 8
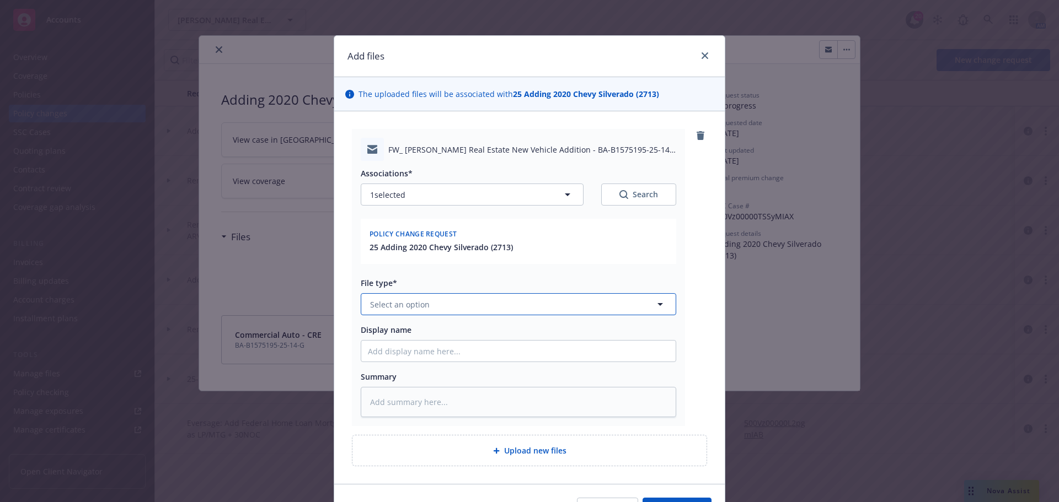
click at [661, 303] on icon "button" at bounding box center [659, 304] width 13 height 13
type input "email"
click at [403, 332] on div "Email" at bounding box center [516, 335] width 301 height 16
click at [391, 349] on input "Display name" at bounding box center [518, 351] width 314 height 21
type textarea "x"
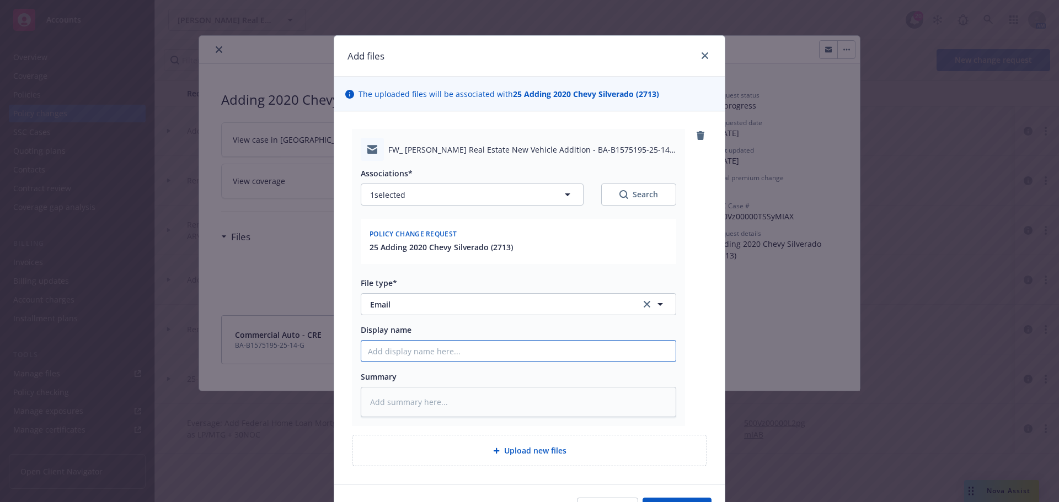
type input "2"
type textarea "x"
type input "25"
type textarea "x"
type input "25-"
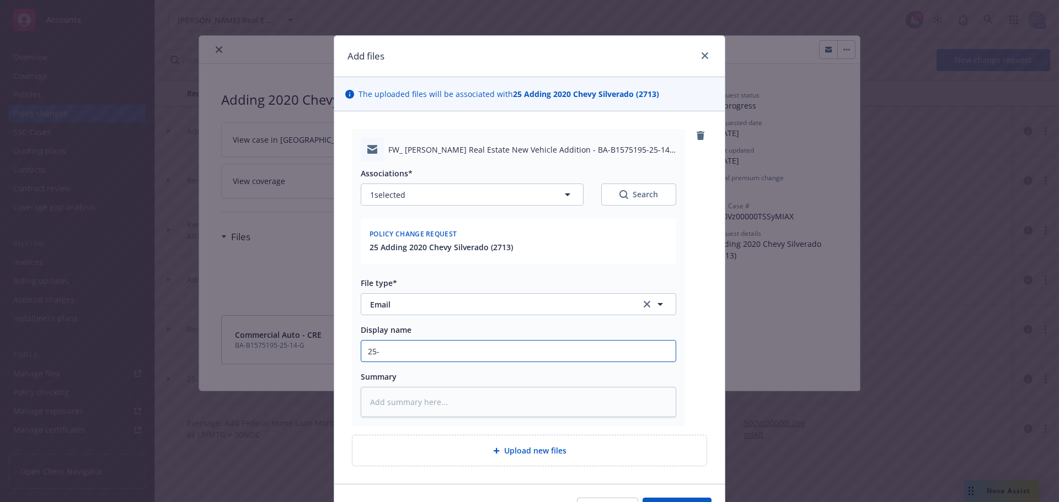
type textarea "x"
type input "25-2"
type textarea "x"
type input "25-26"
type textarea "x"
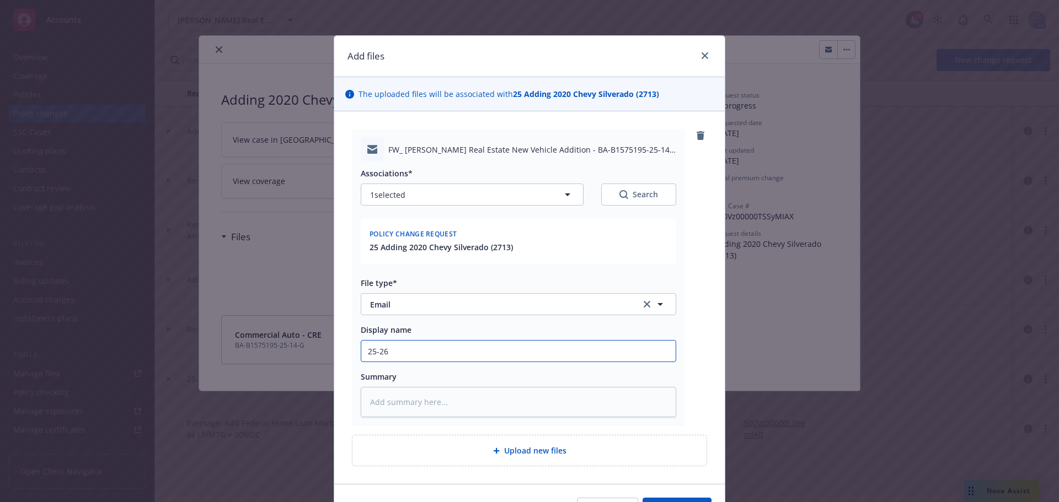
type input "25-26"
type textarea "x"
type input "25-26 A"
type textarea "x"
type input "25-26 Au"
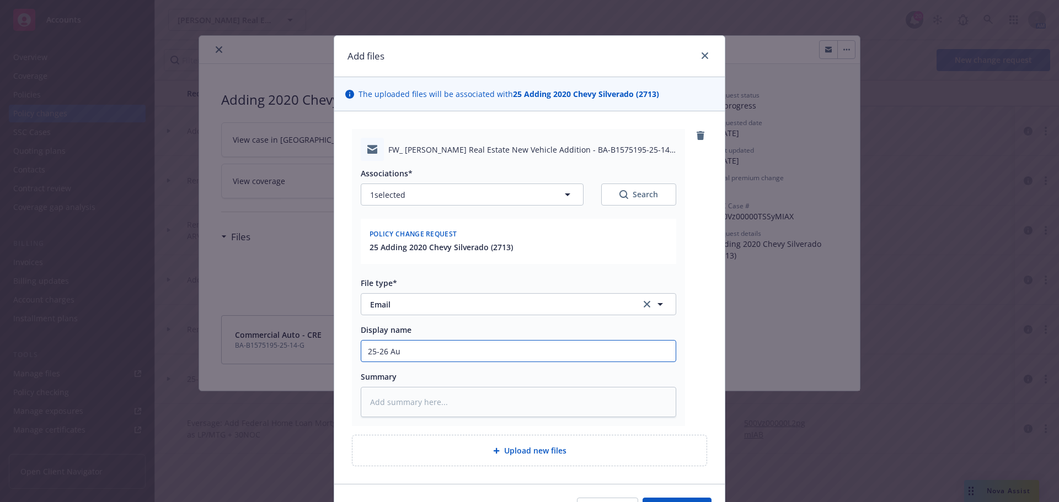
type textarea "x"
type input "25-26 Aut"
type textarea "x"
type input "25-26 Auto"
type textarea "x"
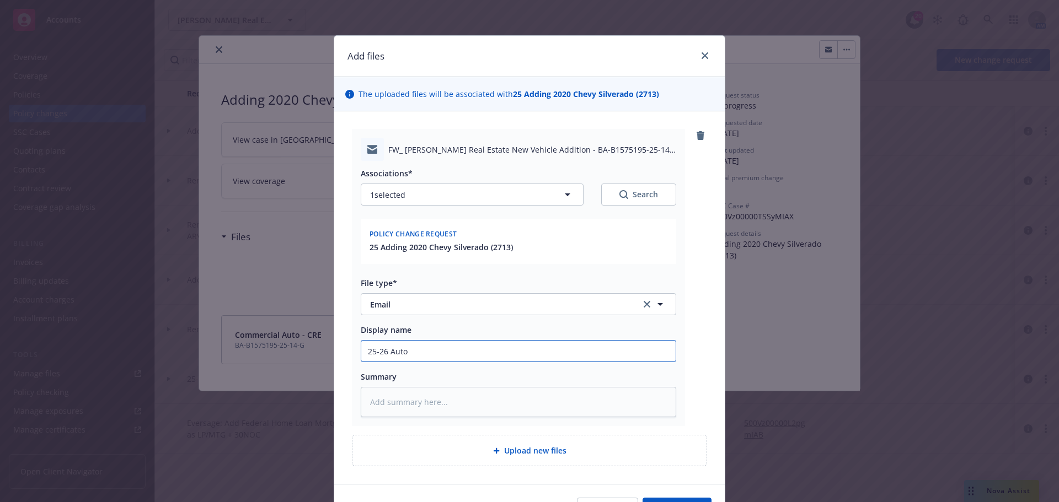
type input "25-26 Autom"
type textarea "x"
type input "25-26 Automo"
type textarea "x"
type input "25-26 Automob"
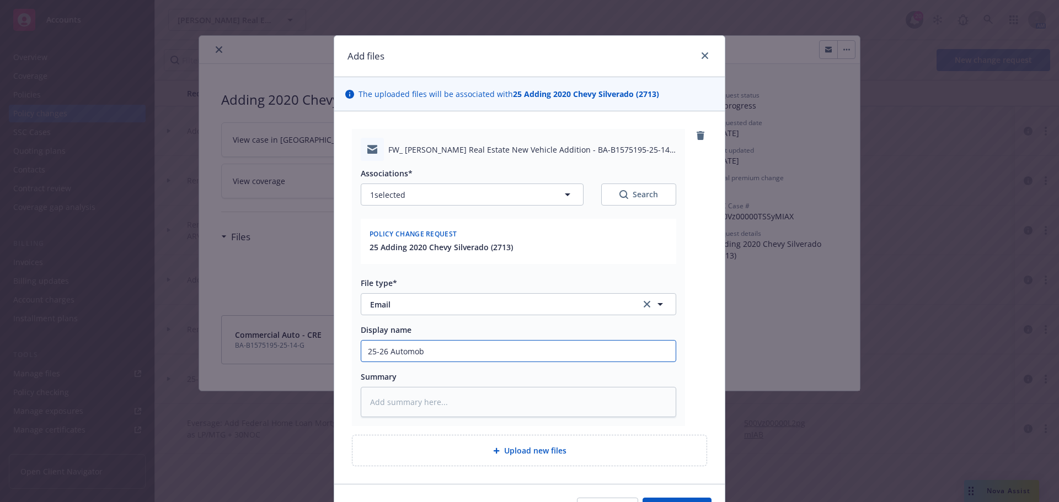
type textarea "x"
type input "25-26 Automobi"
type textarea "x"
type input "25-26 Automobil"
type textarea "x"
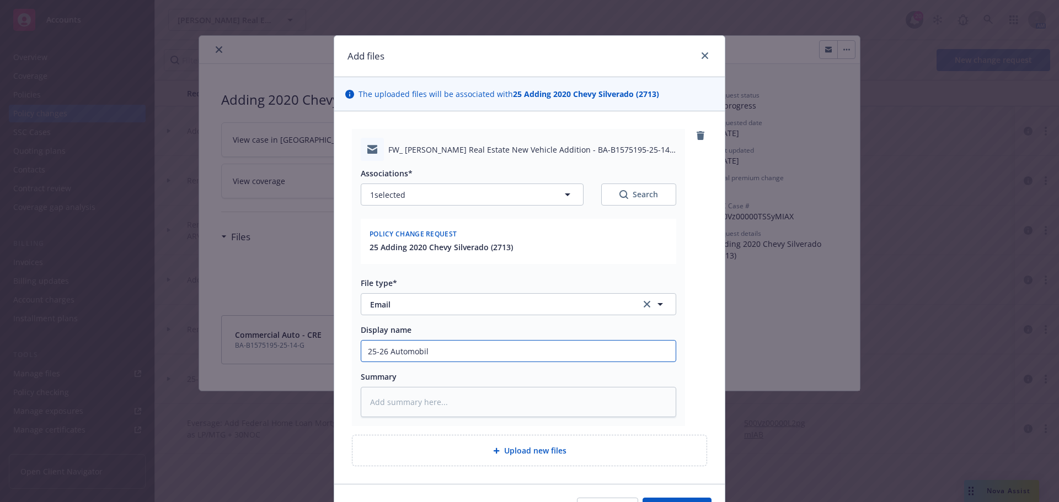
type input "25-26 Automobile"
type textarea "x"
type input "25-26 Automobile"
type textarea "x"
type input "25-26 Automobile P"
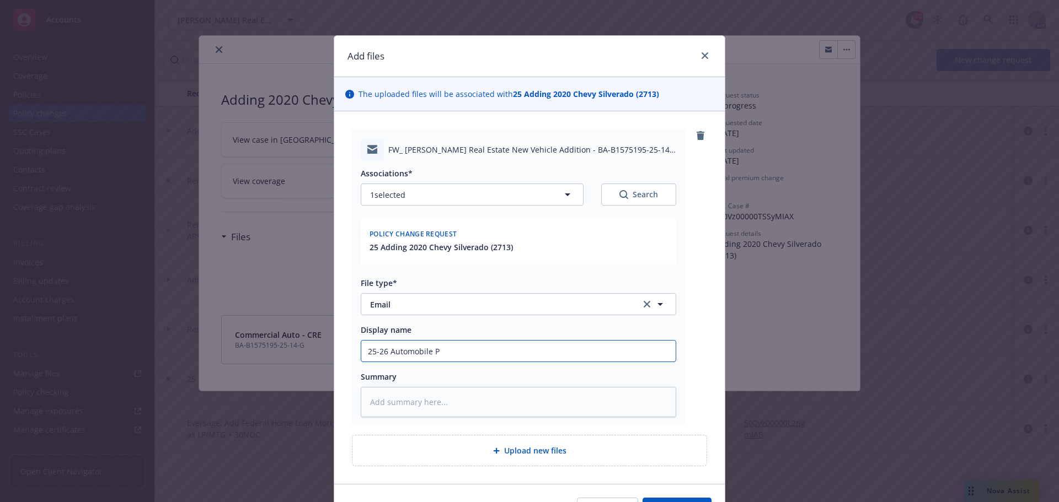
type textarea "x"
type input "25-26 Automobile Po"
type textarea "x"
type input "25-26 Automobile Pol"
type textarea "x"
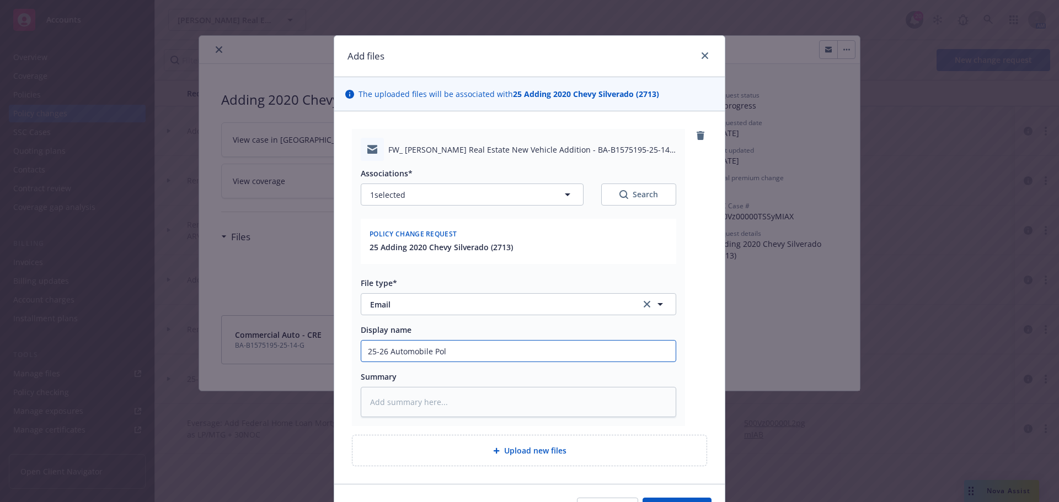
type input "25-26 Automobile Poli"
type textarea "x"
type input "25-26 Automobile Polic"
type textarea "x"
type input "25-26 Automobile Policy"
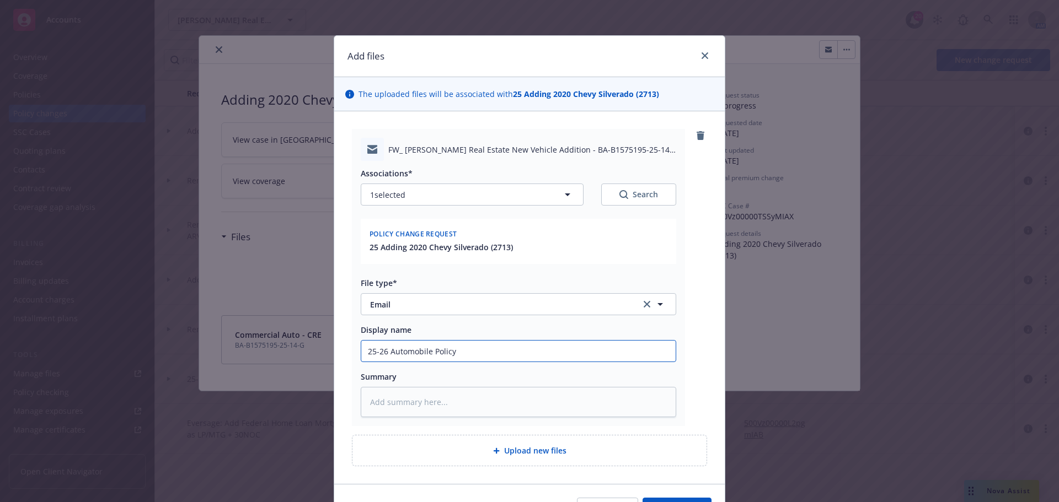
type textarea "x"
type input "25-26 Automobile Policy"
type textarea "x"
type input "25-26 Automobile Policy -"
type textarea "x"
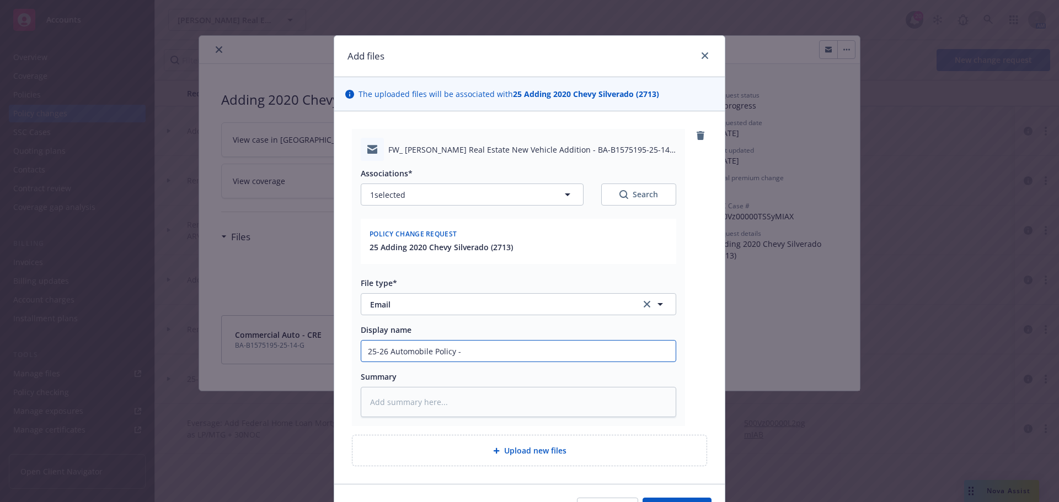
type input "25-26 Automobile Policy -"
type textarea "x"
type input "25-26 Automobile Policy - N"
type textarea "x"
type input "25-26 Automobile Policy - Ne"
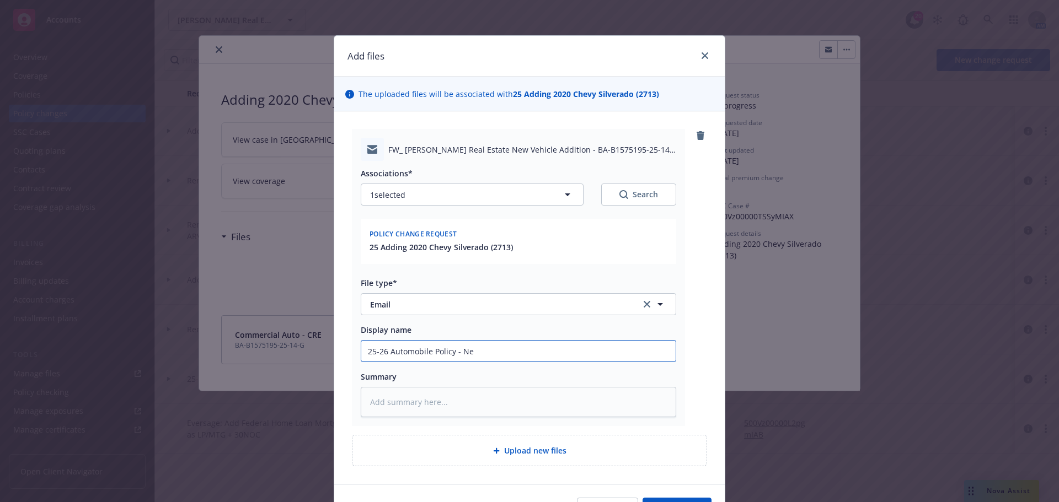
type textarea "x"
type input "25-26 Automobile Policy - New"
type textarea "x"
type input "25-26 Automobile Policy - New"
type textarea "x"
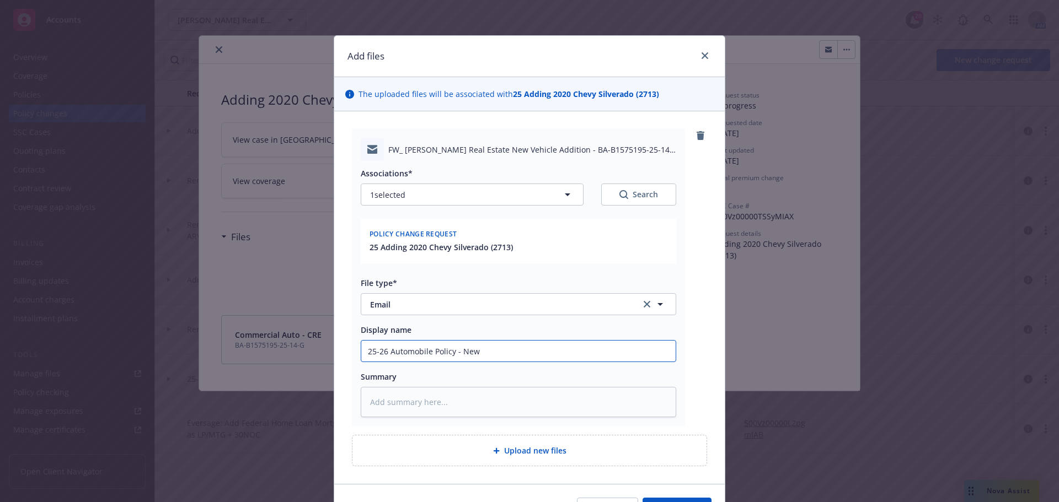
type input "25-26 Automobile Policy - New T"
type textarea "x"
type input "25-26 Automobile Policy - New Tr"
type textarea "x"
type input "25-26 Automobile Policy - New Tru"
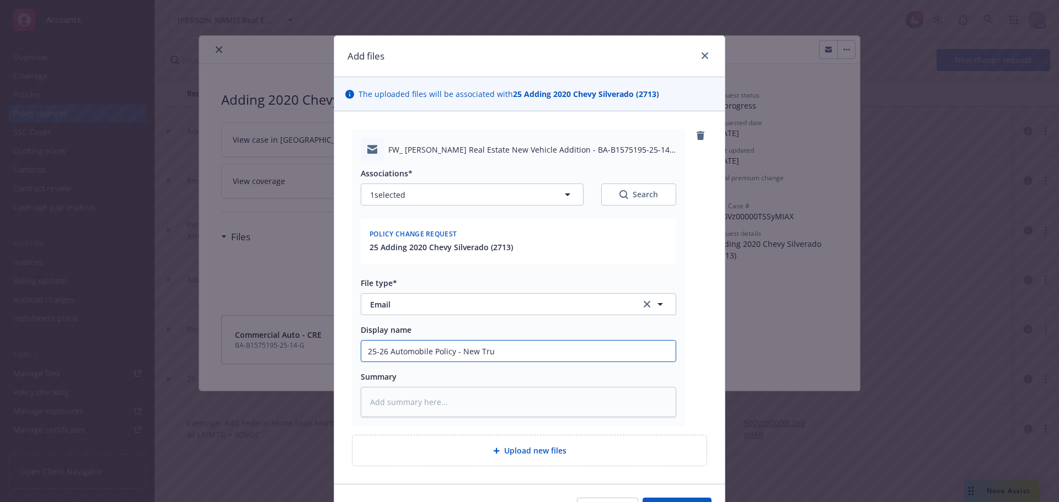
type textarea "x"
type input "25-26 Automobile Policy - New Truc"
type textarea "x"
type input "25-26 Automobile Policy - New Truck"
type textarea "x"
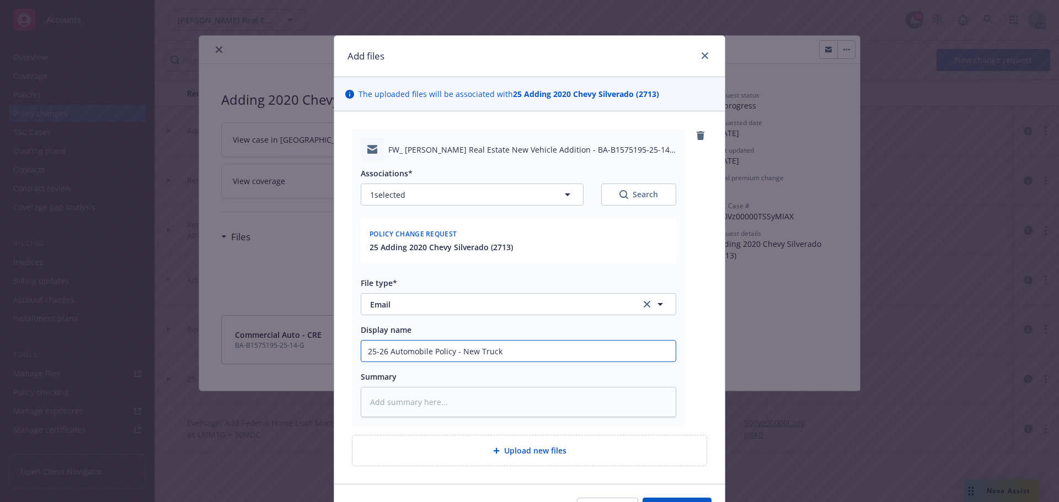
type input "25-26 Automobile Policy - New Truck"
type textarea "x"
type input "25-26 Automobile Policy - New Truck A"
type textarea "x"
type input "25-26 Automobile Policy - New Truck Ad"
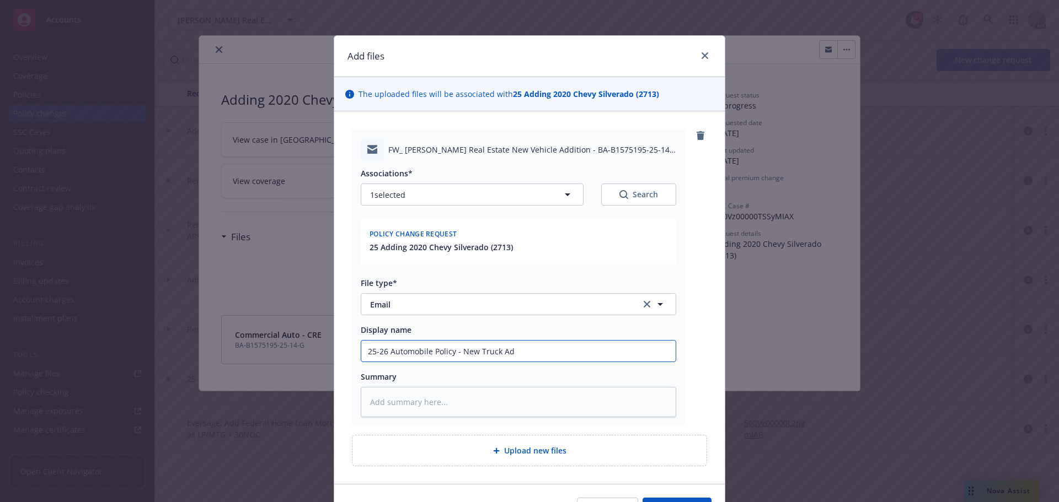
type textarea "x"
type input "25-26 Automobile Policy - New Truck Add"
type textarea "x"
type input "25-26 Automobile Policy - New Truck Addi"
type textarea "x"
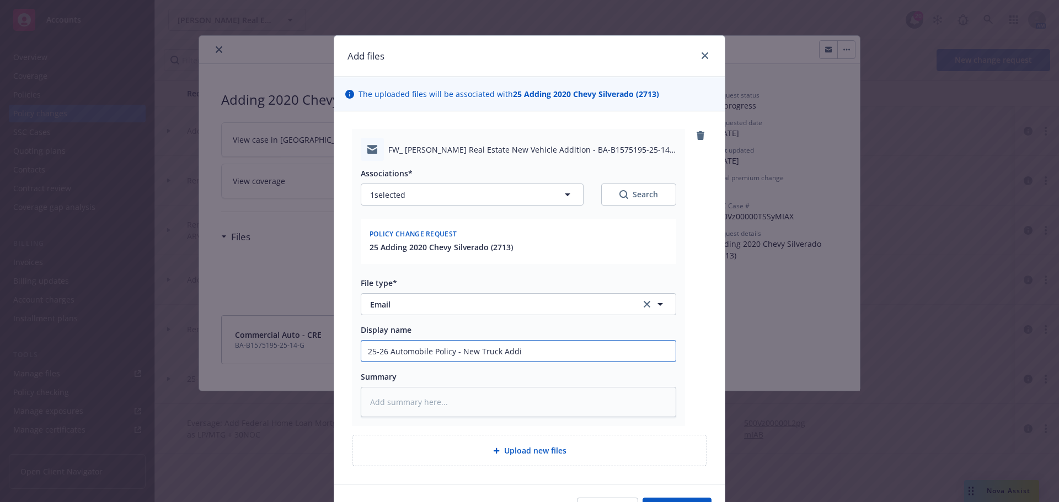
type input "25-26 Automobile Policy - New Truck Addit"
type textarea "x"
type input "25-26 Automobile Policy - New Truck Additi"
type textarea "x"
type input "25-26 Automobile Policy - New Truck Additio"
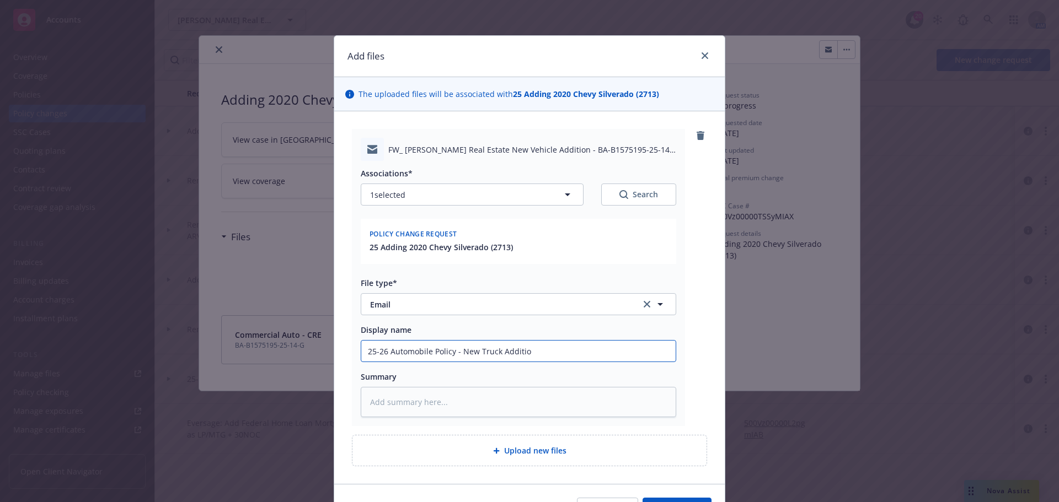
type textarea "x"
type input "25-26 Automobile Policy - New Truck Addition"
click at [396, 394] on textarea at bounding box center [518, 402] width 315 height 30
type textarea "x"
type textarea "A"
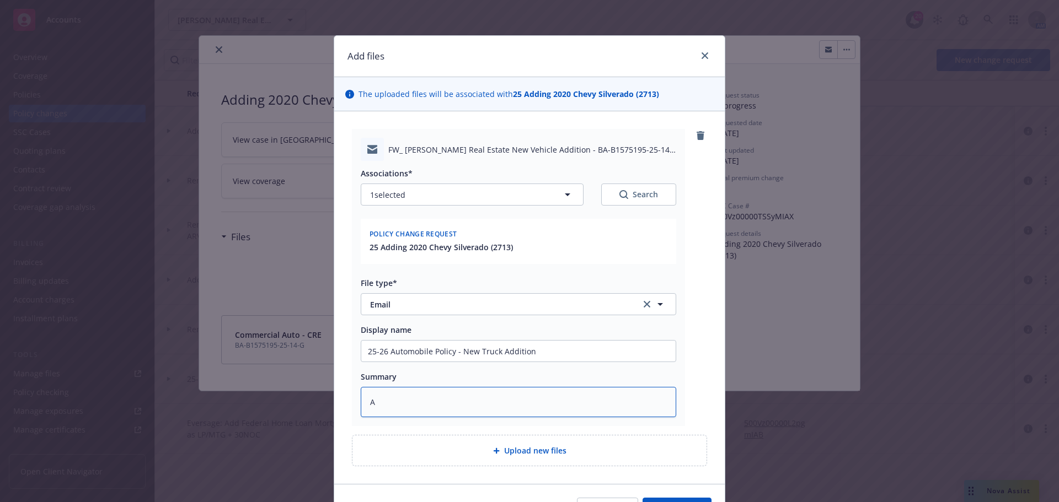
type textarea "x"
type textarea "Ad"
type textarea "x"
type textarea "Add"
type textarea "x"
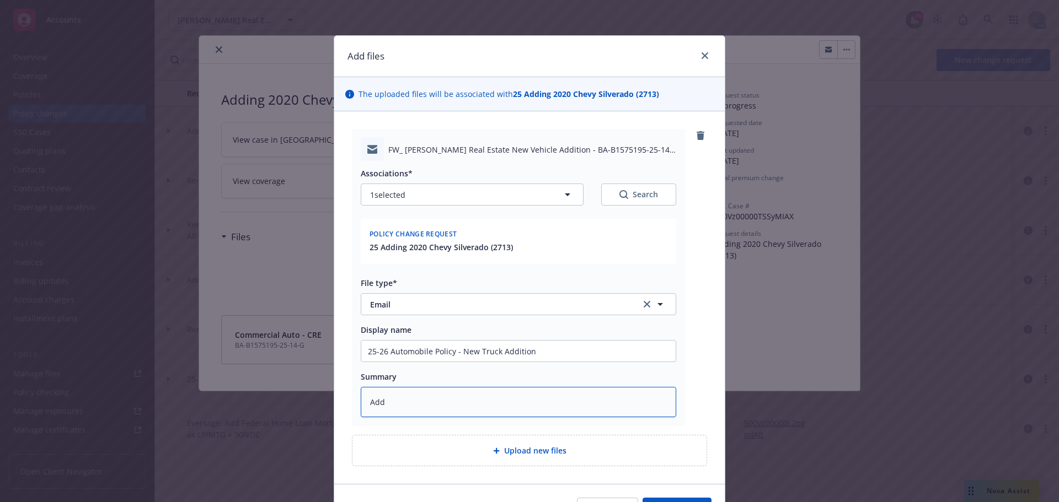
type textarea "Addi"
type textarea "x"
type textarea "Addin"
type textarea "x"
type textarea "Adding"
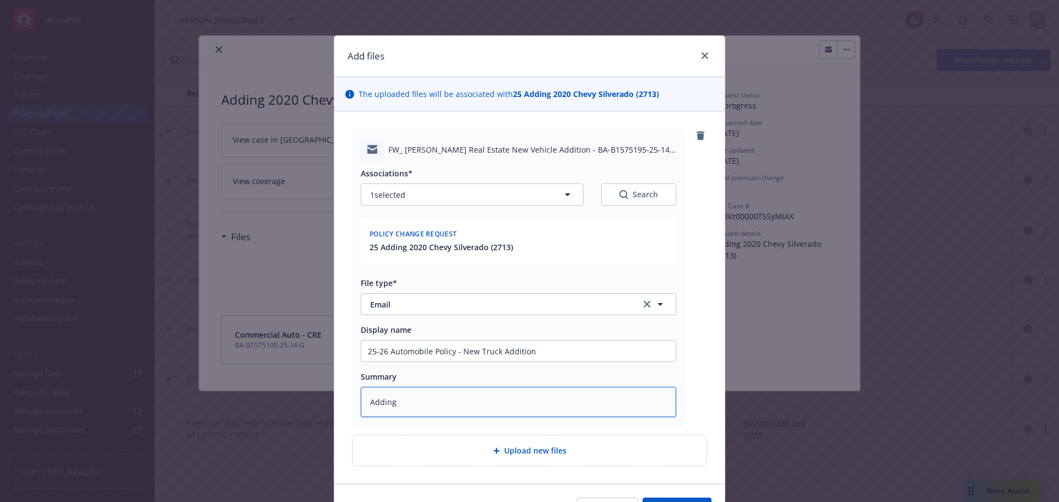
type textarea "x"
type textarea "Adding"
type textarea "x"
type textarea "Adding n"
type textarea "x"
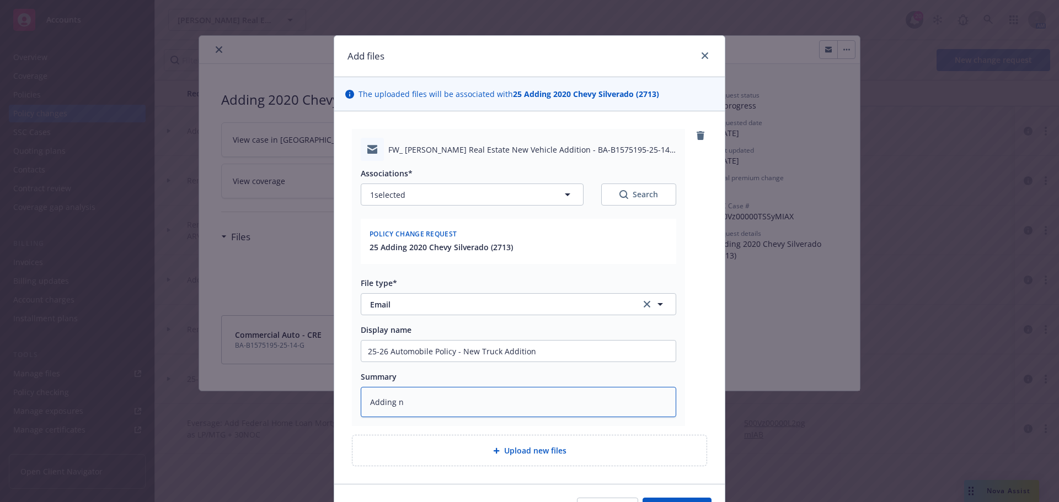
type textarea "Adding ne"
type textarea "x"
type textarea "Adding new"
type textarea "x"
type textarea "Adding new"
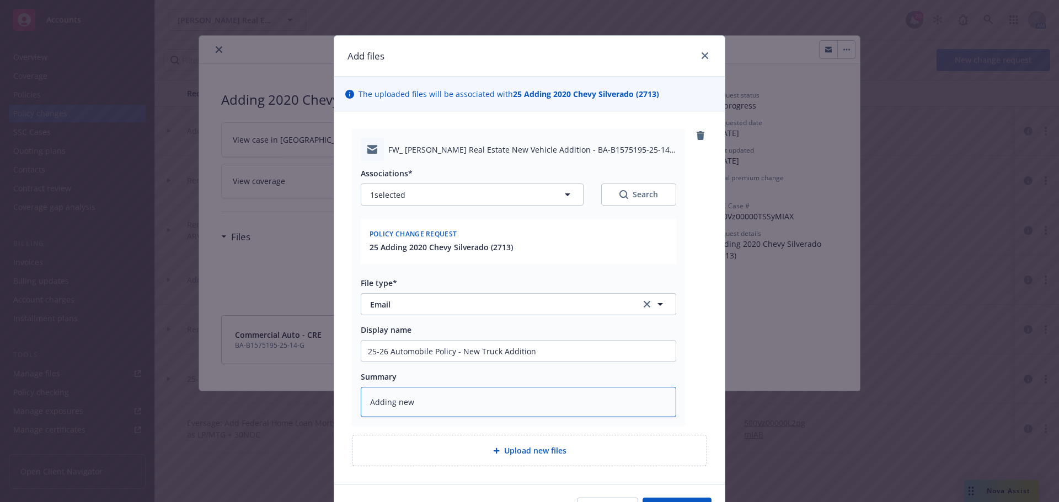
type textarea "x"
type textarea "Adding new t"
type textarea "x"
type textarea "Adding new tr"
type textarea "x"
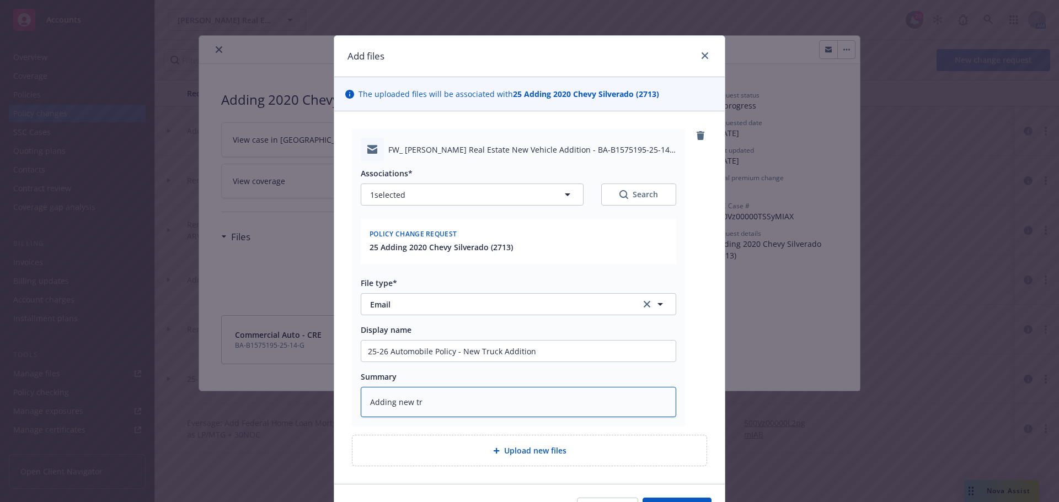
type textarea "Adding new tru"
type textarea "x"
type textarea "Adding new truc"
type textarea "x"
type textarea "Adding new truck"
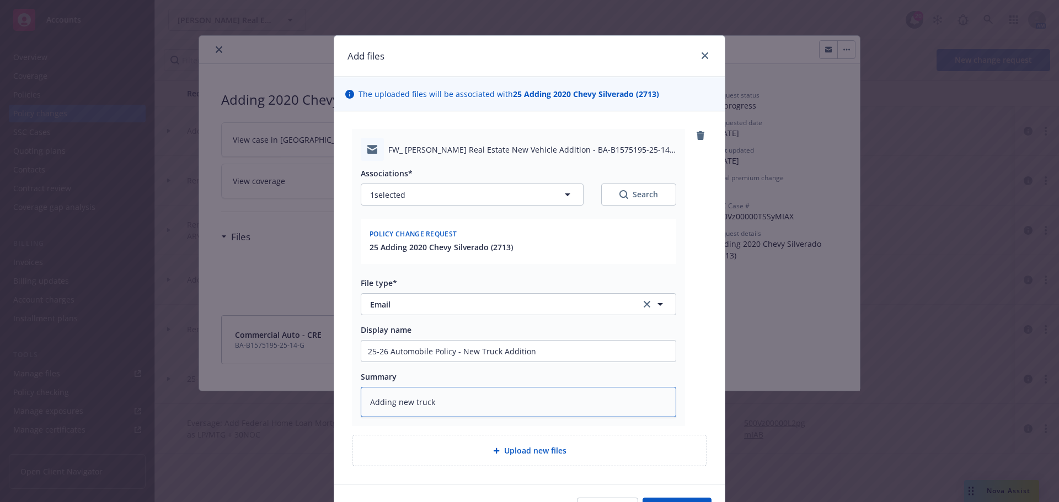
type textarea "x"
type textarea "Adding new truck"
type textarea "x"
type textarea "Adding new truck e"
type textarea "x"
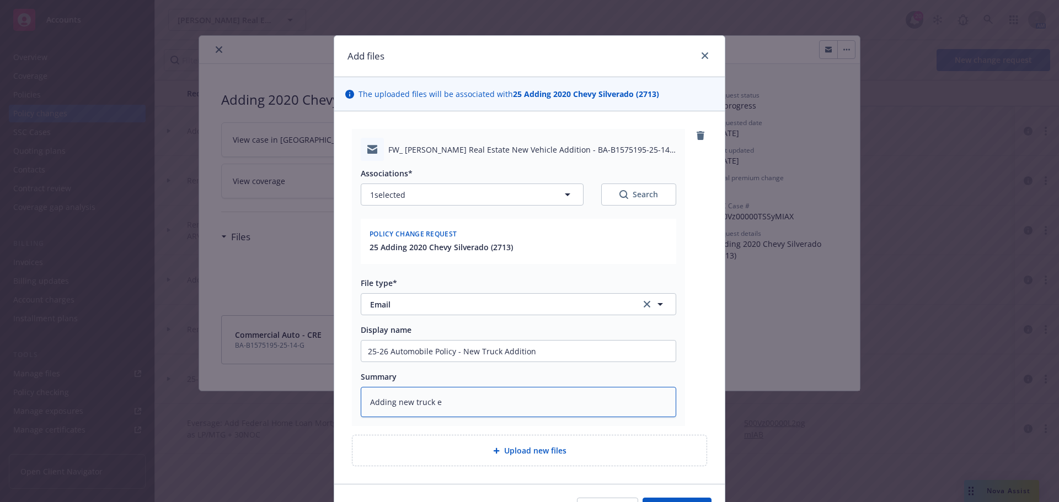
type textarea "Adding new truck ef"
type textarea "x"
type textarea "Adding new truck eff"
type textarea "x"
type textarea "Adding new truck effe"
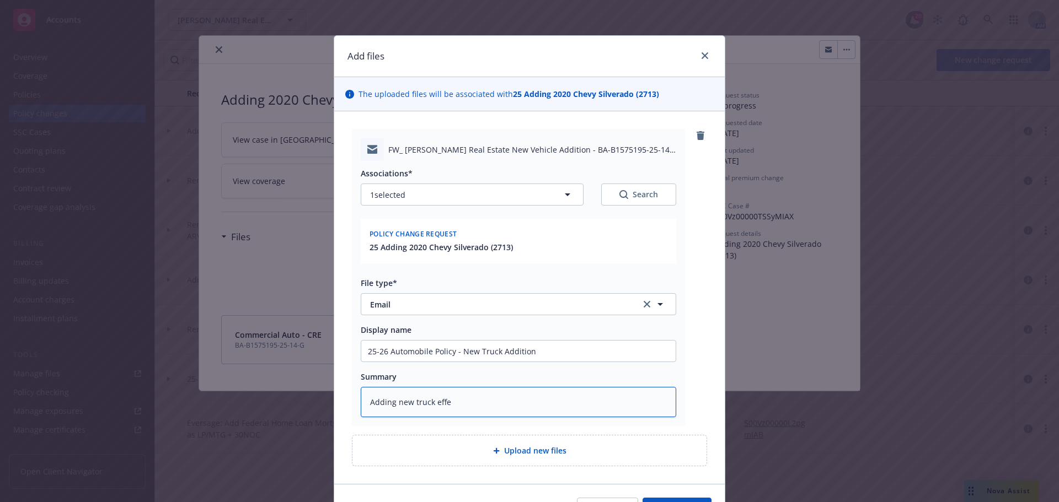
type textarea "x"
type textarea "Adding new truck effec"
type textarea "x"
type textarea "Adding new truck effect"
type textarea "x"
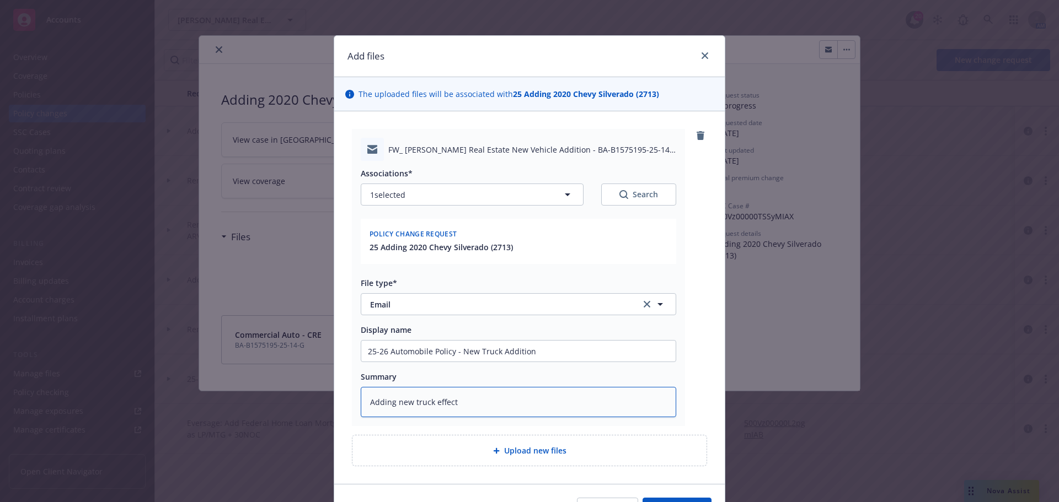
type textarea "Adding new truck effecti"
type textarea "x"
type textarea "Adding new truck effectiv"
type textarea "x"
type textarea "Adding new truck effective"
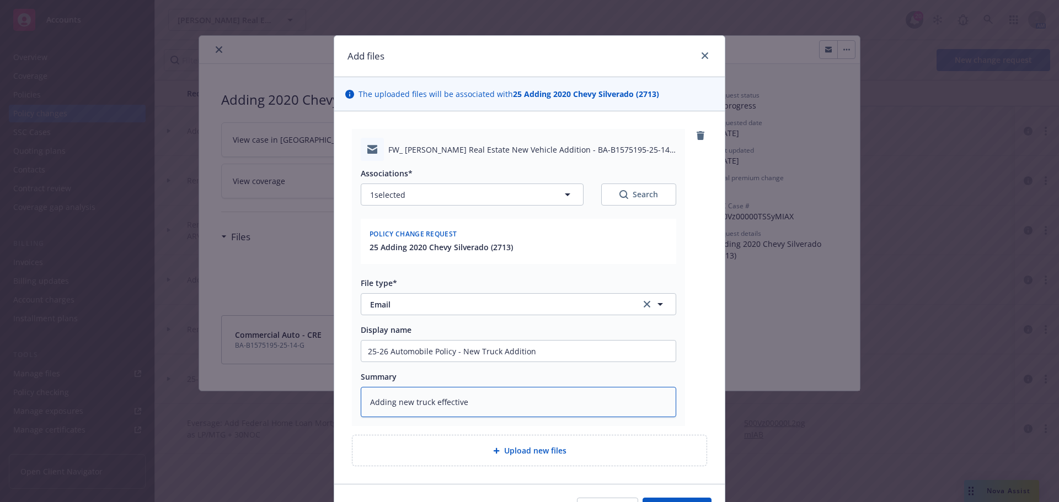
type textarea "x"
type textarea "Adding new truck effective"
type textarea "x"
type textarea "Adding new truck effective 1"
type textarea "x"
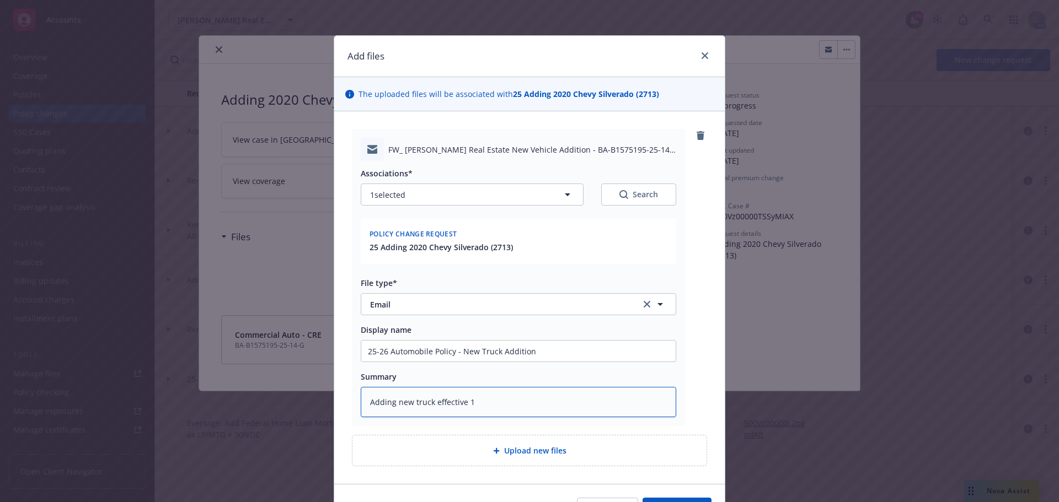
type textarea "Adding new truck effective 10"
type textarea "x"
type textarea "Adding new truck effective 10/"
type textarea "x"
type textarea "Adding new truck effective 10/1"
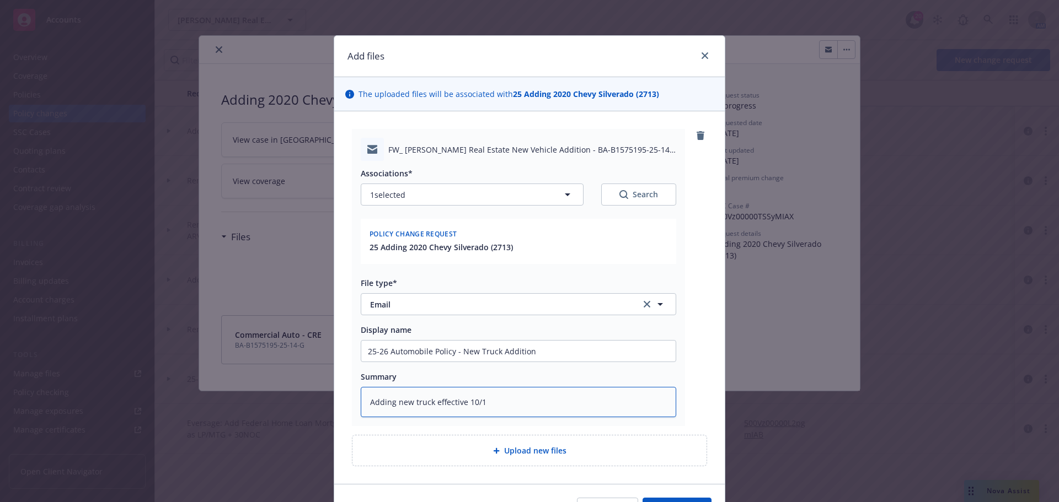
type textarea "x"
type textarea "Adding new truck effective 10/10"
type textarea "x"
type textarea "Adding new truck effective 10/10/"
type textarea "x"
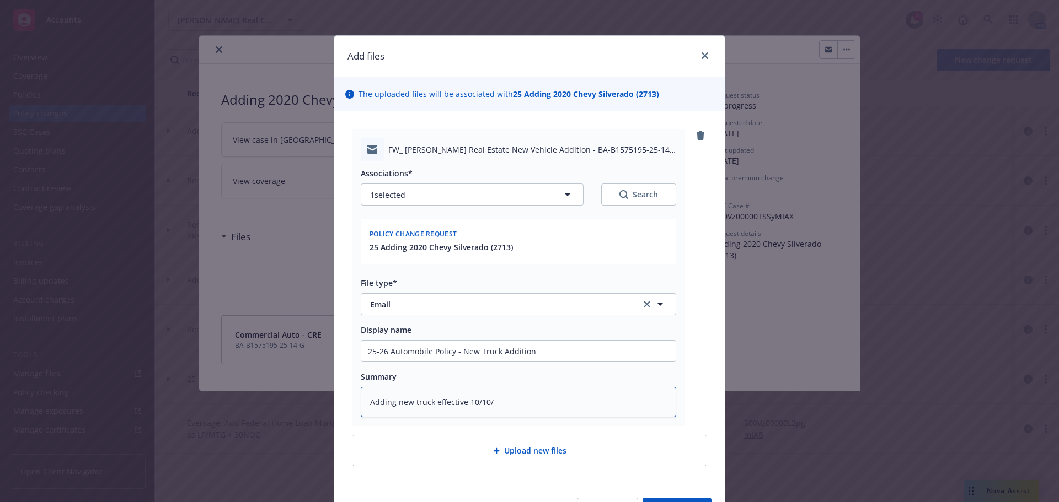
type textarea "Adding new truck effective 10/10/2"
type textarea "x"
type textarea "Adding new truck effective 10/10/20"
type textarea "x"
type textarea "Adding new truck effective 10/10/202"
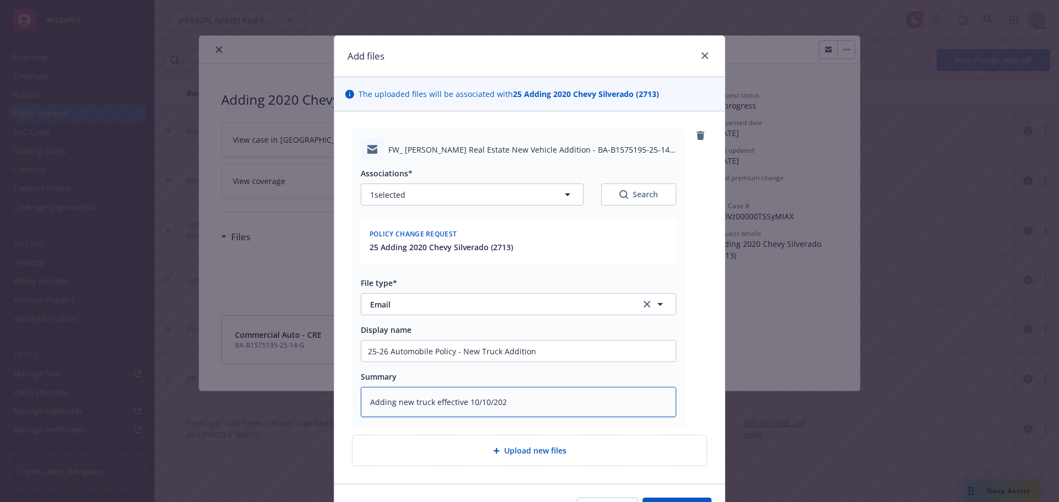
type textarea "x"
type textarea "Adding new truck effective 10/10/2025"
click at [527, 353] on input "25-26 Automobile Policy - New Truck Addition" at bounding box center [518, 351] width 314 height 21
type textarea "x"
type input "25-26 Automobile Policy - New Truck Addition"
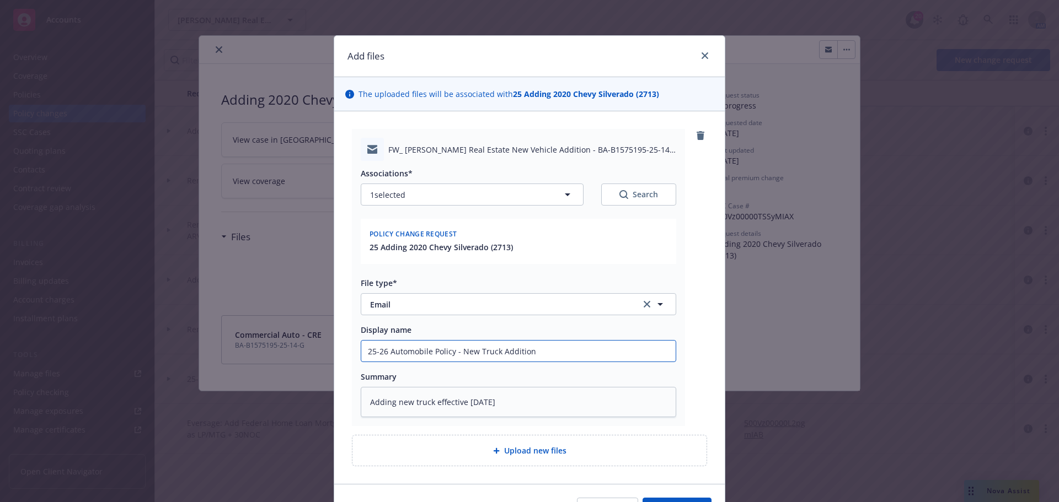
type textarea "x"
type input "25-26 Automobile Policy - New Truck Addition -"
type textarea "x"
type input "25-26 Automobile Policy - New Truck Addition -"
type textarea "x"
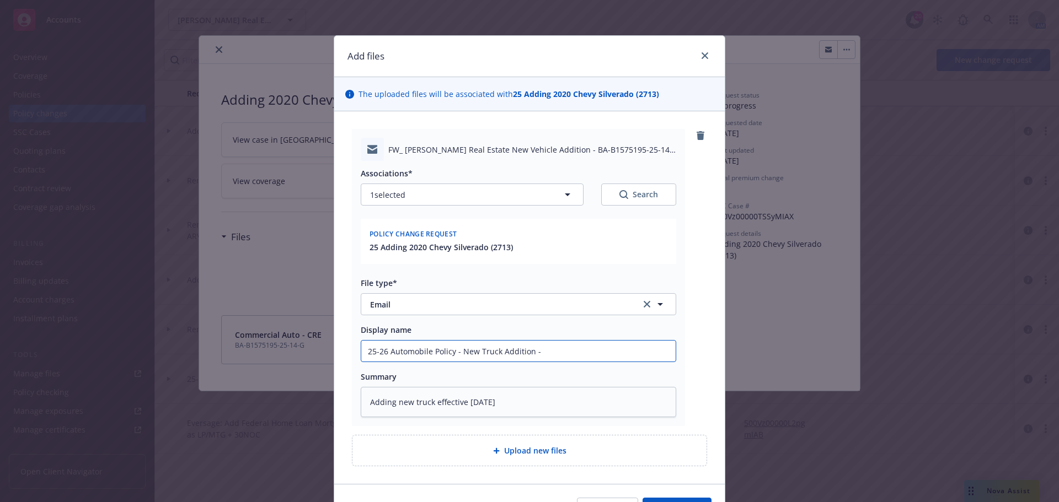
type input "25-26 Automobile Policy - New Truck Addition - T"
type textarea "x"
type input "25-26 Automobile Policy - New Truck Addition - Tr"
type textarea "x"
type input "25-26 Automobile Policy - New Truck Addition - Tra"
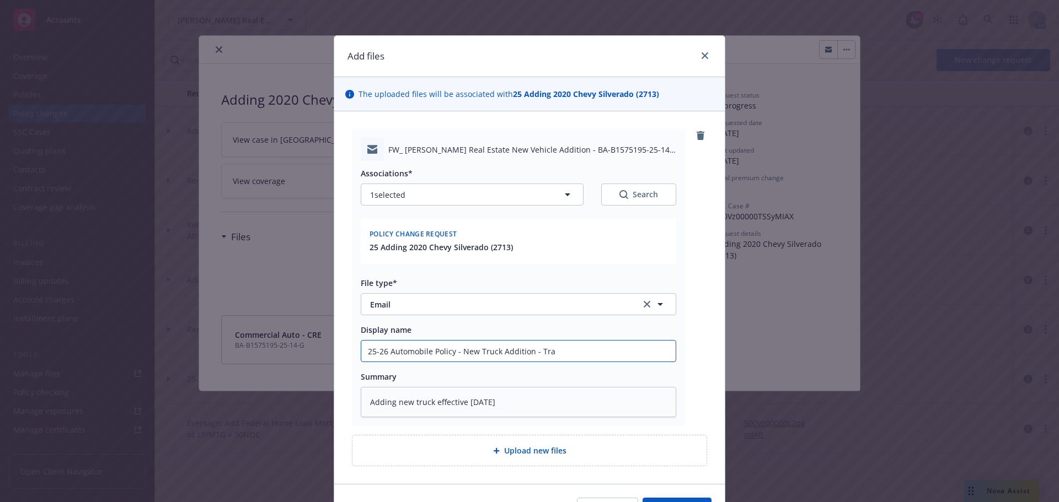
type textarea "x"
type input "25-26 Automobile Policy - New Truck Addition - Trav"
type textarea "x"
type input "25-26 Automobile Policy - New Truck Addition - Trave"
type textarea "x"
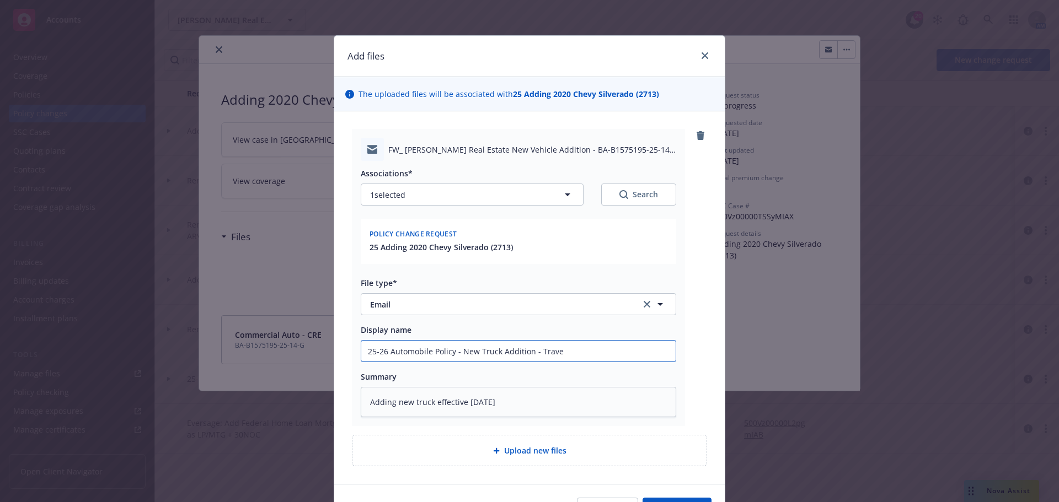
type input "25-26 Automobile Policy - New Truck Addition - Travel"
type textarea "x"
type input "25-26 Automobile Policy - New Truck Addition - Travele"
type textarea "x"
type input "25-26 Automobile Policy - New Truck Addition - Traveler"
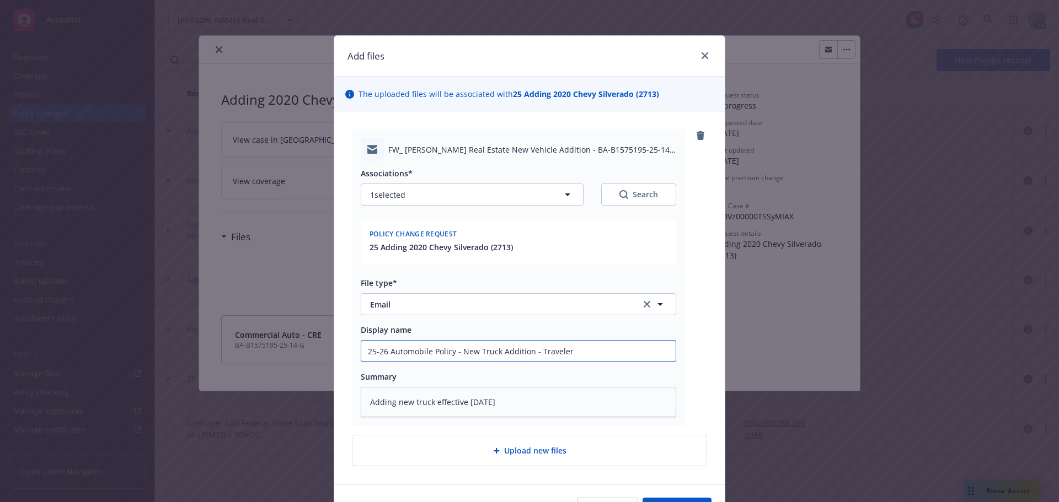
type textarea "x"
type input "25-26 Automobile Policy - New Truck Addition - Travelers"
click at [514, 404] on textarea "Adding new truck effective 10/10/2025" at bounding box center [518, 402] width 315 height 30
click at [363, 402] on textarea "Adding new truck effective 10/10/2025" at bounding box center [518, 402] width 315 height 30
type textarea "x"
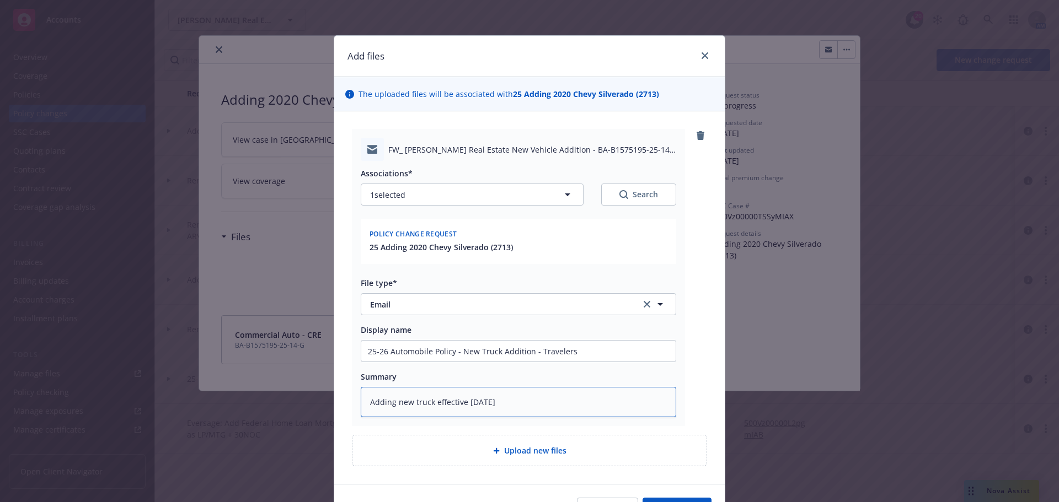
type textarea "CAdding new truck effective 10/10/2025"
type textarea "x"
type textarea "CoAdding new truck effective 10/10/2025"
type textarea "x"
type textarea "CorAdding new truck effective 10/10/2025"
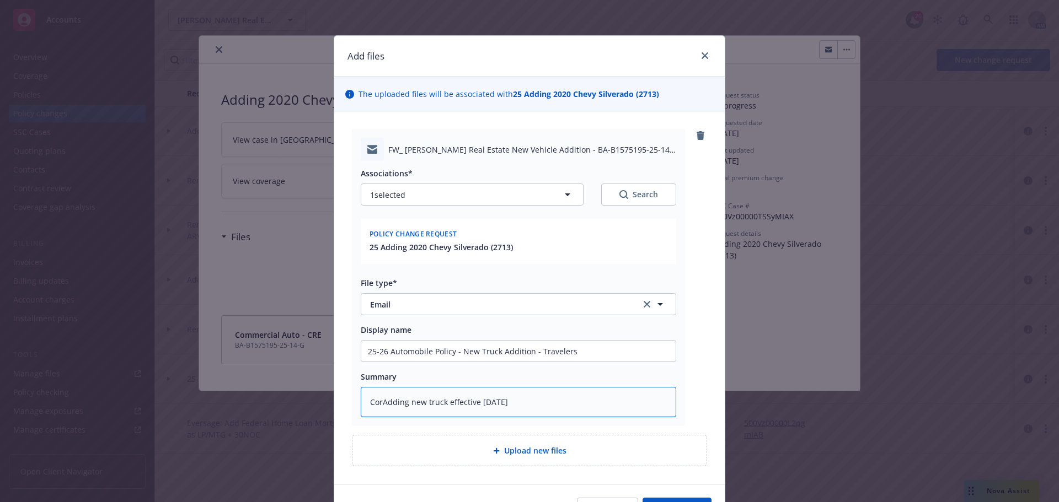
type textarea "x"
type textarea "CorrAdding new truck effective 10/10/2025"
type textarea "x"
type textarea "CorreAdding new truck effective 10/10/2025"
type textarea "x"
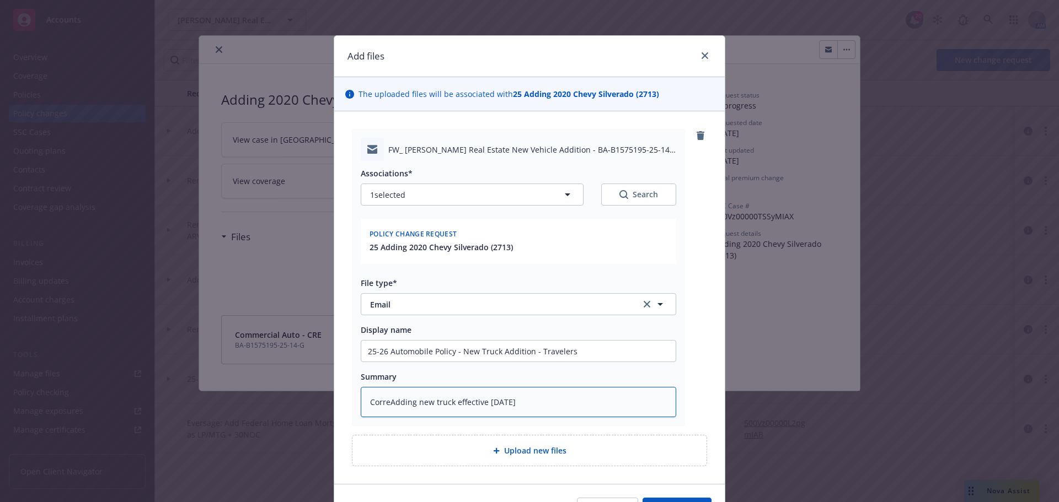
type textarea "CorresAdding new truck effective 10/10/2025"
type textarea "x"
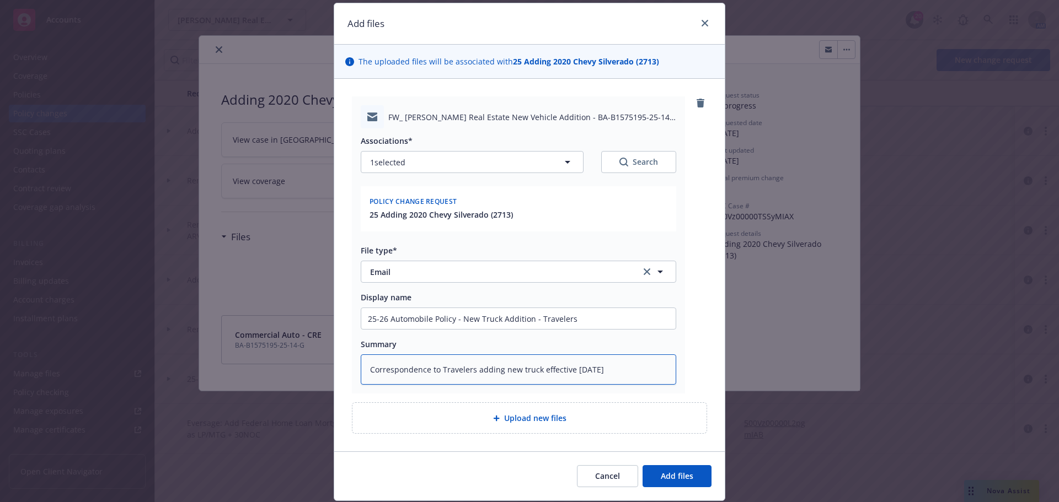
scroll to position [67, 0]
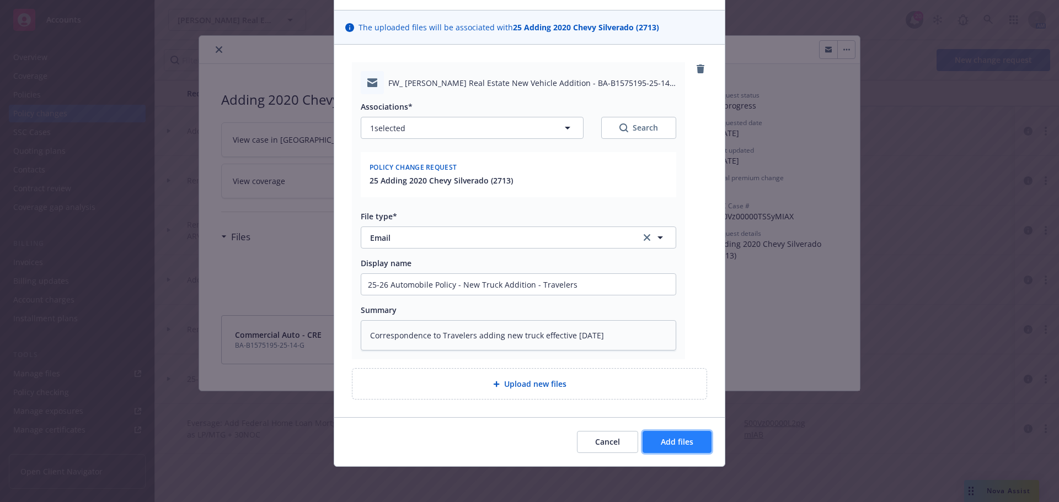
click at [665, 442] on span "Add files" at bounding box center [676, 442] width 33 height 10
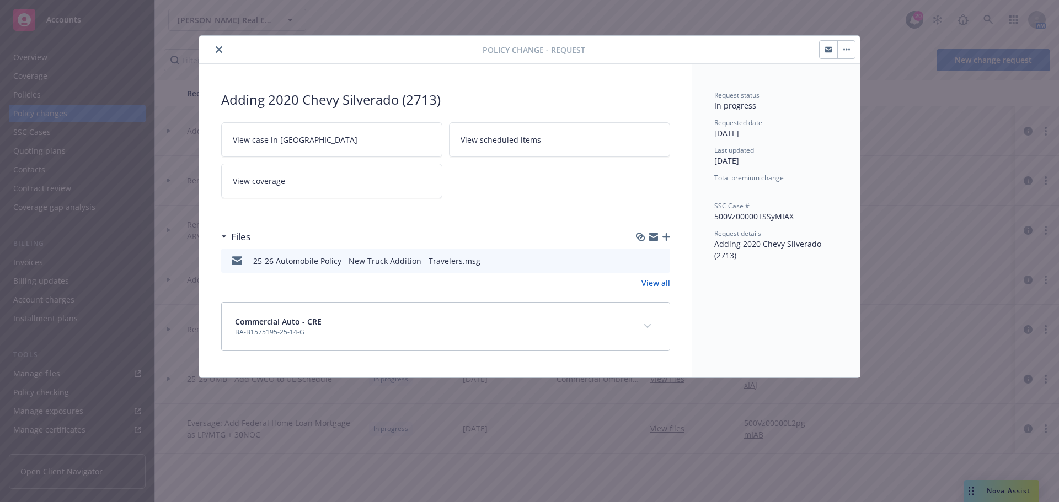
click at [216, 46] on icon "close" at bounding box center [219, 49] width 7 height 7
